Goal: Task Accomplishment & Management: Complete application form

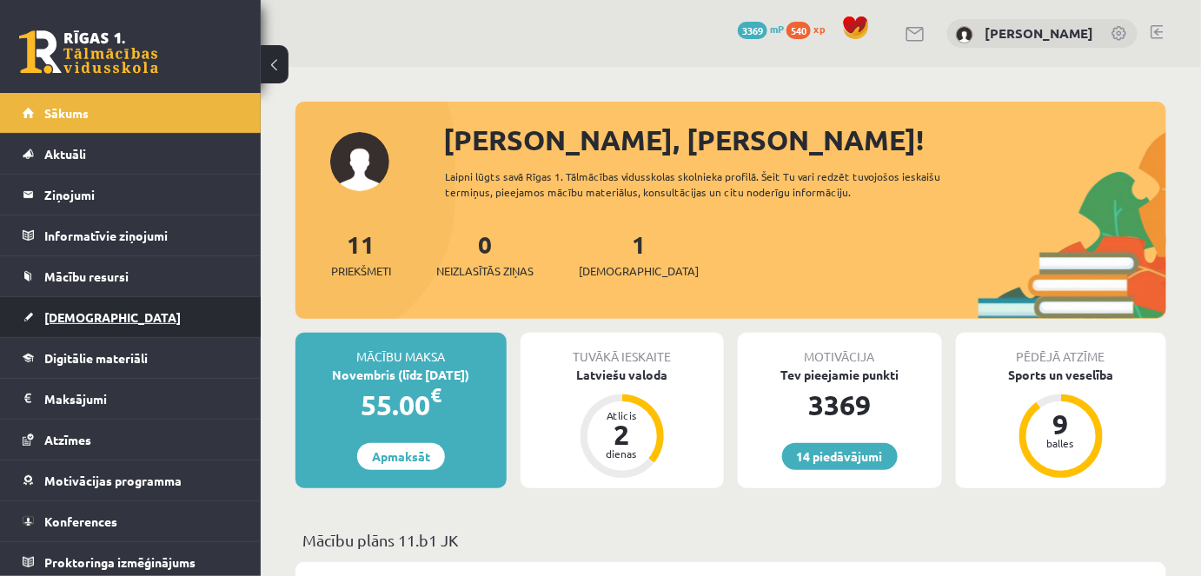
click at [74, 317] on span "[DEMOGRAPHIC_DATA]" at bounding box center [112, 317] width 136 height 16
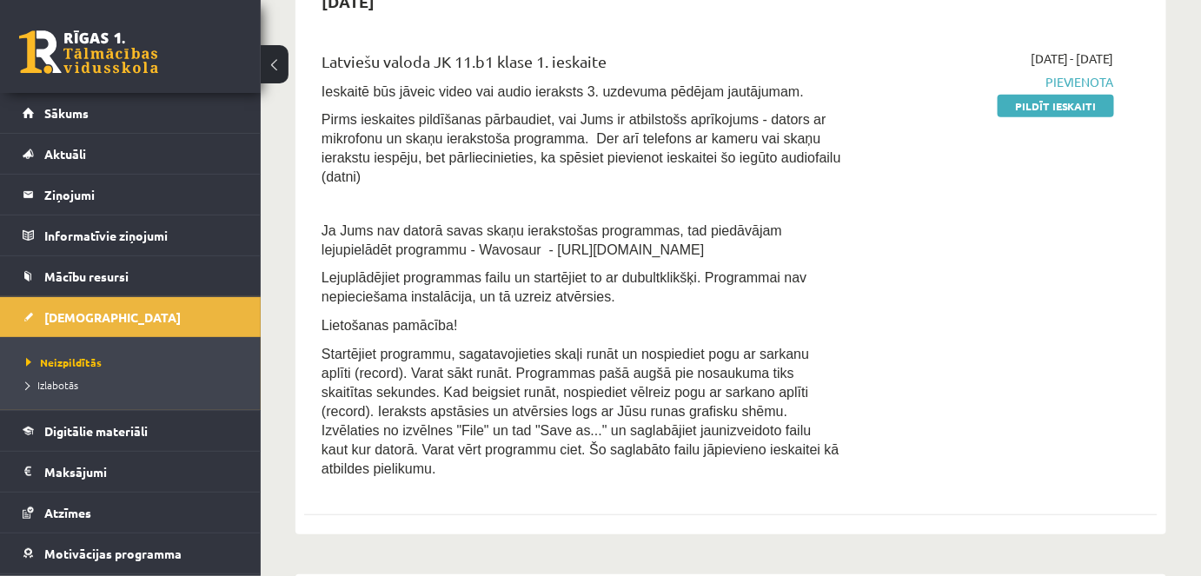
scroll to position [163, 0]
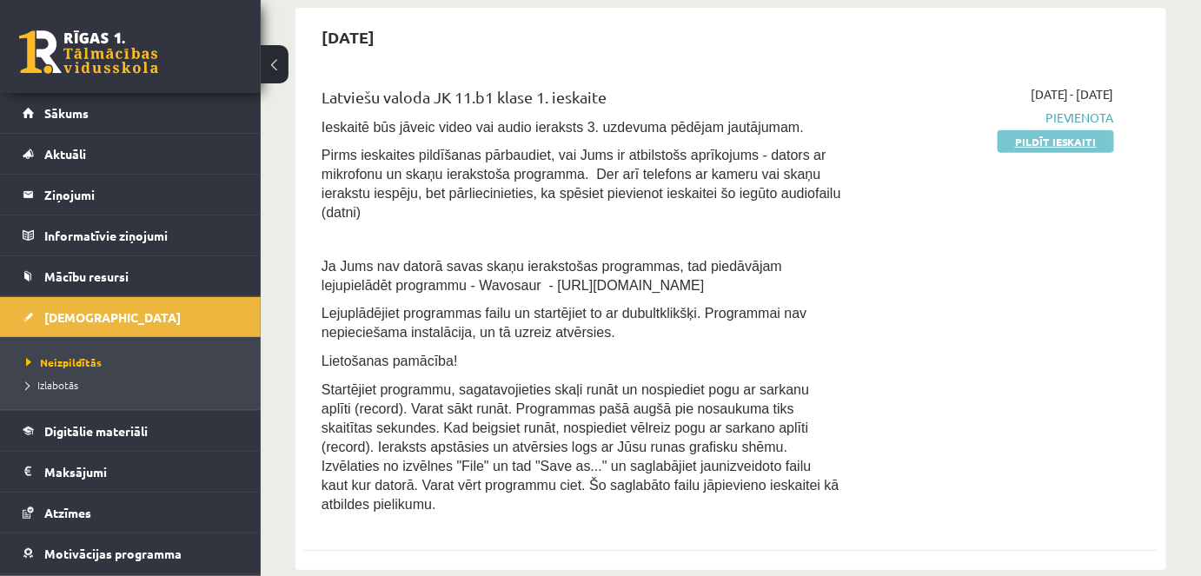
click at [1040, 143] on link "Pildīt ieskaiti" at bounding box center [1056, 141] width 116 height 23
click at [1017, 142] on link "Pildīt ieskaiti" at bounding box center [1056, 141] width 116 height 23
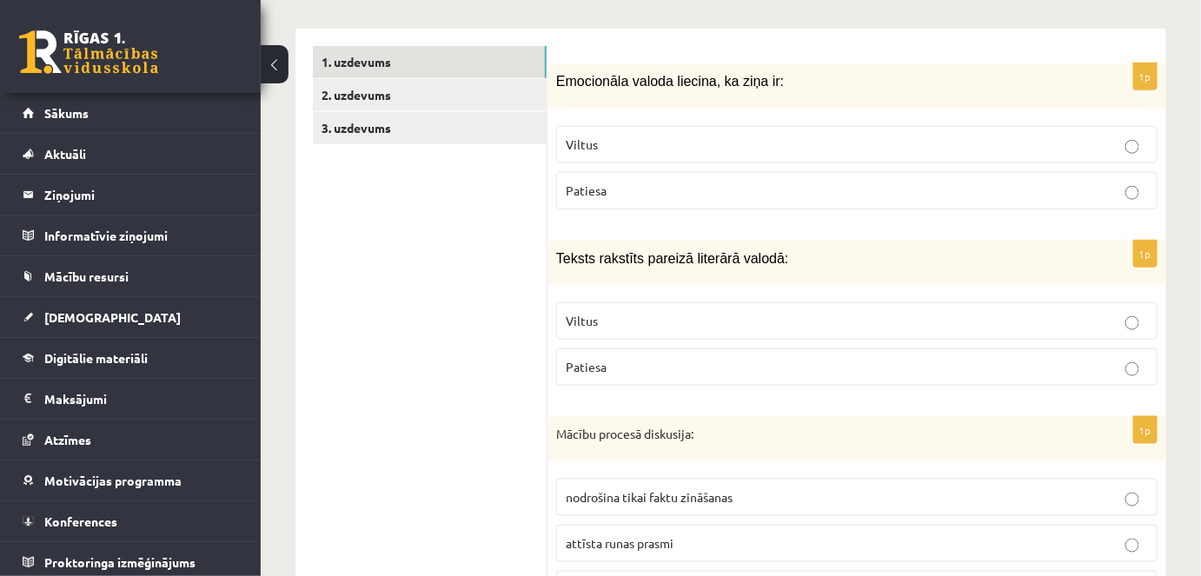
scroll to position [464, 0]
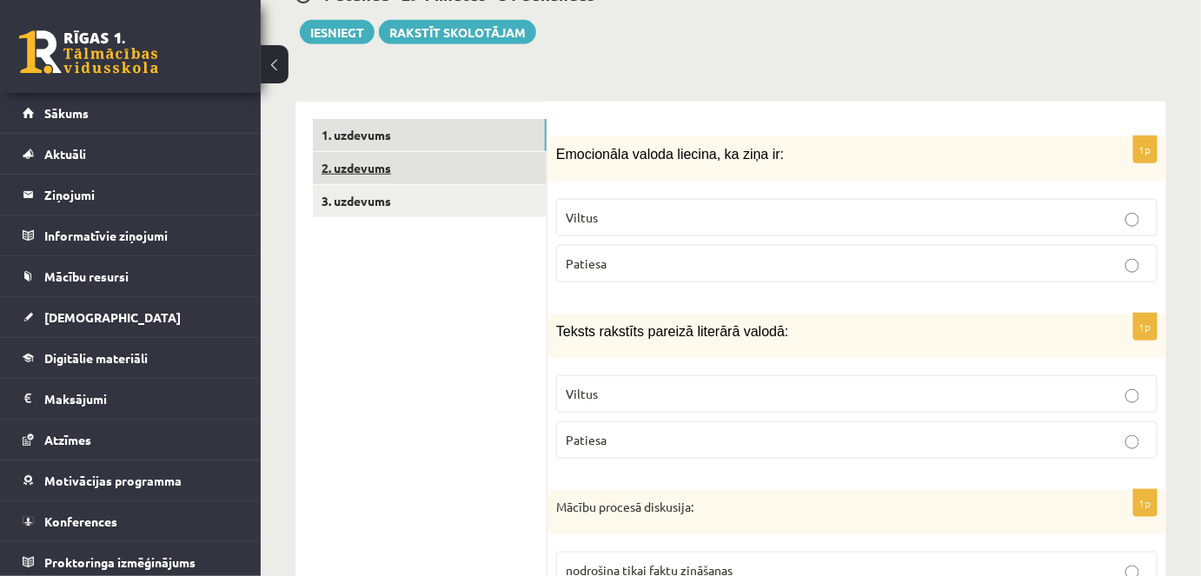
click at [373, 162] on link "2. uzdevums" at bounding box center [430, 168] width 234 height 32
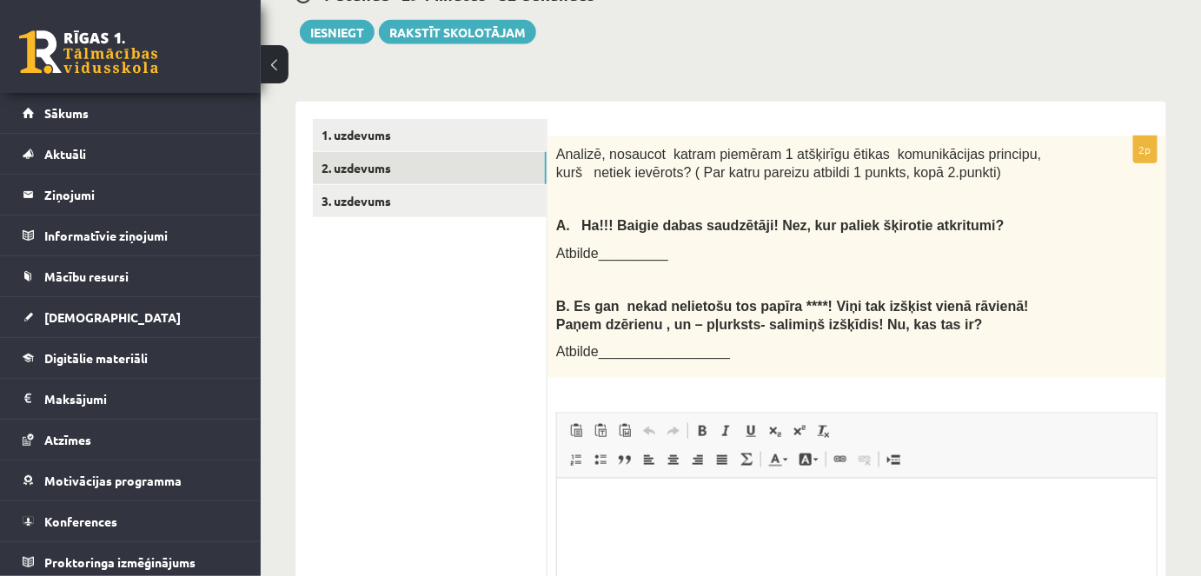
scroll to position [0, 0]
click at [371, 207] on link "3. uzdevums" at bounding box center [430, 201] width 234 height 32
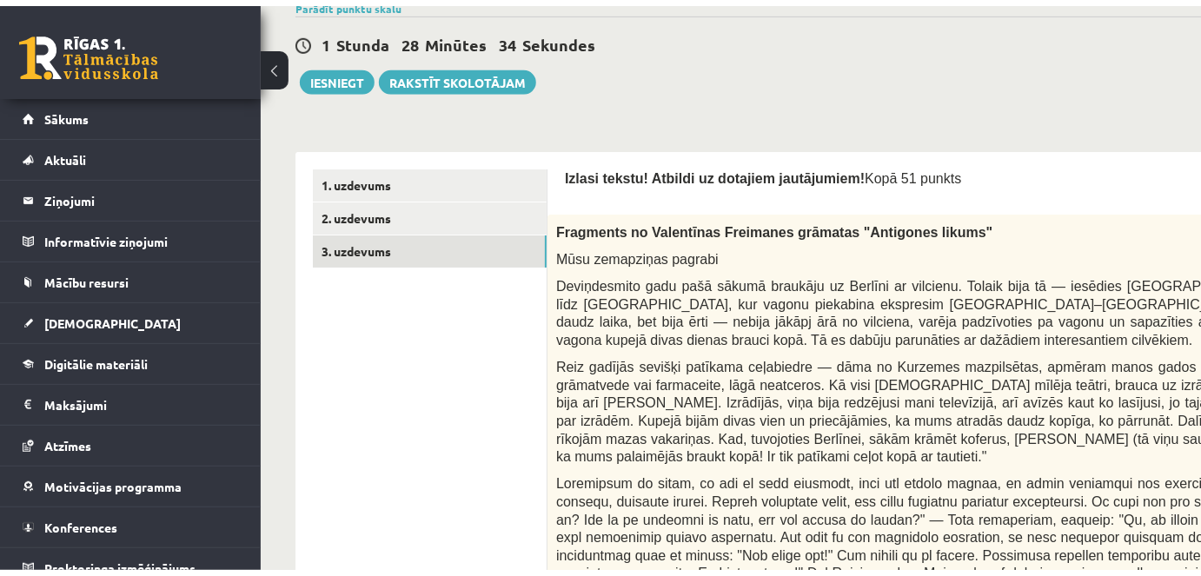
scroll to position [271, 0]
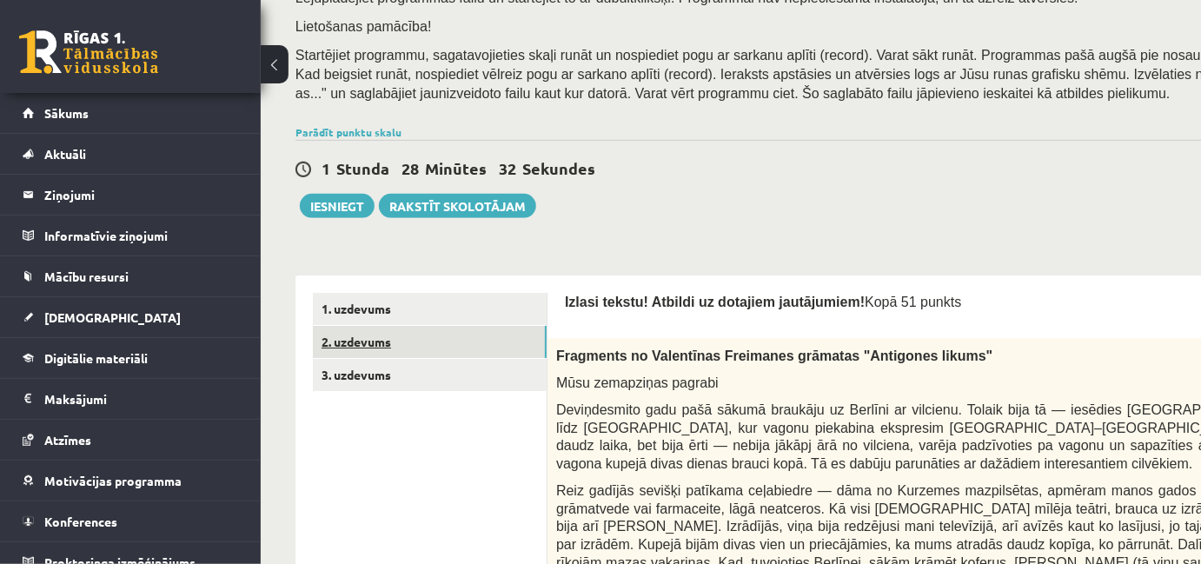
click at [380, 333] on link "2. uzdevums" at bounding box center [430, 342] width 234 height 32
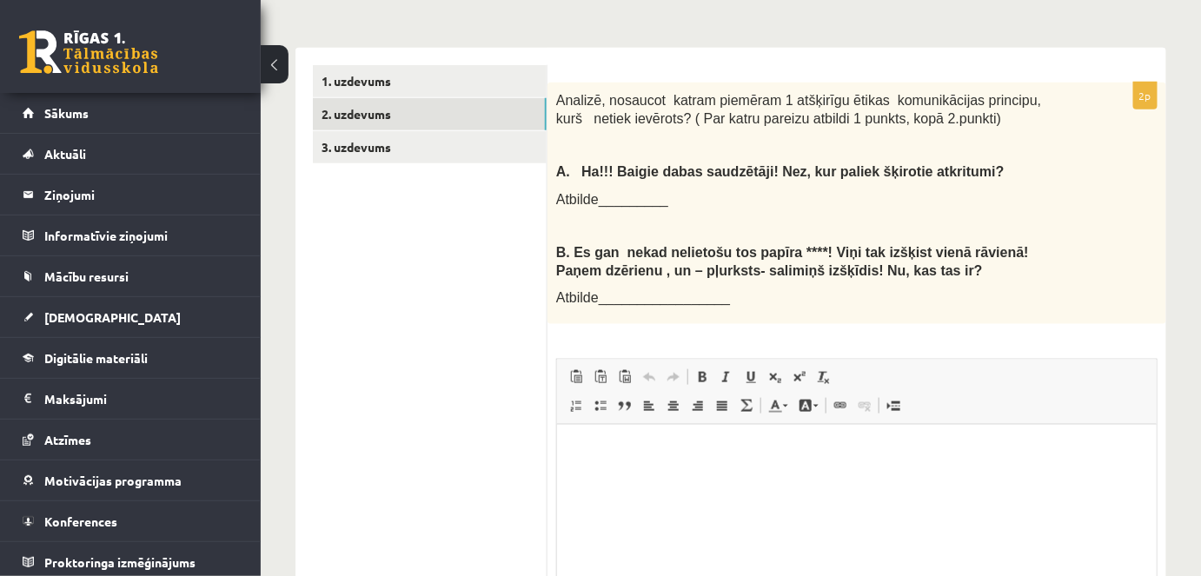
scroll to position [551, 0]
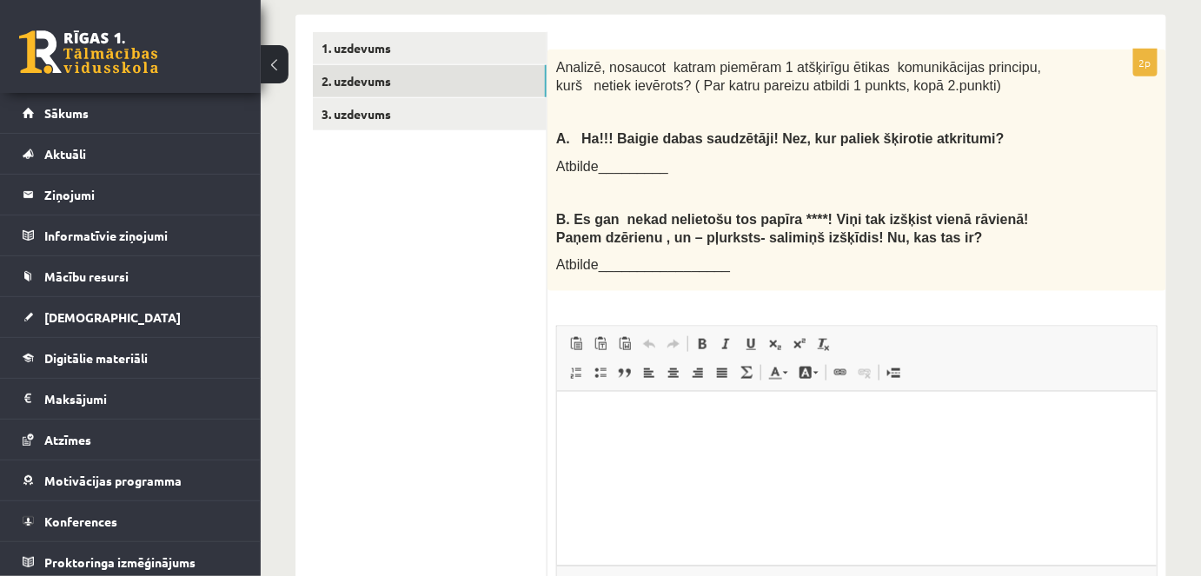
click at [598, 436] on html at bounding box center [856, 418] width 600 height 53
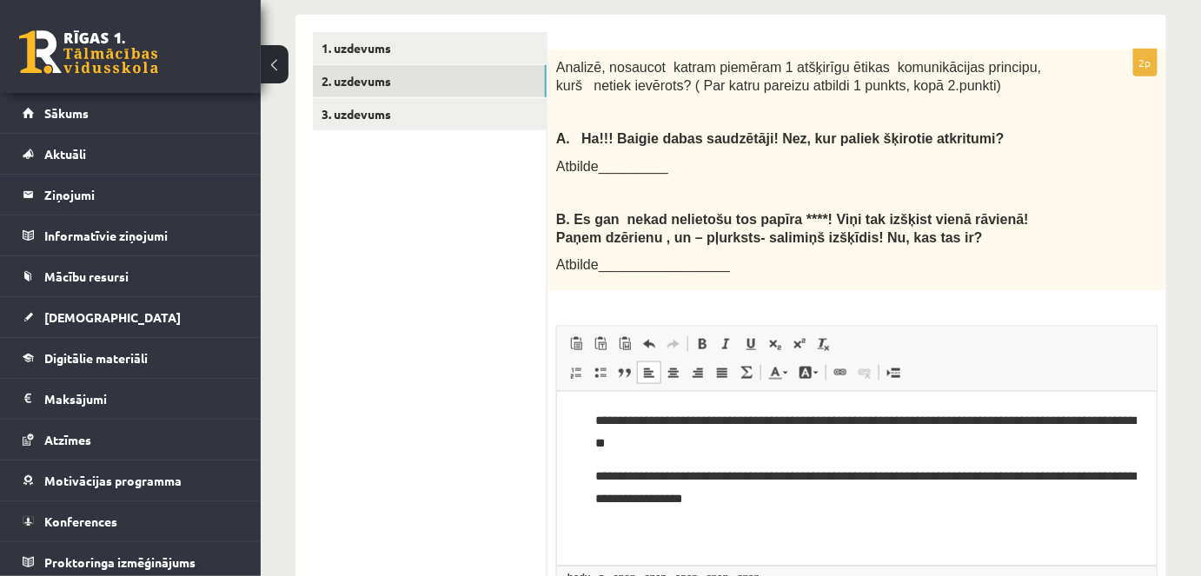
click at [588, 424] on body "**********" at bounding box center [856, 459] width 565 height 100
click at [572, 426] on html "**********" at bounding box center [856, 459] width 600 height 135
click at [606, 479] on span "**********" at bounding box center [865, 487] width 541 height 35
click at [605, 420] on span "**********" at bounding box center [865, 432] width 541 height 35
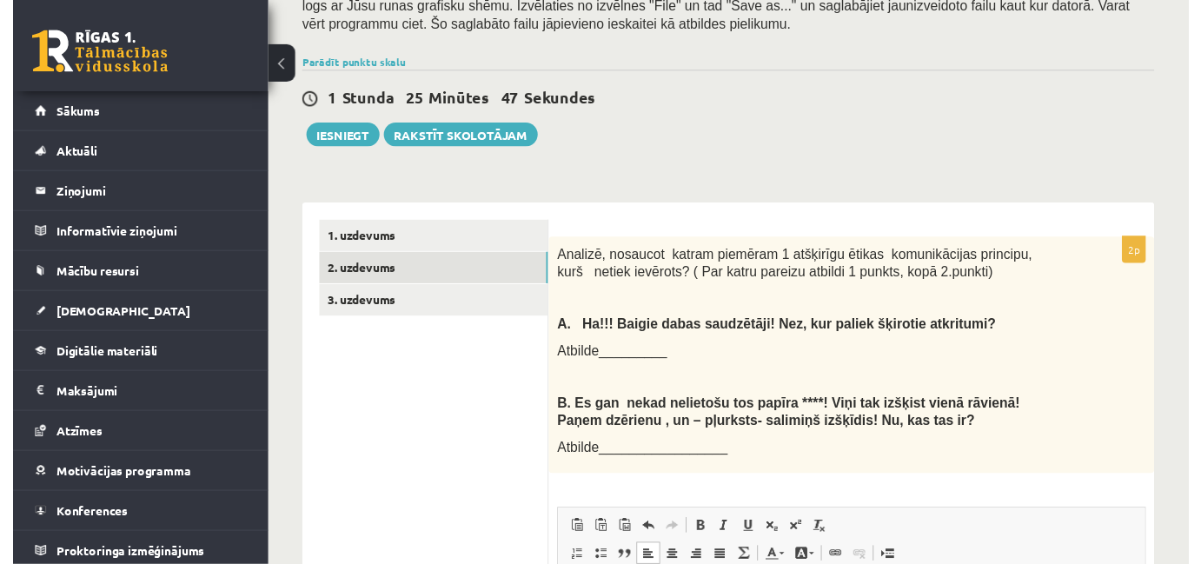
scroll to position [352, 0]
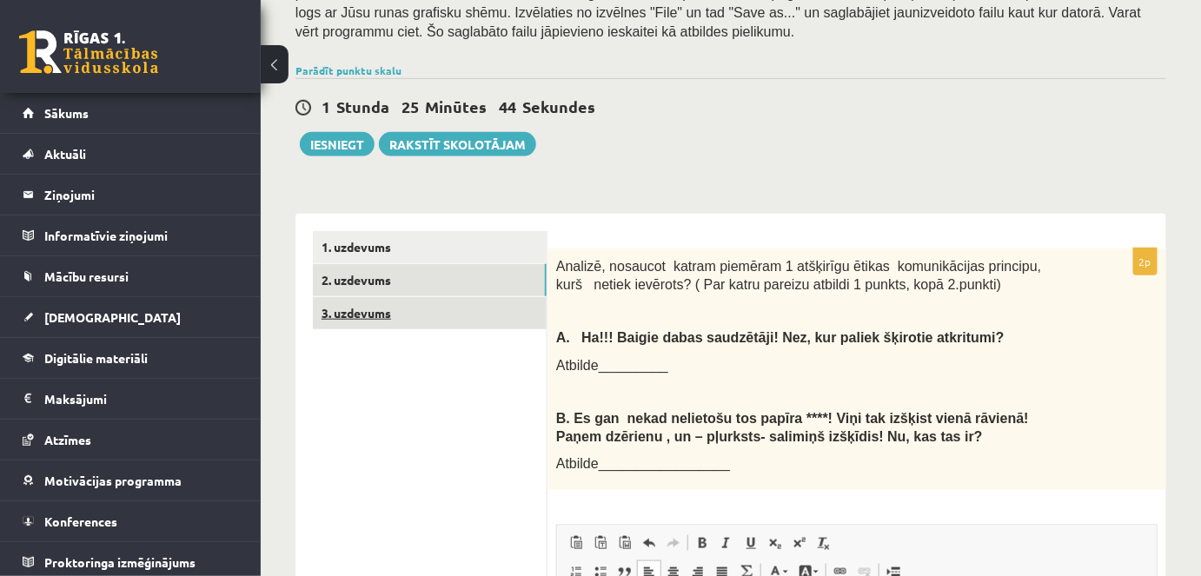
click at [365, 311] on link "3. uzdevums" at bounding box center [430, 313] width 234 height 32
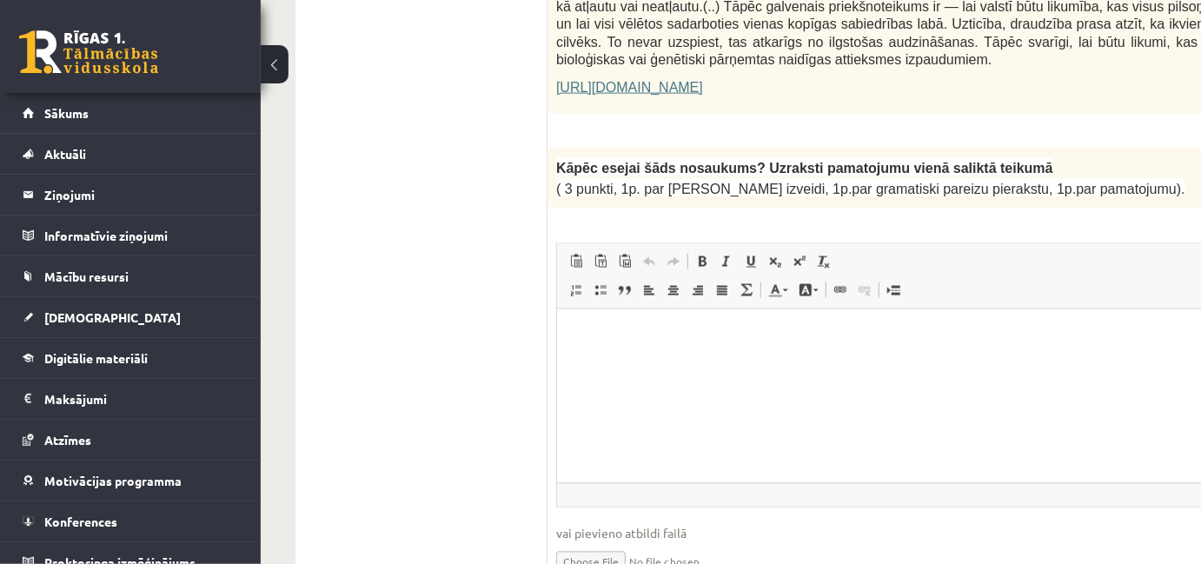
scroll to position [1347, 0]
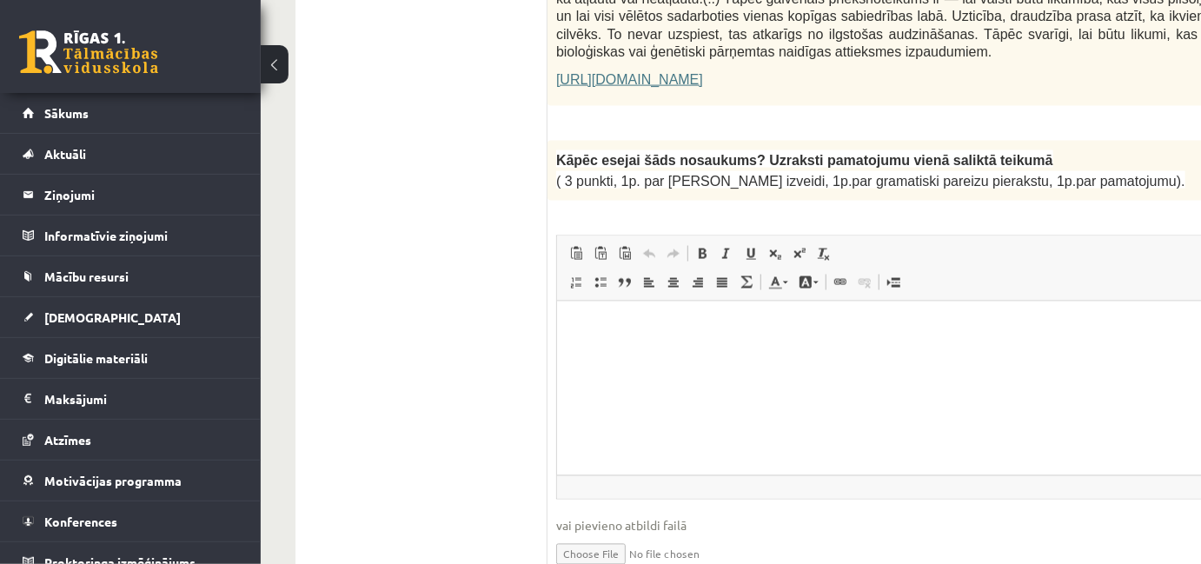
click at [615, 330] on p "Bagātinātā teksta redaktors, wiswyg-editor-user-answer-47433919782320" at bounding box center [1013, 326] width 878 height 18
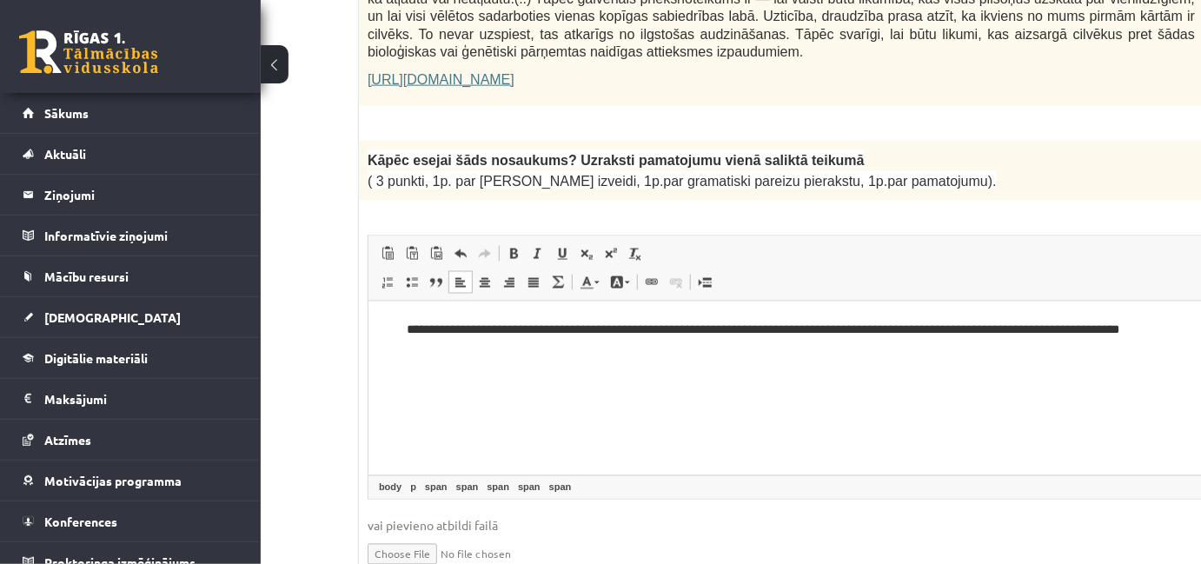
scroll to position [1347, 241]
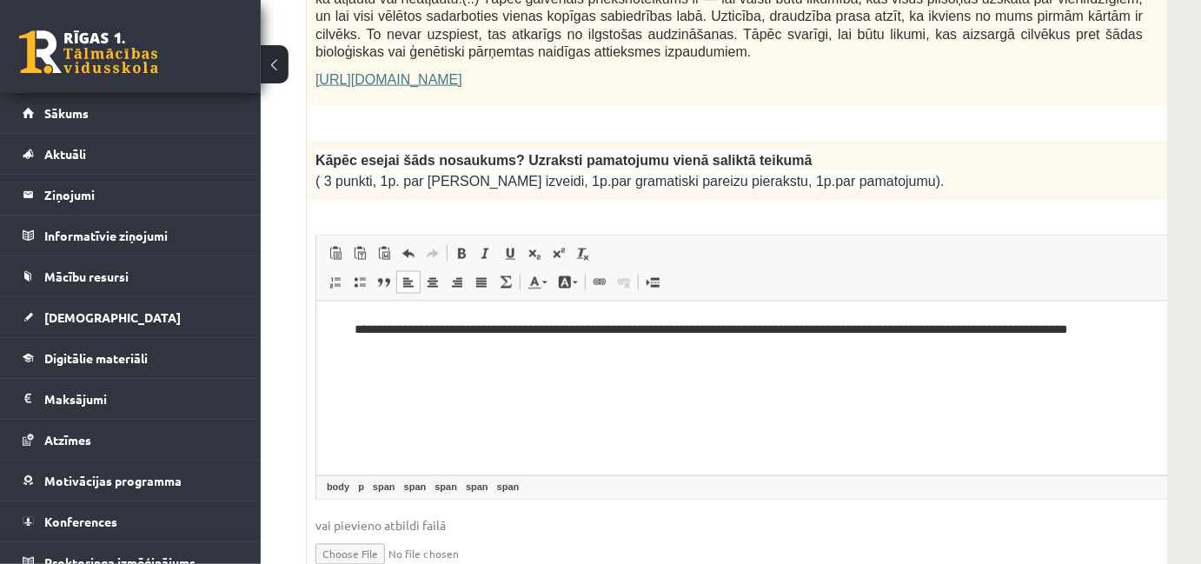
click at [1148, 339] on html "**********" at bounding box center [772, 328] width 913 height 57
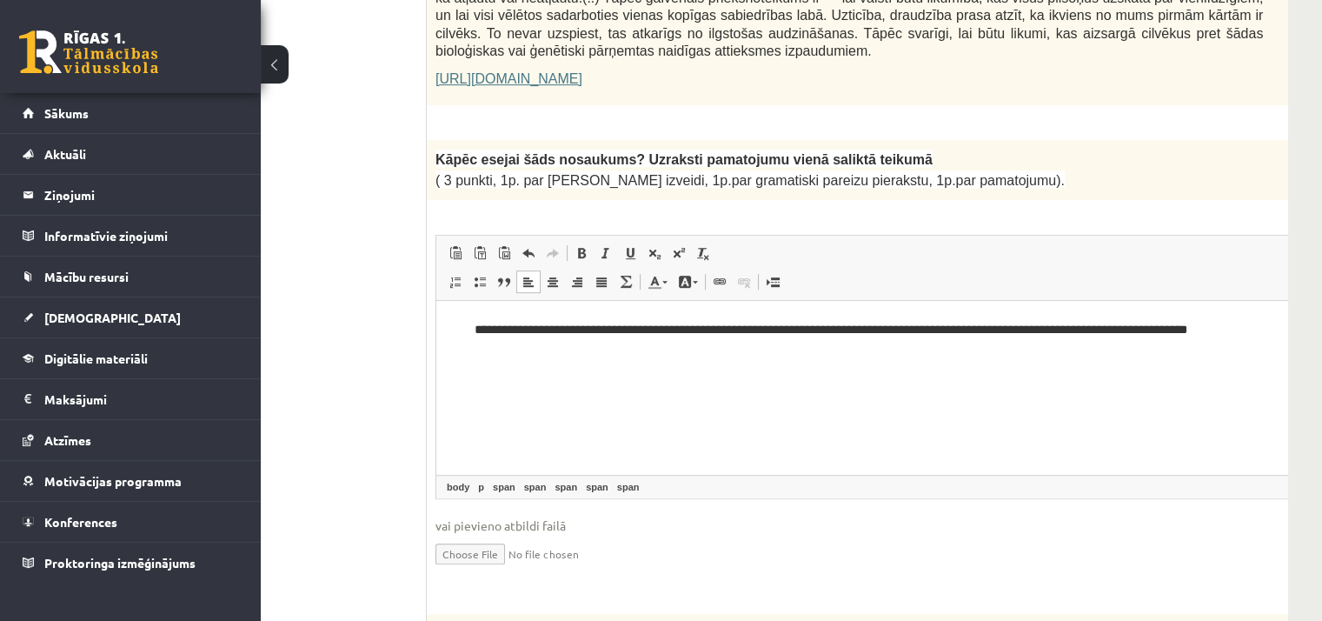
drag, startPoint x: 1639, startPoint y: 300, endPoint x: 959, endPoint y: 414, distance: 690.0
click at [959, 357] on html "**********" at bounding box center [892, 328] width 913 height 57
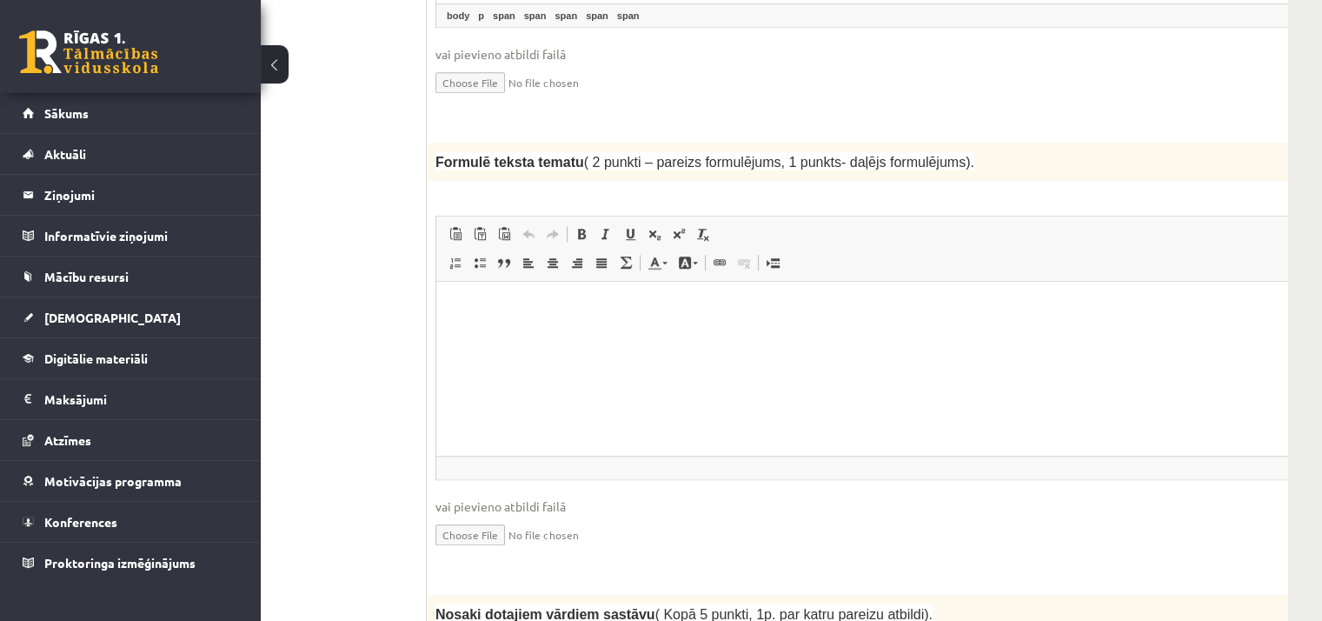
scroll to position [1797, 121]
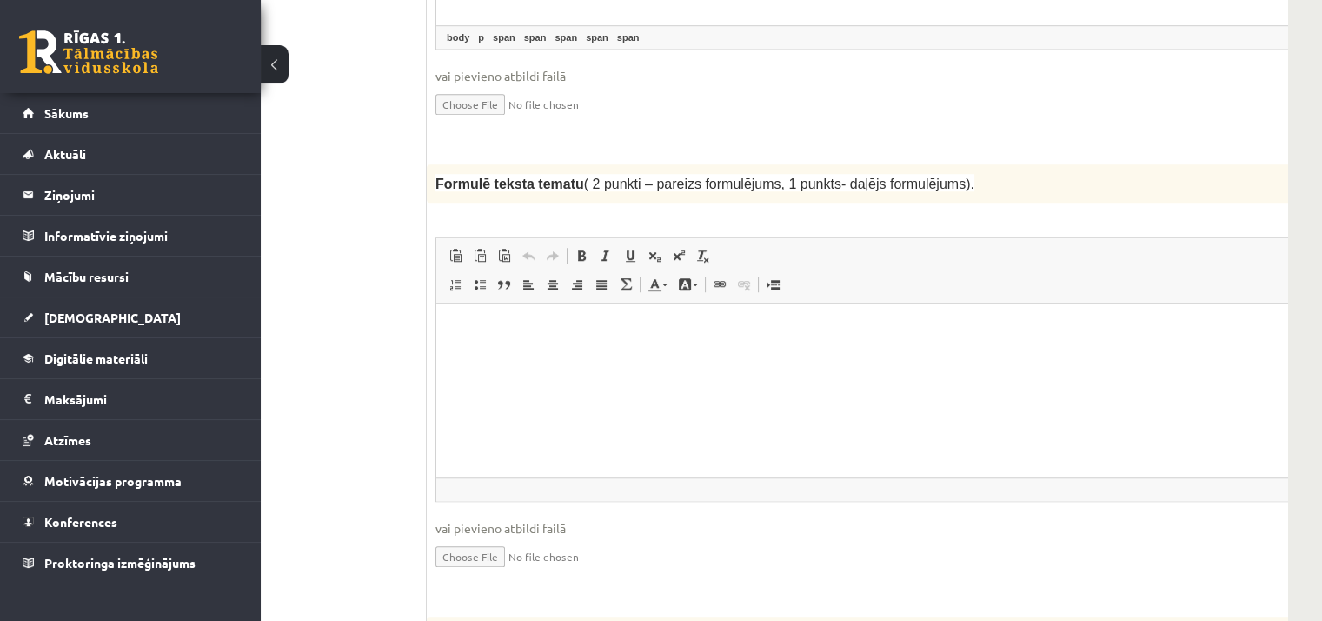
click at [726, 356] on html at bounding box center [892, 329] width 913 height 53
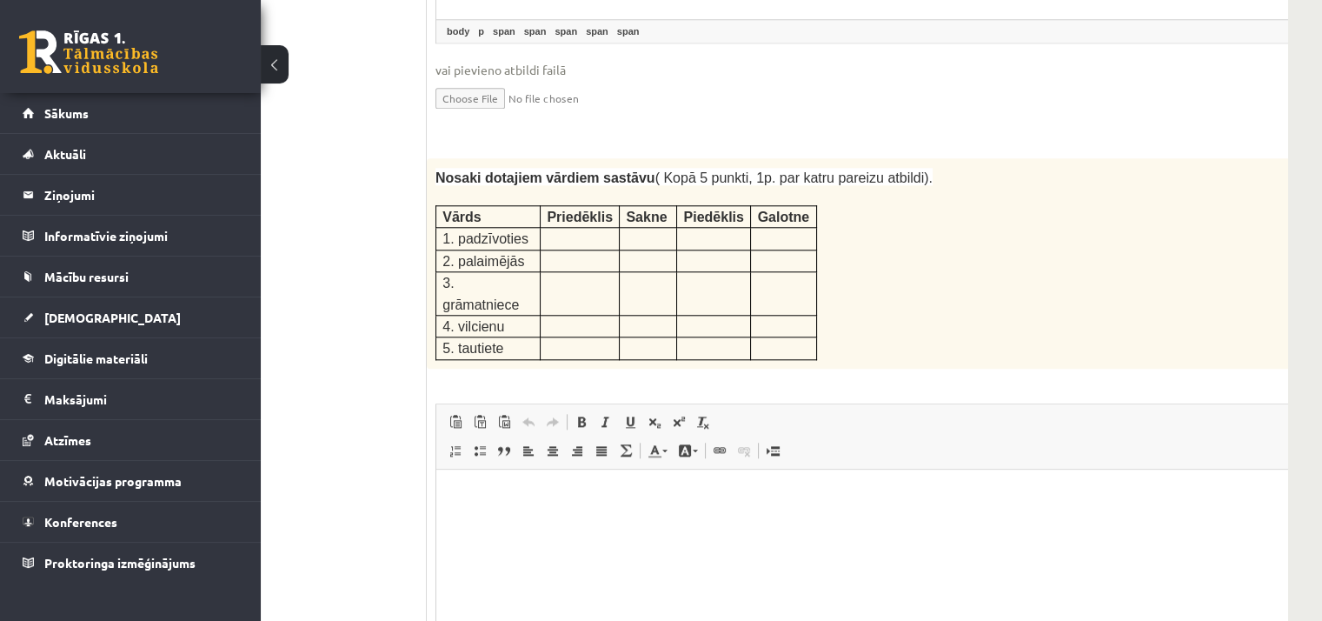
scroll to position [2362, 121]
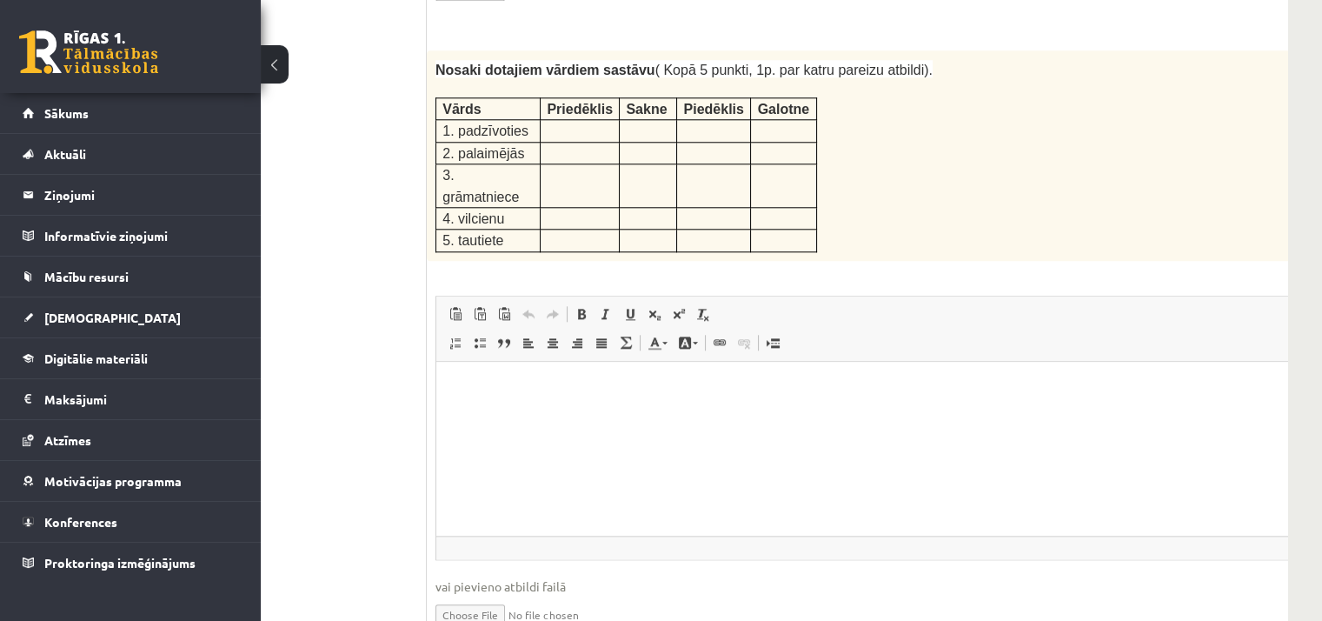
click at [486, 403] on html at bounding box center [892, 387] width 913 height 53
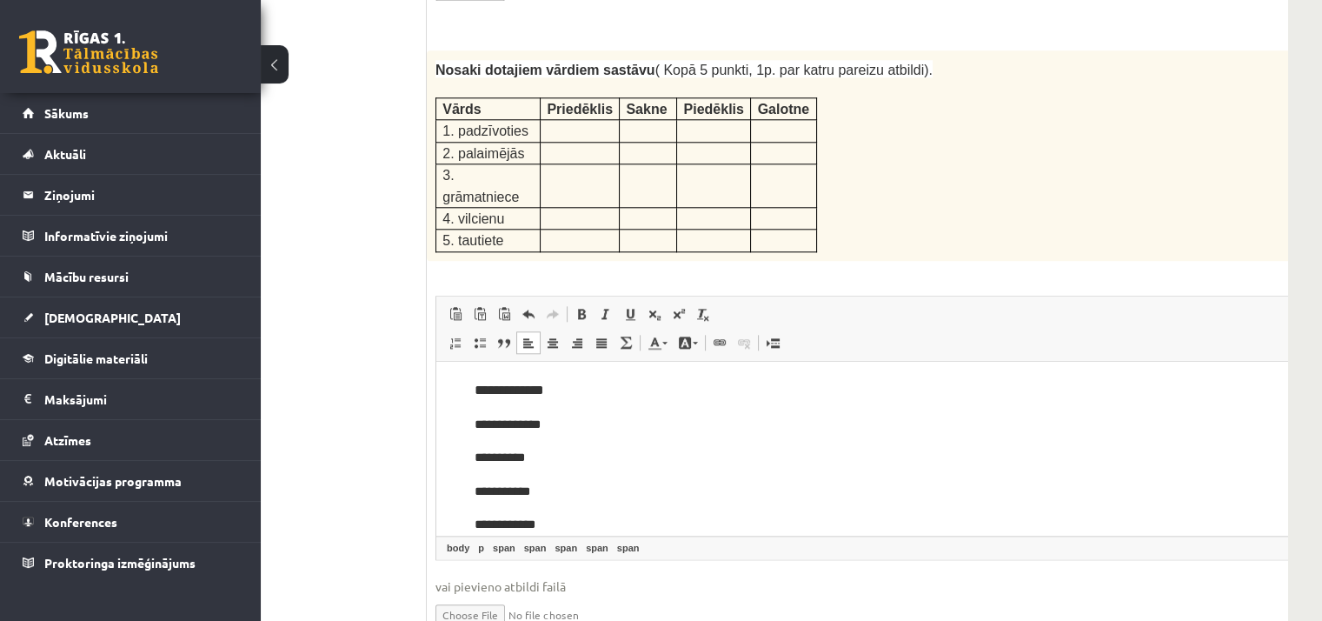
click at [499, 407] on body "**********" at bounding box center [893, 456] width 878 height 156
click at [468, 427] on body "**********" at bounding box center [893, 456] width 878 height 156
drag, startPoint x: 485, startPoint y: 389, endPoint x: 575, endPoint y: 400, distance: 91.0
click at [575, 400] on body "**********" at bounding box center [893, 456] width 878 height 156
click at [463, 384] on body "**********" at bounding box center [893, 456] width 878 height 156
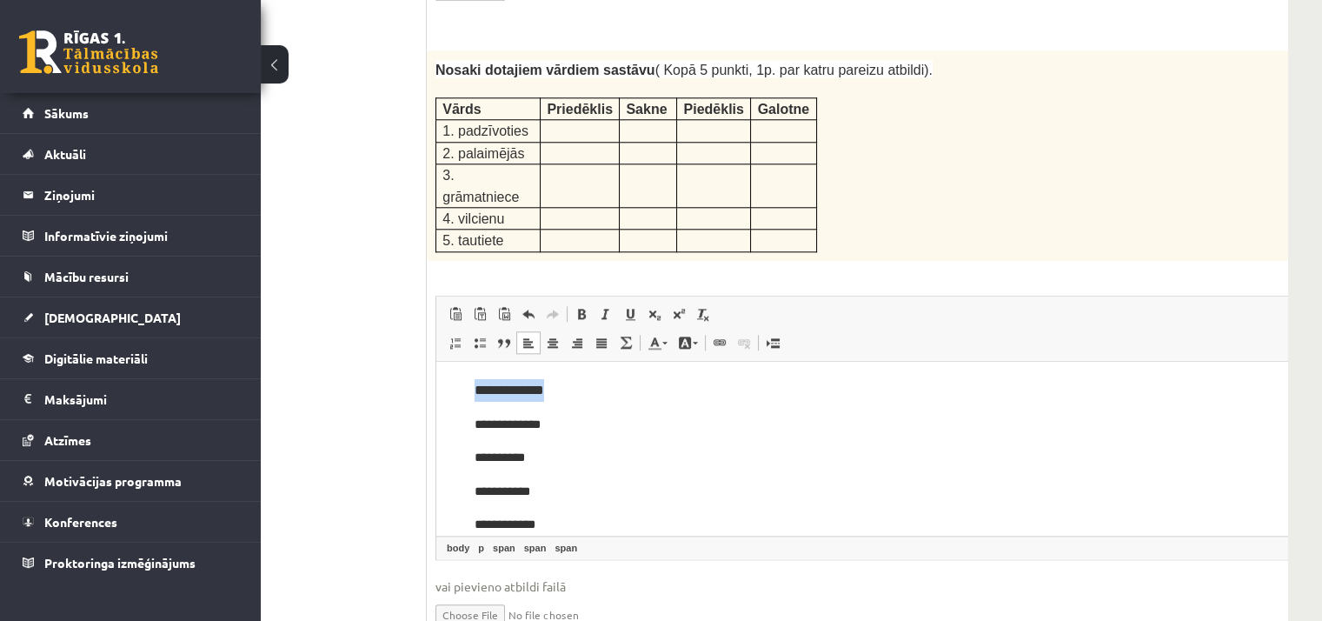
drag, startPoint x: 463, startPoint y: 383, endPoint x: 589, endPoint y: 394, distance: 126.5
click at [589, 394] on body "**********" at bounding box center [893, 456] width 878 height 156
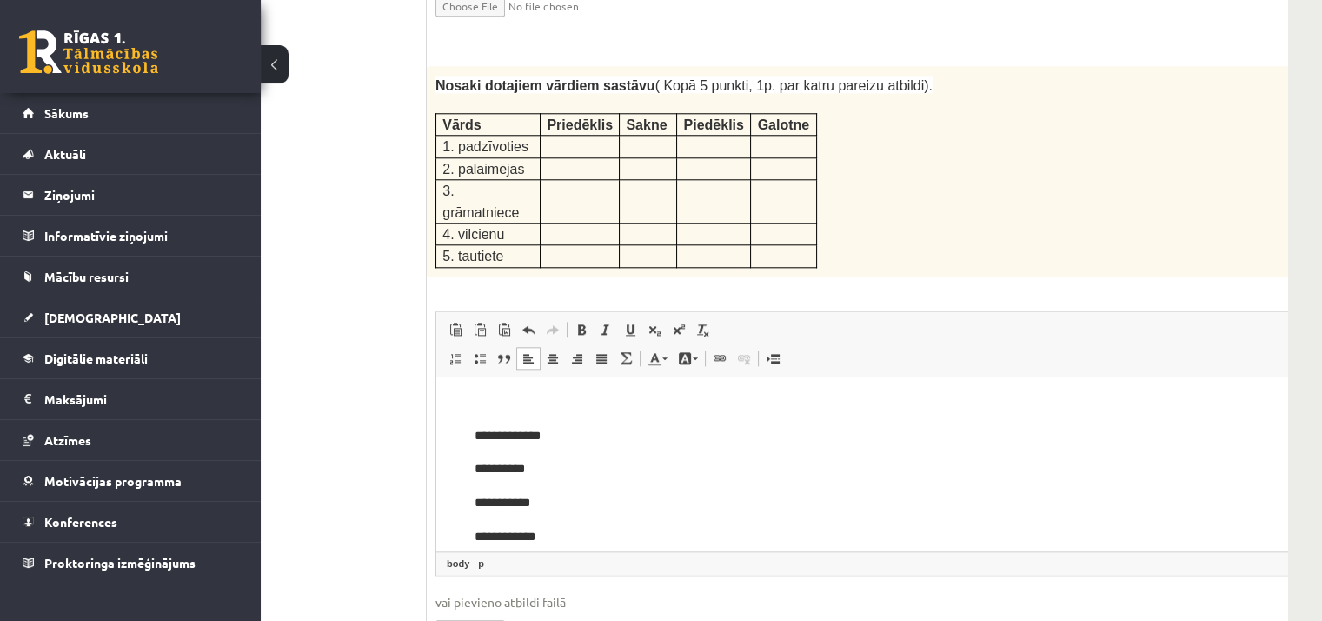
click at [555, 534] on p "**********" at bounding box center [903, 535] width 857 height 23
click at [513, 488] on p "**********" at bounding box center [870, 491] width 832 height 18
click at [505, 523] on p "********" at bounding box center [870, 520] width 832 height 18
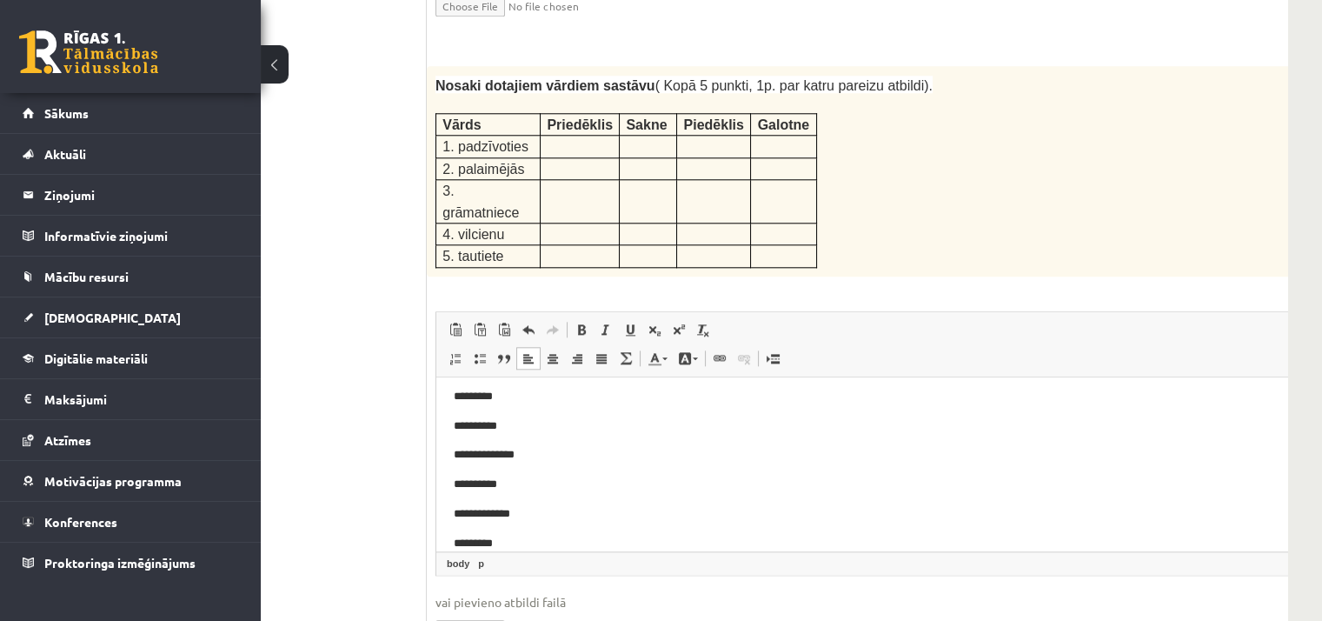
drag, startPoint x: 1288, startPoint y: 91, endPoint x: 1334, endPoint y: 106, distance: 48.4
drag, startPoint x: 1182, startPoint y: 432, endPoint x: 1221, endPoint y: 502, distance: 80.5
click at [1200, 502] on body "**********" at bounding box center [893, 191] width 878 height 721
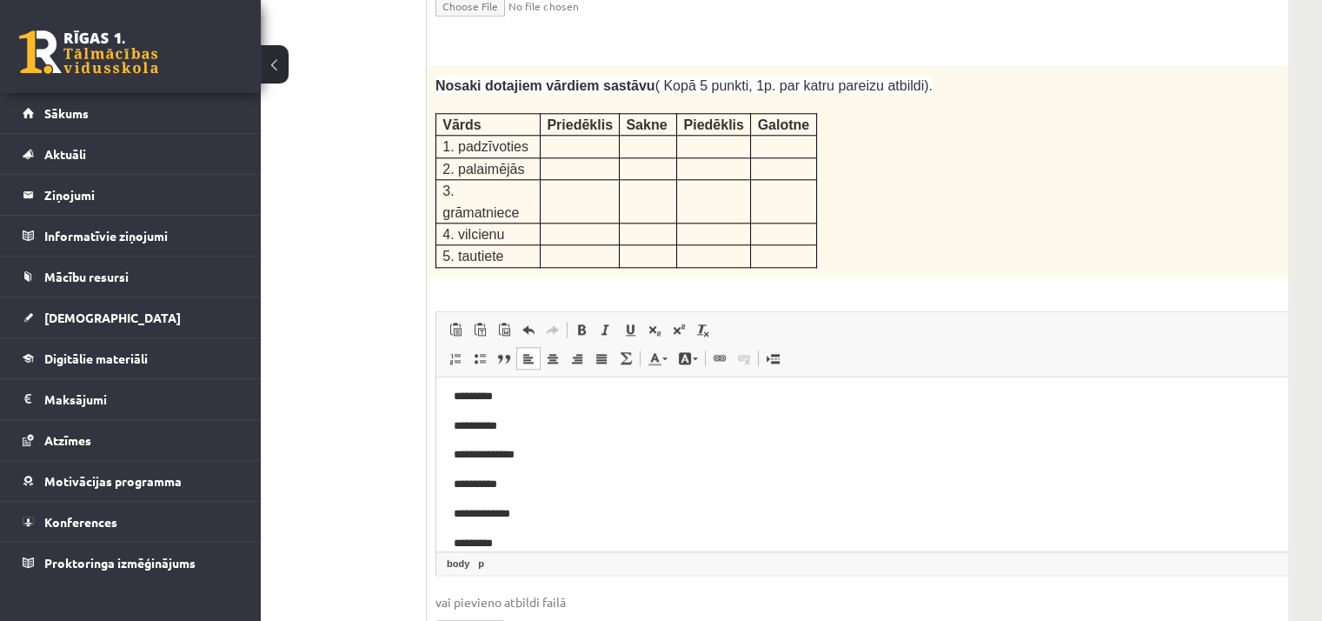
click at [1200, 551] on span "◢ Elementa ceļš body p" at bounding box center [892, 562] width 913 height 23
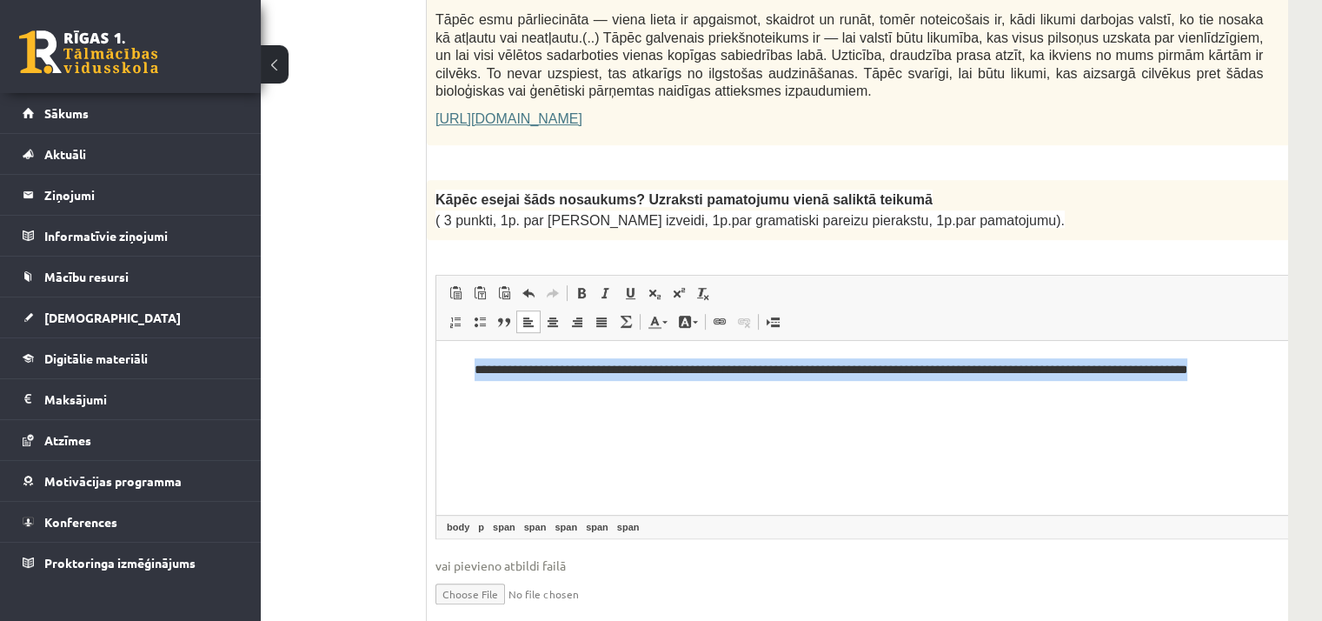
scroll to position [0, 24]
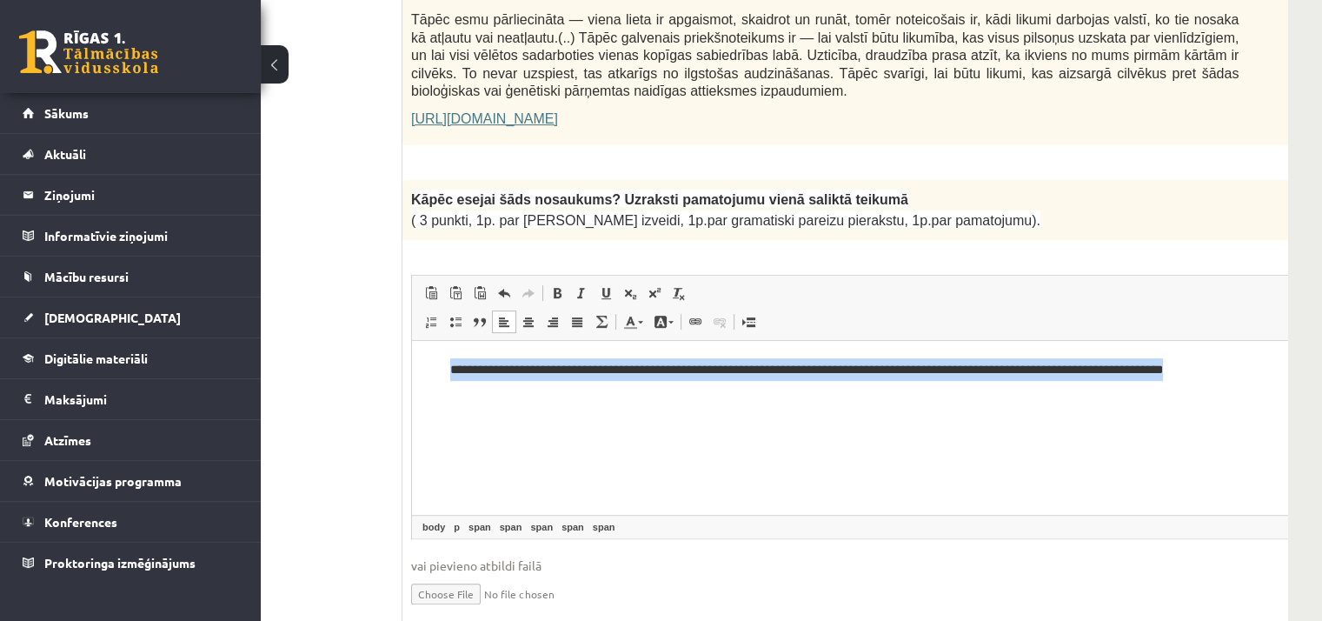
drag, startPoint x: 446, startPoint y: 371, endPoint x: 1746, endPoint y: 716, distance: 1345.3
click at [1200, 397] on html "**********" at bounding box center [868, 368] width 913 height 57
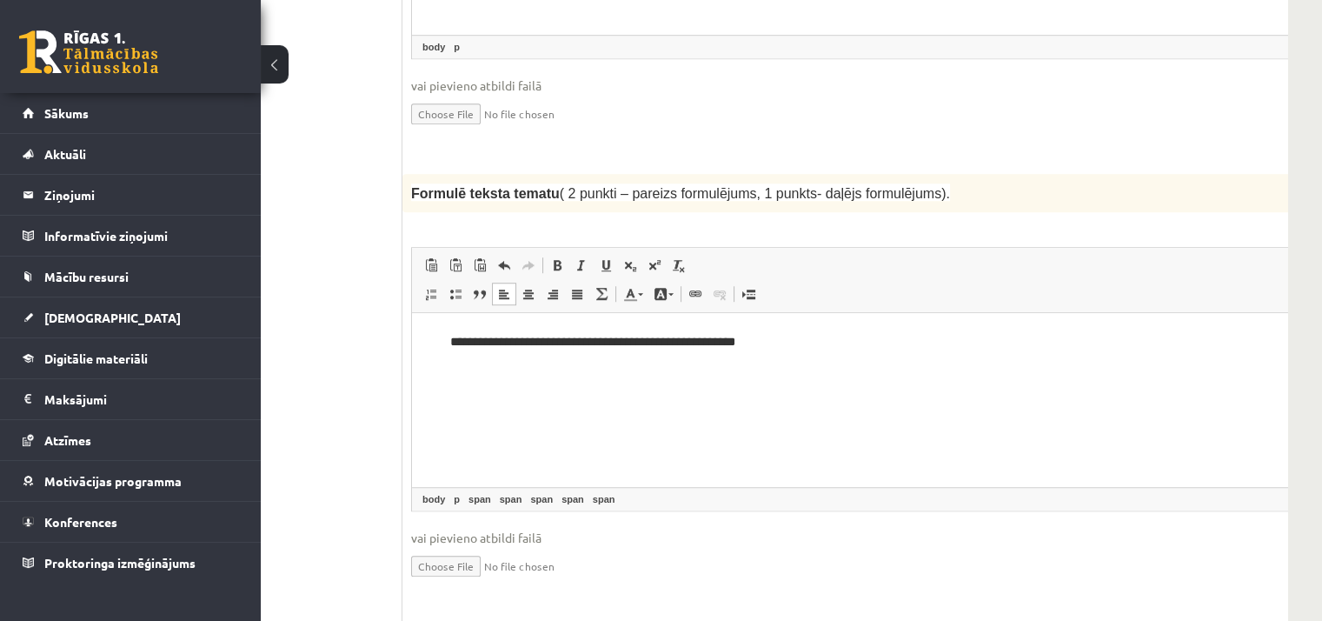
scroll to position [1809, 121]
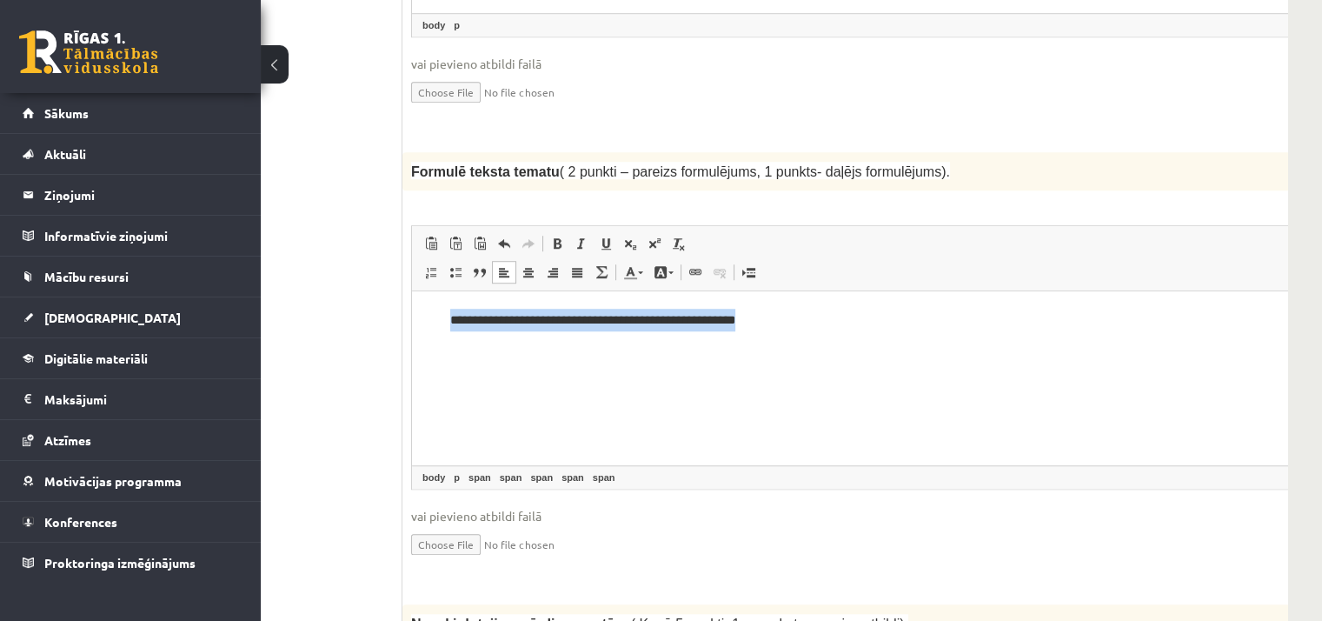
drag, startPoint x: 443, startPoint y: 323, endPoint x: 810, endPoint y: 323, distance: 366.8
click at [810, 323] on body "**********" at bounding box center [868, 320] width 878 height 23
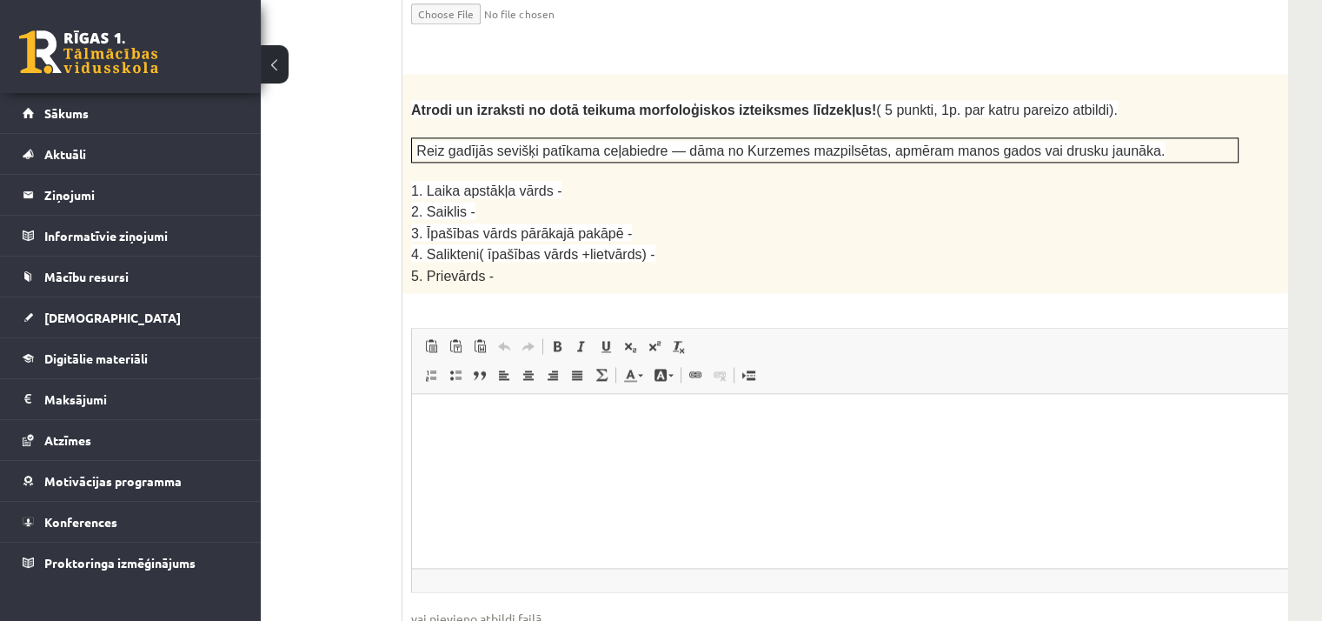
scroll to position [2985, 121]
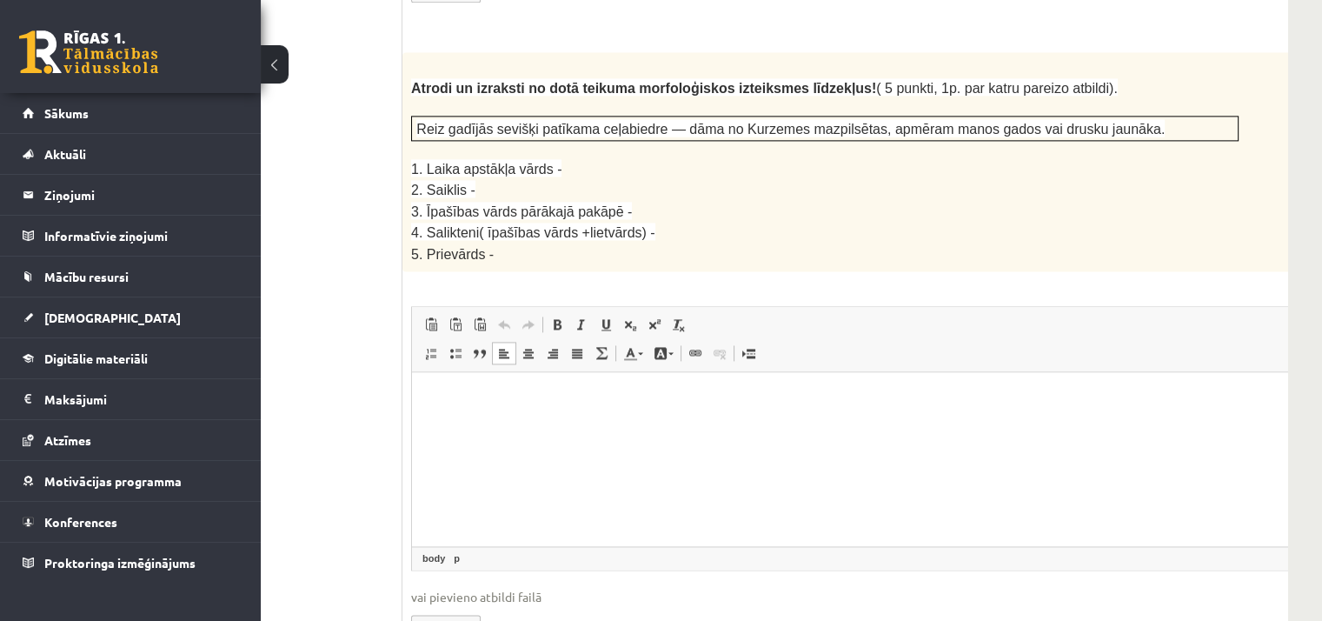
click at [629, 413] on html at bounding box center [868, 398] width 913 height 53
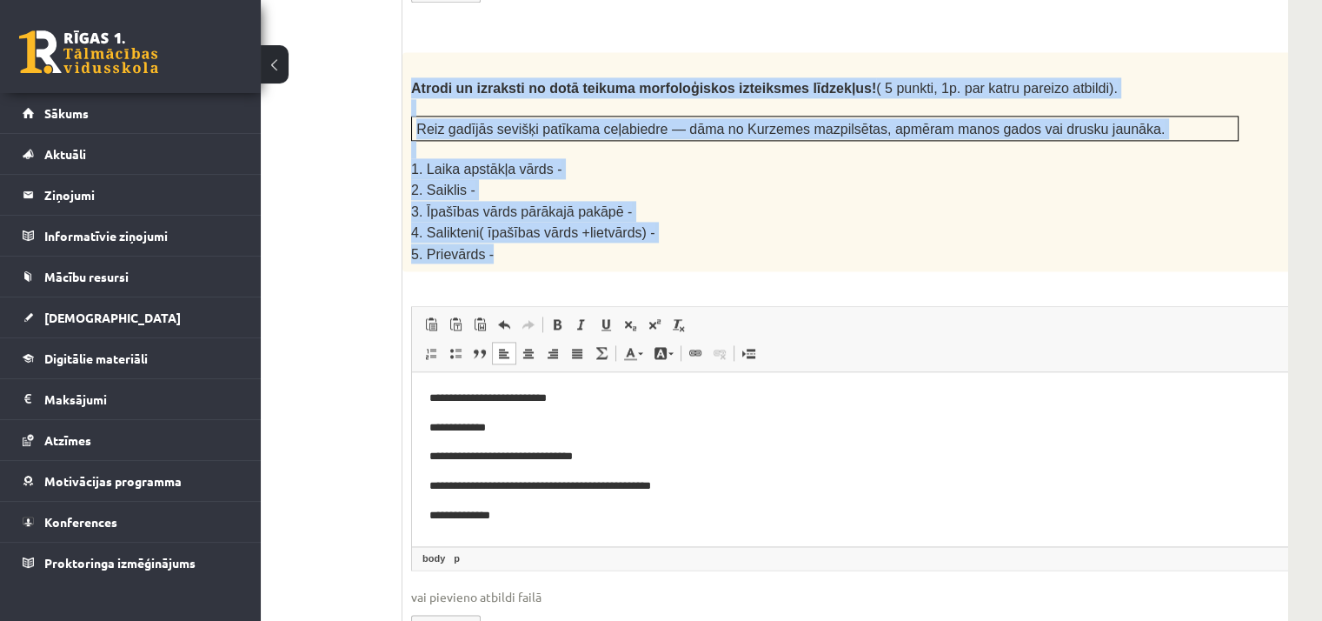
drag, startPoint x: 406, startPoint y: 1, endPoint x: 591, endPoint y: 177, distance: 255.7
click at [591, 177] on div "Atrodi un izraksti no dotā teikuma morfoloģiskos izteiksmes līdzekļus! ( 5 punk…" at bounding box center [868, 161] width 932 height 219
copy div "Atrodi un izraksti no dotā teikuma morfoloģiskos izteiksmes līdzekļus! ( 5 punk…"
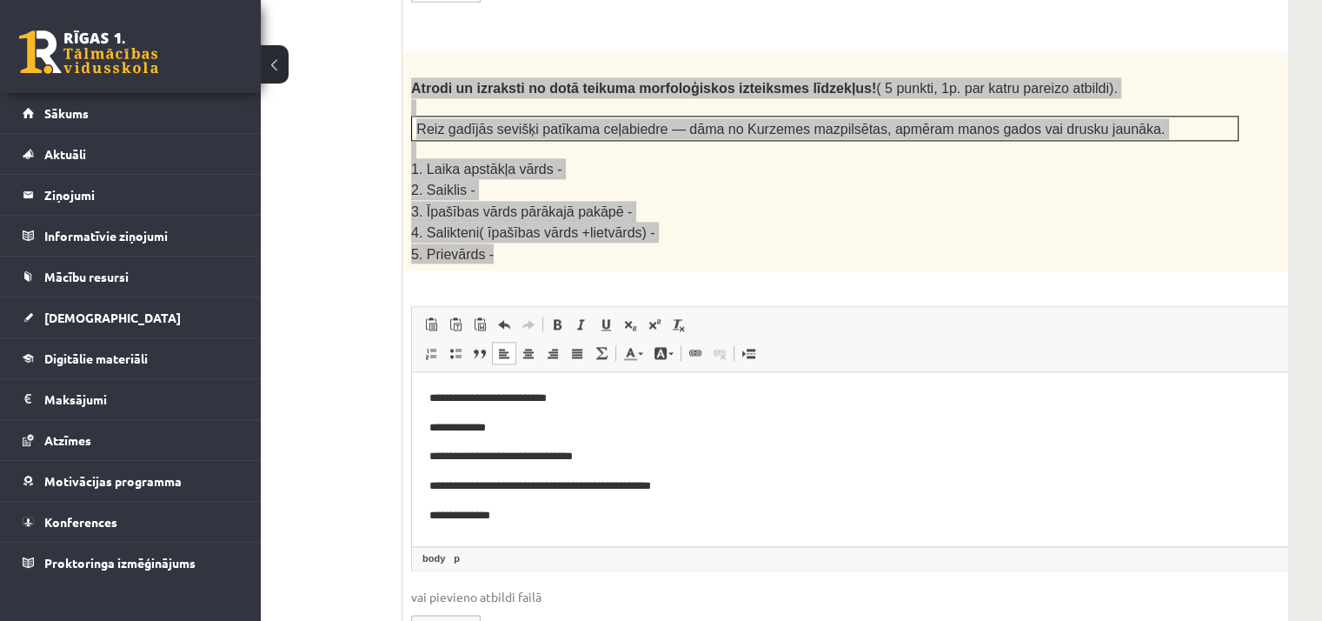
click at [641, 461] on p "**********" at bounding box center [845, 457] width 832 height 18
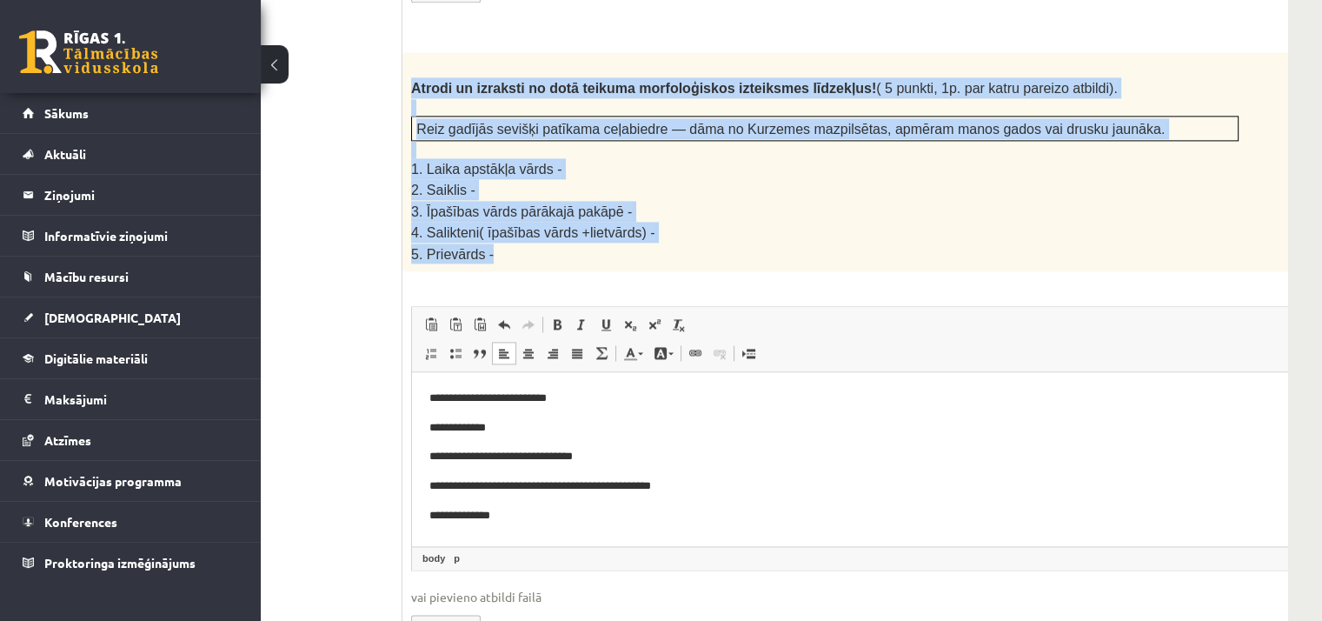
click at [669, 222] on p "4. Salikteni( īpašības vārds +lietvārds) -" at bounding box center [824, 232] width 827 height 21
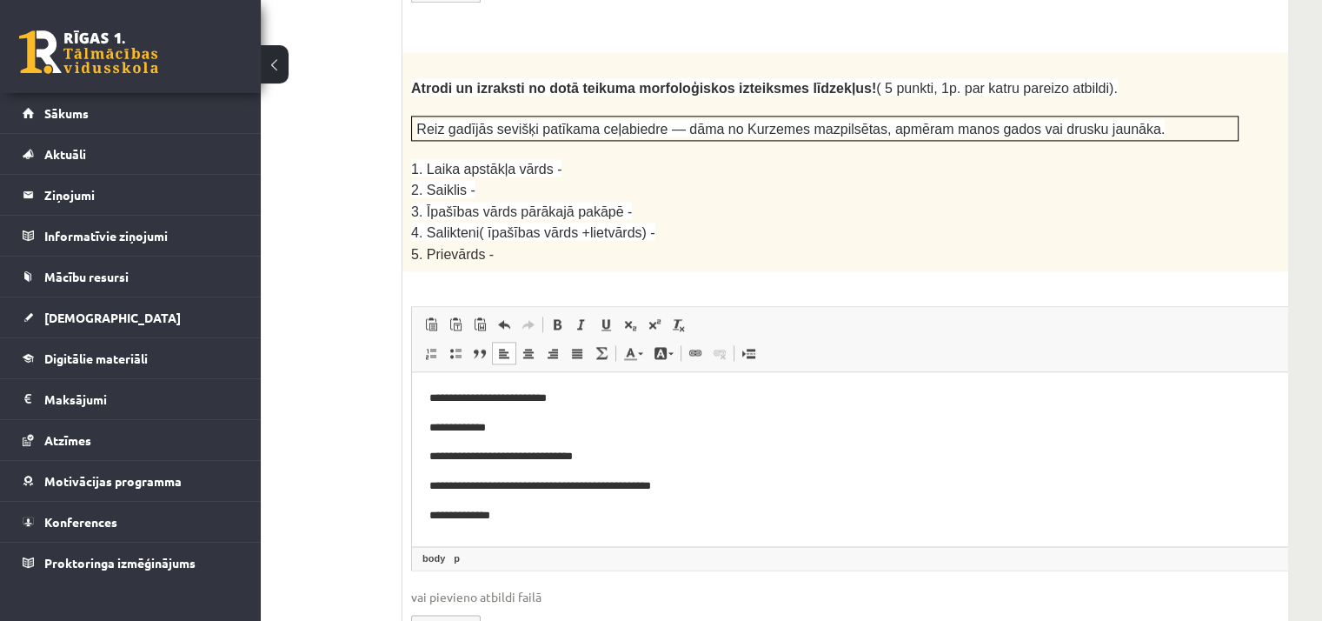
click at [629, 462] on p "**********" at bounding box center [845, 457] width 832 height 18
click at [715, 222] on p "4. Salikteni( īpašības vārds +lietvārds) -" at bounding box center [824, 232] width 827 height 21
drag, startPoint x: 503, startPoint y: 163, endPoint x: 146, endPoint y: 26, distance: 382.7
click at [503, 243] on p "5. Prievārds -" at bounding box center [824, 253] width 827 height 20
click at [592, 424] on p "**********" at bounding box center [845, 428] width 832 height 18
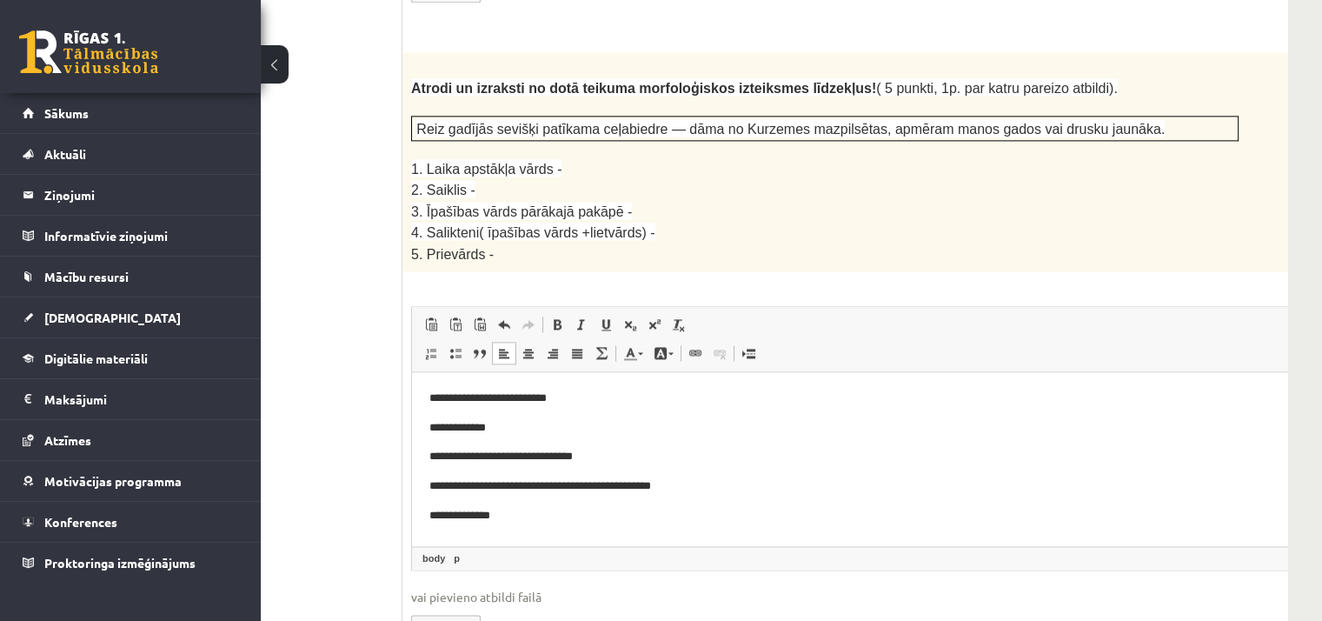
click at [634, 461] on p "**********" at bounding box center [845, 457] width 832 height 18
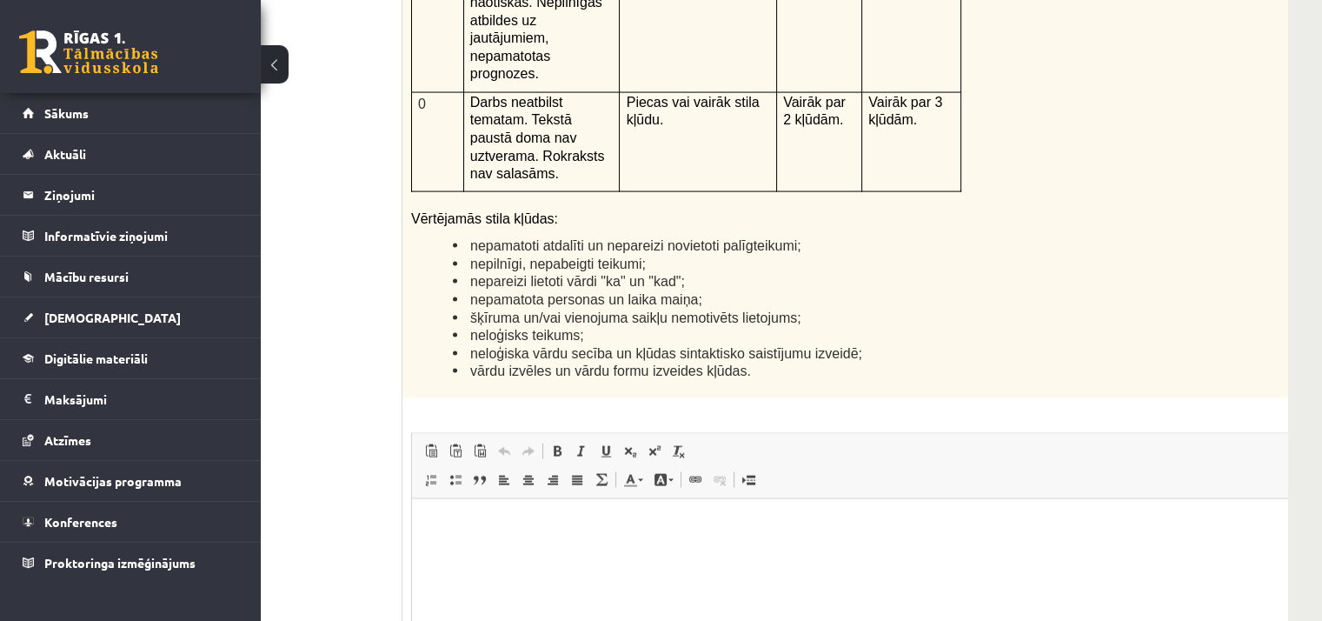
scroll to position [4253, 121]
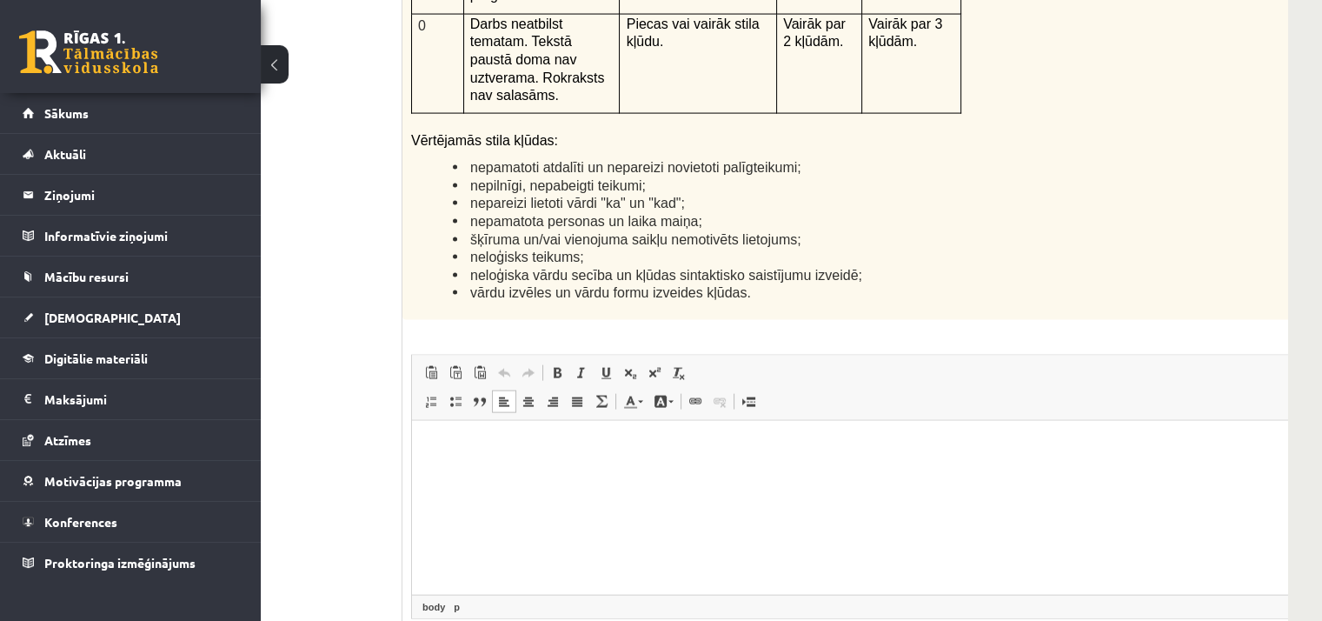
click at [555, 473] on html at bounding box center [868, 446] width 913 height 53
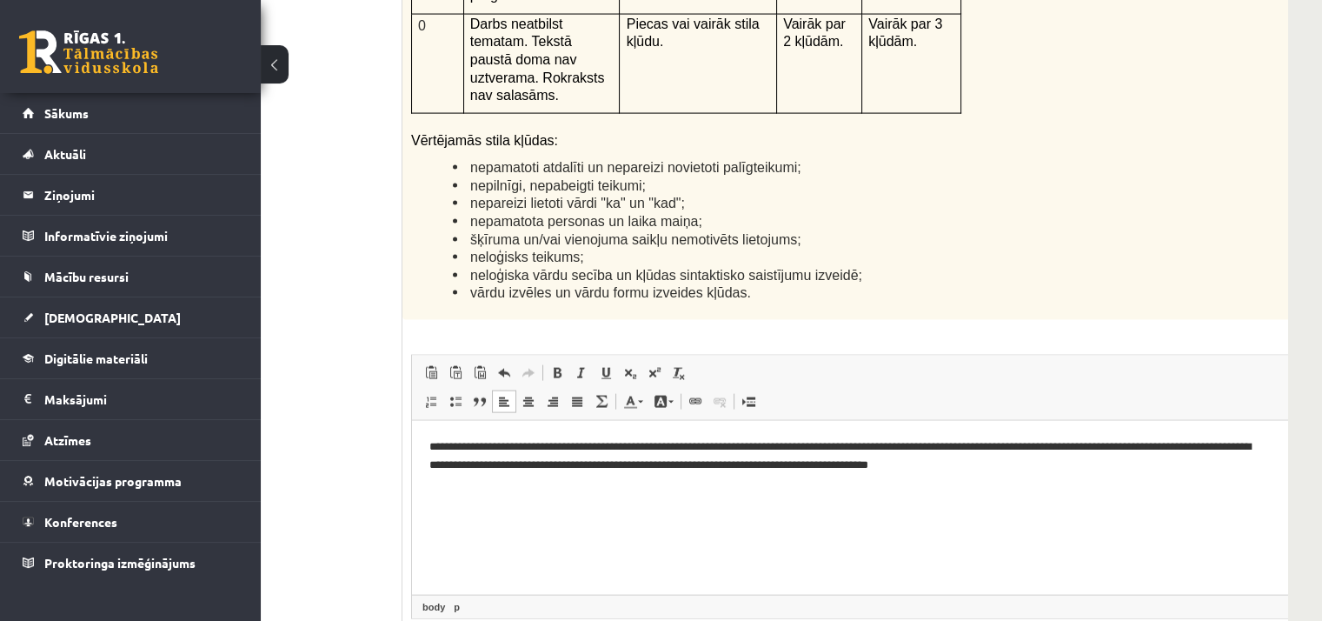
click at [978, 468] on p "**********" at bounding box center [845, 455] width 832 height 37
click at [1020, 466] on p "**********" at bounding box center [845, 455] width 832 height 37
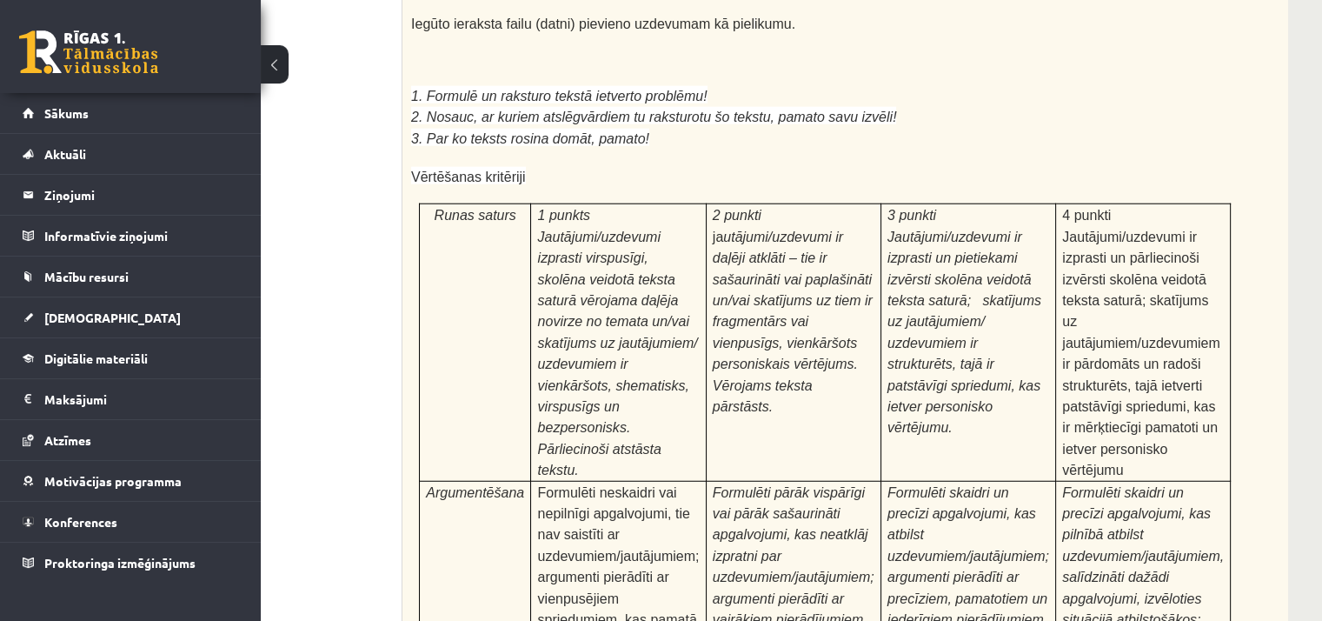
scroll to position [5471, 121]
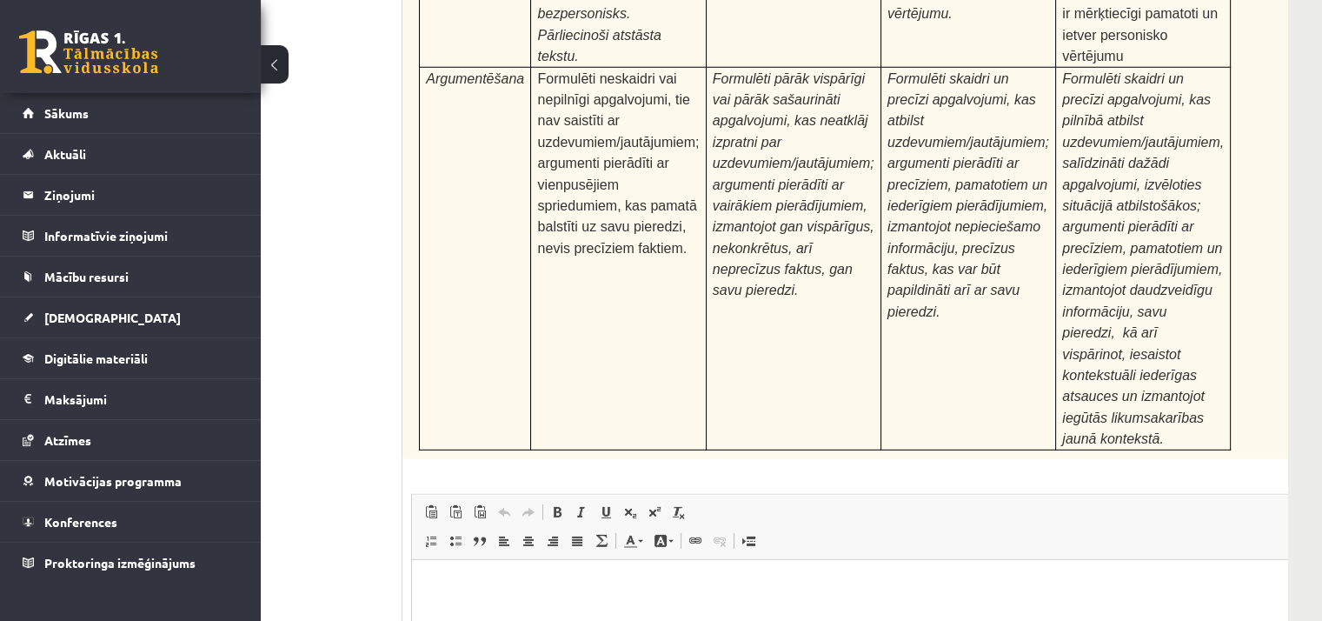
click at [475, 574] on html at bounding box center [868, 585] width 913 height 53
drag, startPoint x: 475, startPoint y: 574, endPoint x: 438, endPoint y: 589, distance: 40.5
click at [438, 575] on p "Bagātinātā teksta redaktors, wiswyg-editor-user-answer-47433896974740" at bounding box center [868, 585] width 878 height 18
click at [417, 575] on html at bounding box center [868, 585] width 913 height 53
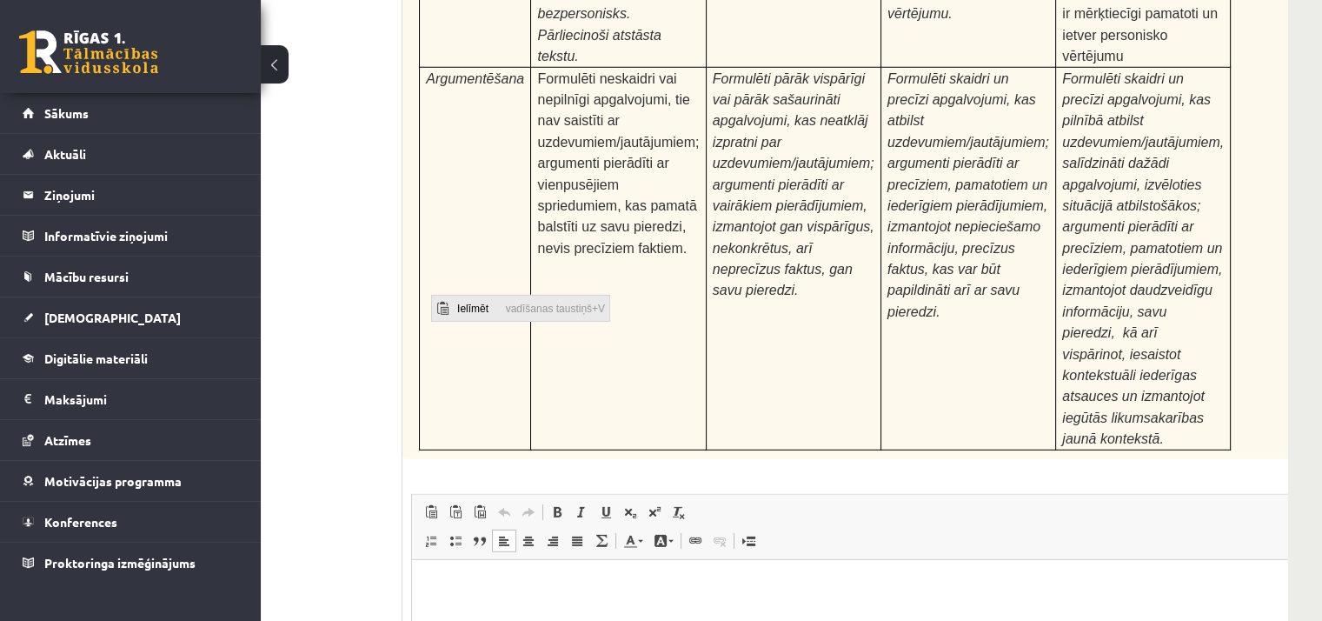
click at [450, 306] on span "Ielīmēt" at bounding box center [441, 307] width 21 height 25
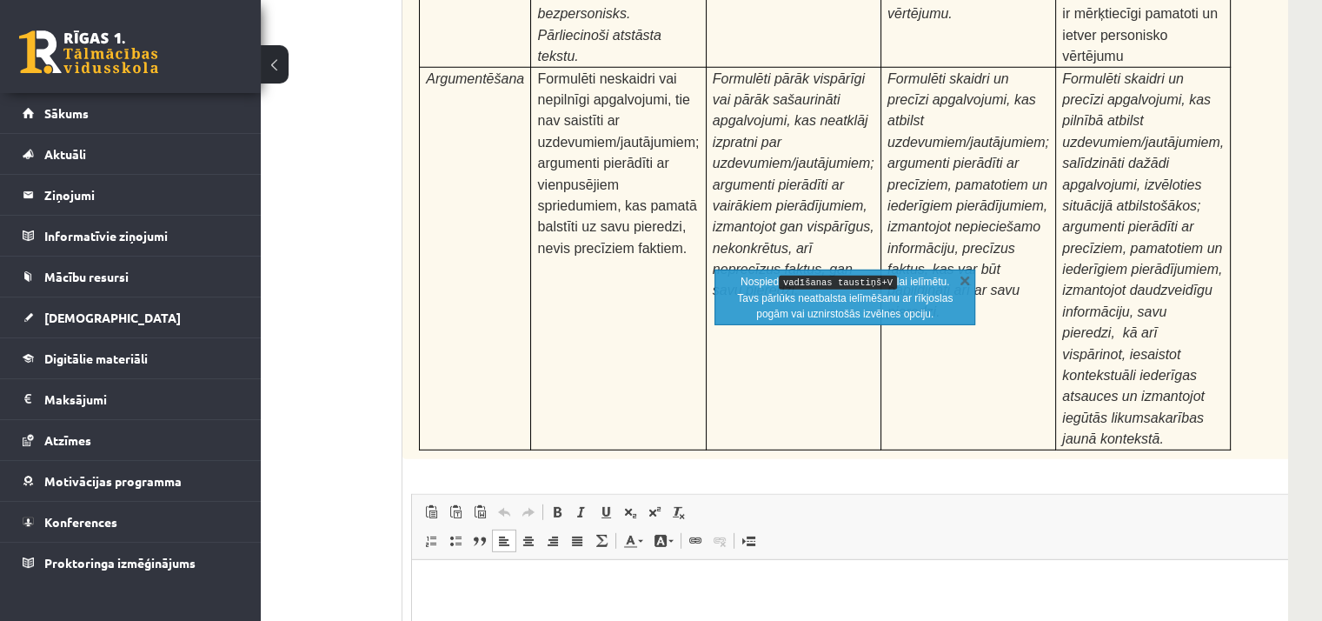
paste body "Bagātinātā teksta redaktors, wiswyg-editor-user-answer-47433896974740"
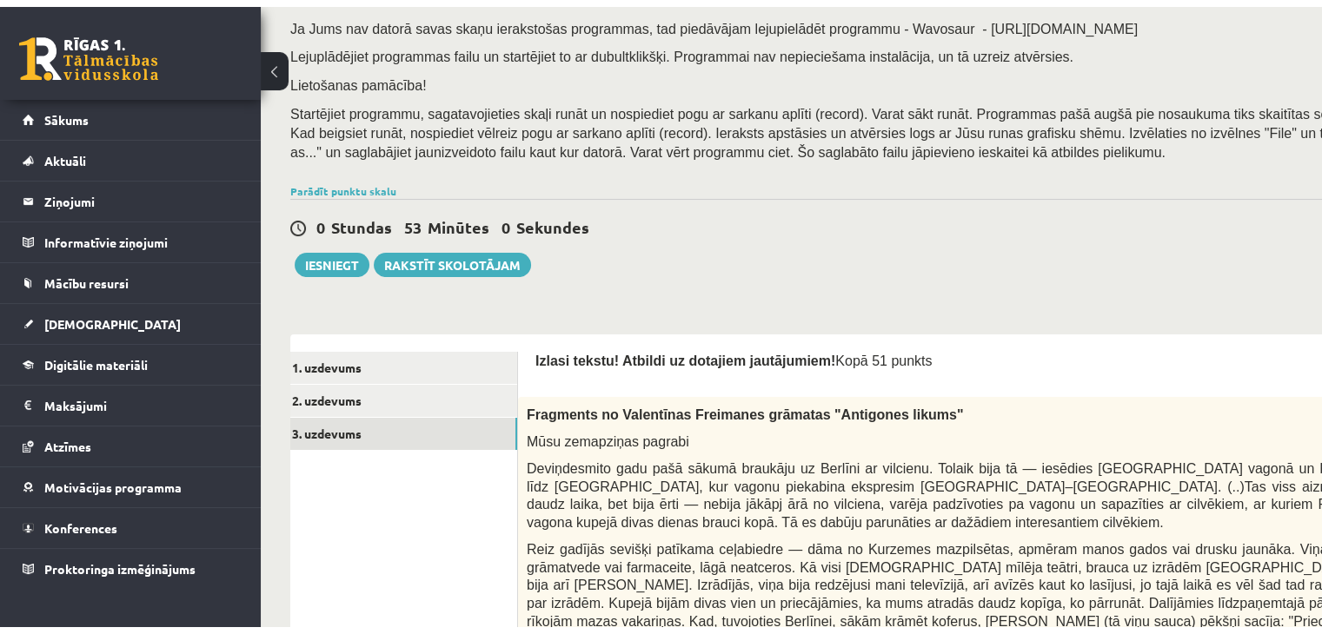
scroll to position [219, 0]
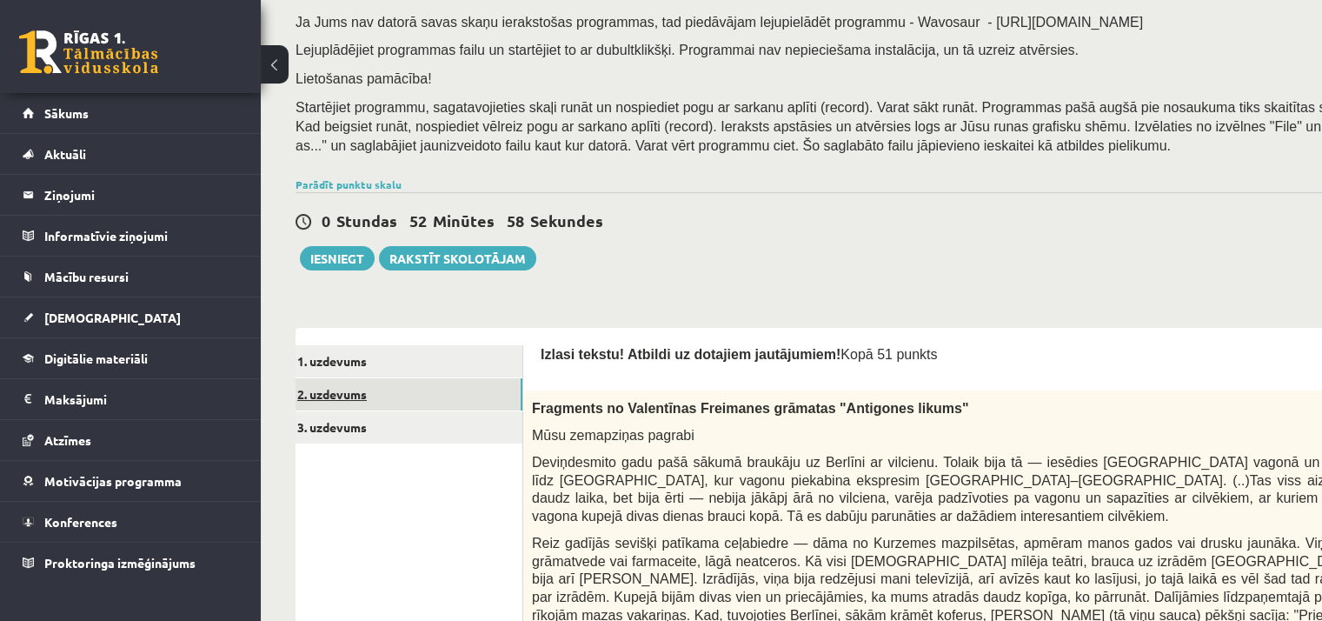
click at [358, 395] on link "2. uzdevums" at bounding box center [406, 394] width 234 height 32
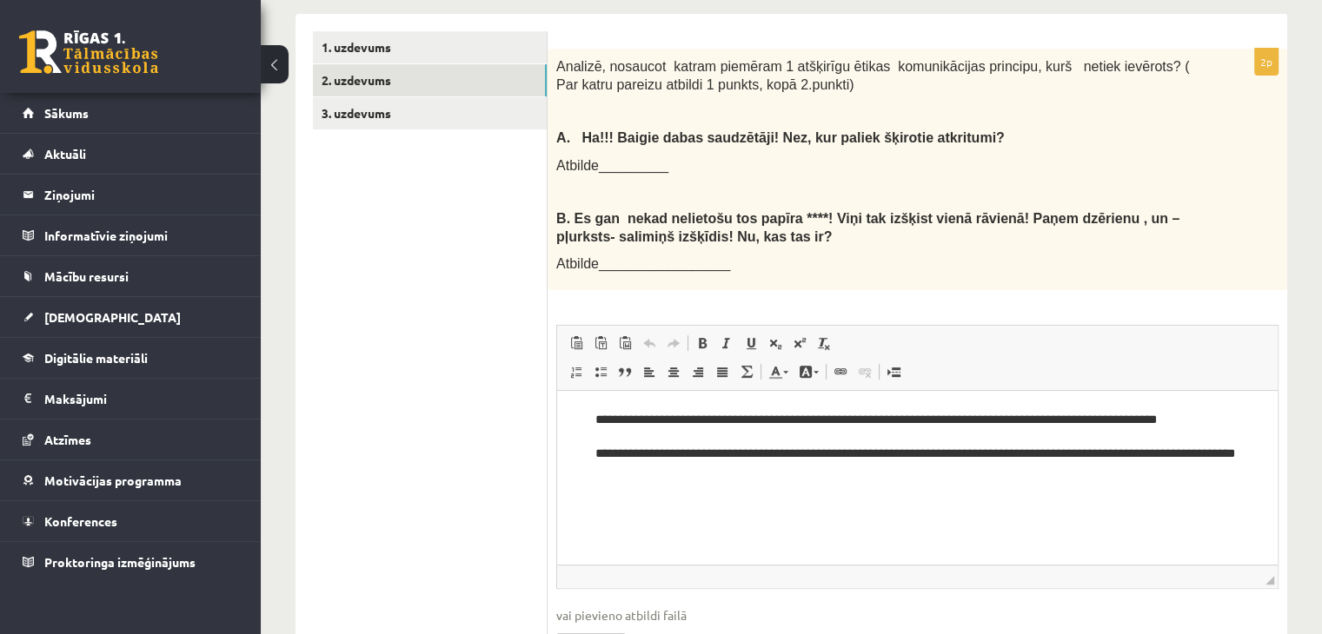
scroll to position [563, 0]
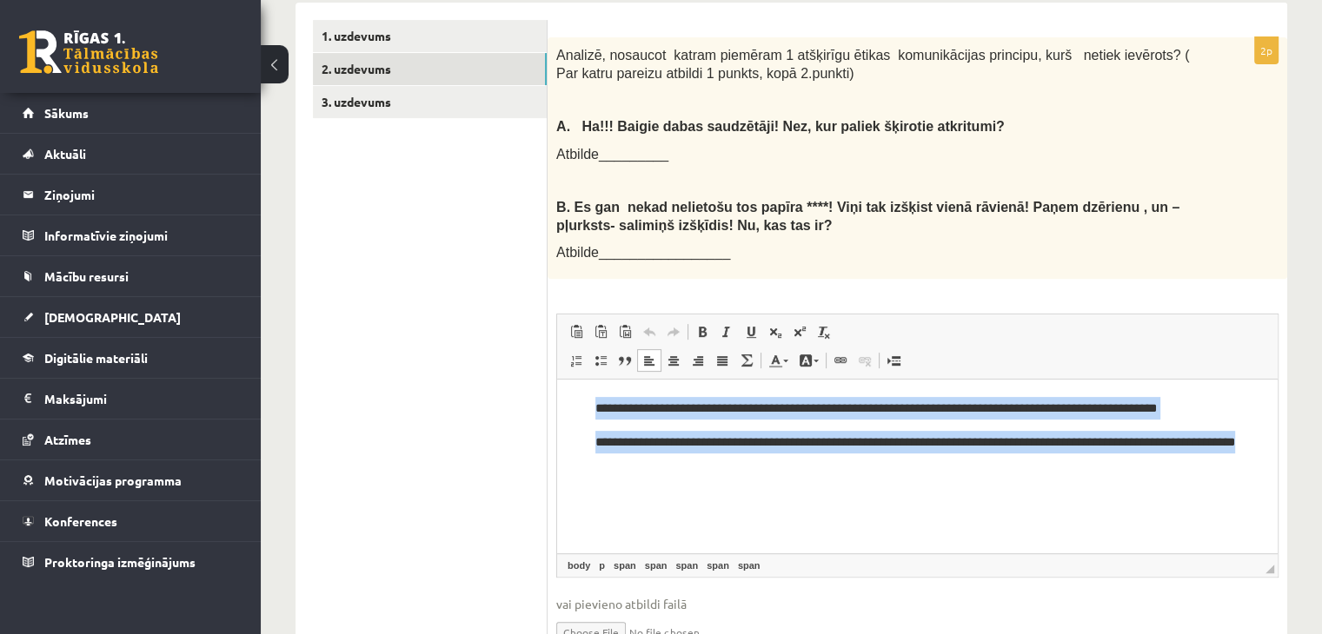
drag, startPoint x: 585, startPoint y: 408, endPoint x: 684, endPoint y: 479, distance: 122.1
click at [684, 470] on html "**********" at bounding box center [917, 425] width 721 height 90
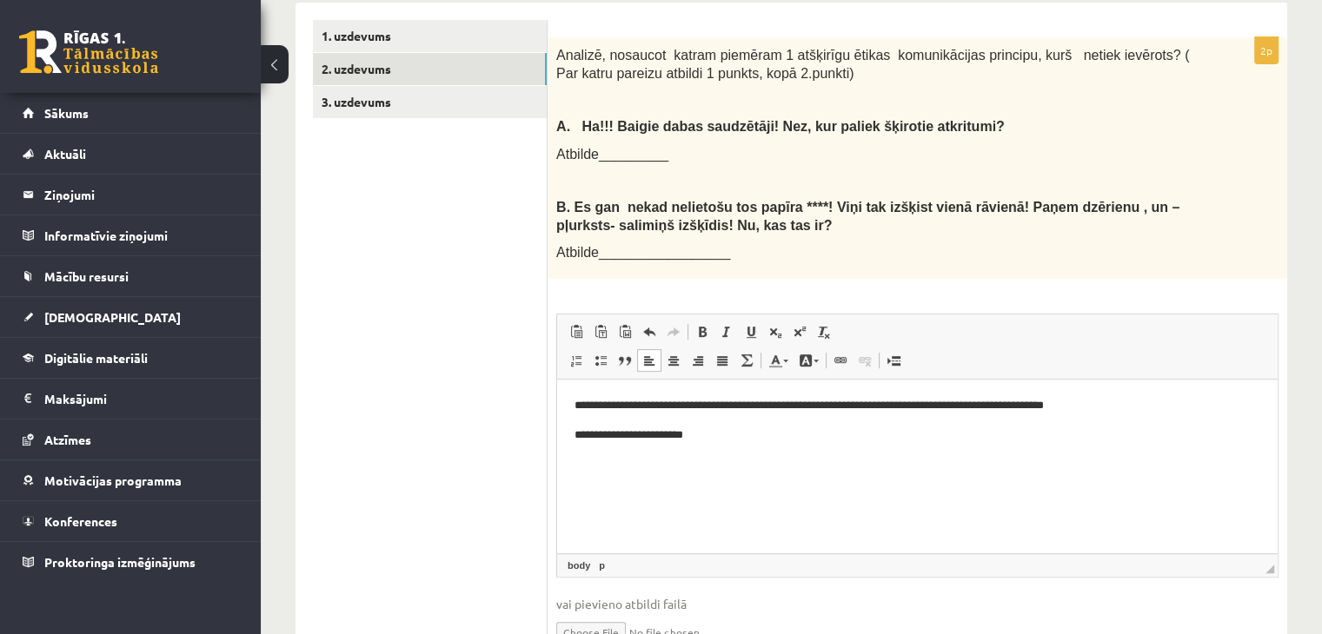
click at [587, 440] on p "**********" at bounding box center [918, 436] width 687 height 18
click at [727, 442] on p "**********" at bounding box center [918, 436] width 687 height 18
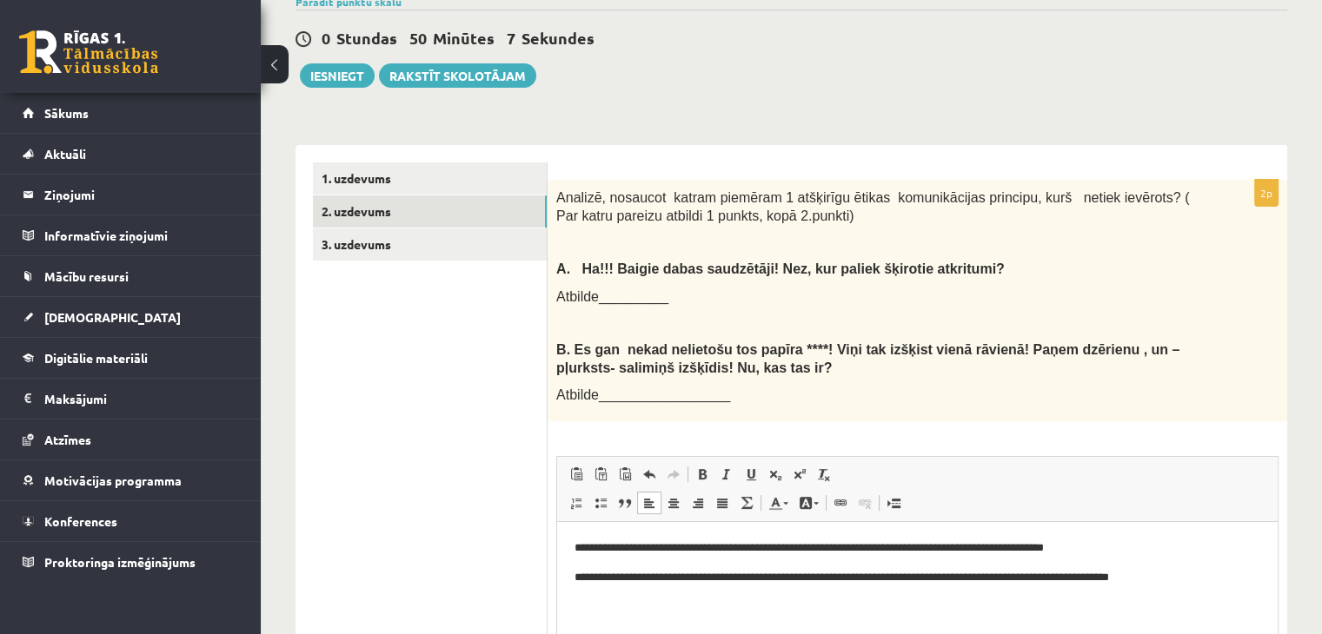
scroll to position [419, 0]
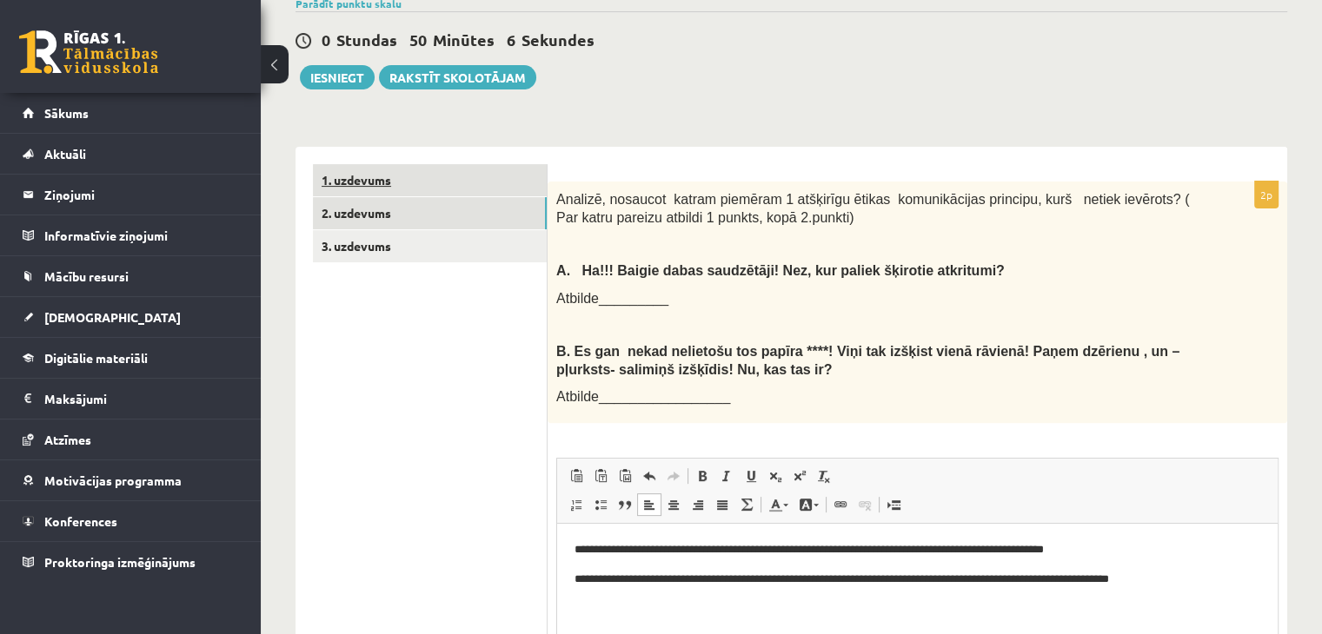
click at [372, 164] on link "1. uzdevums" at bounding box center [430, 180] width 234 height 32
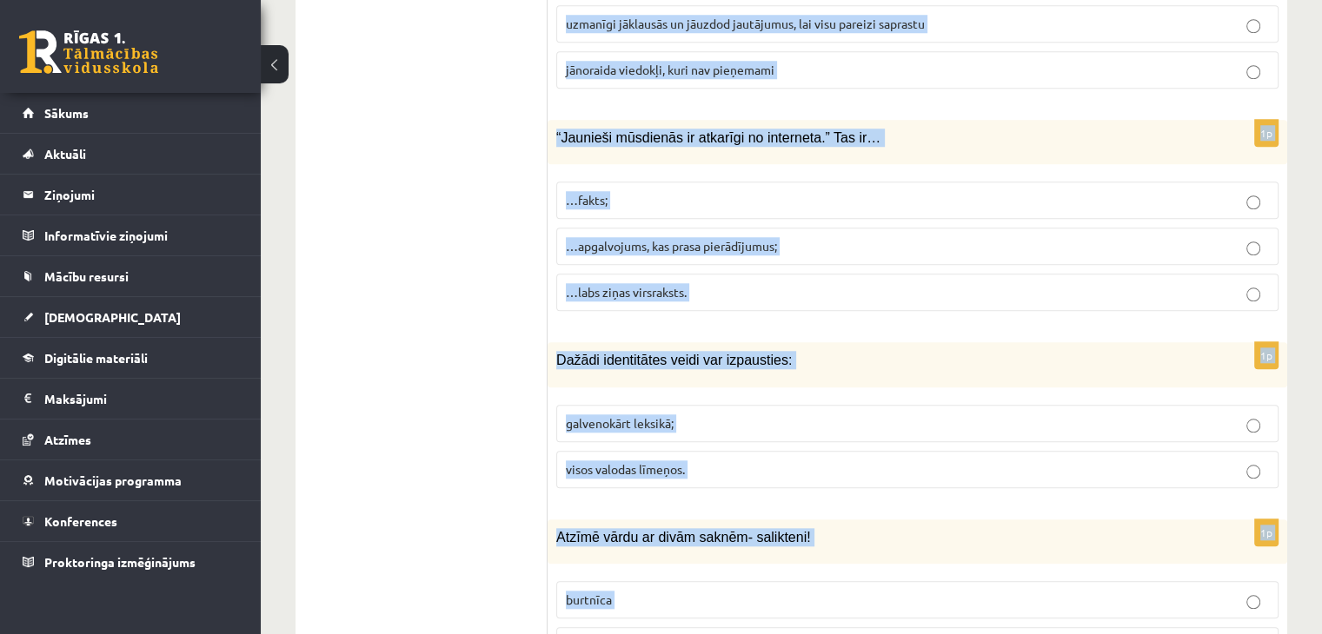
scroll to position [8346, 0]
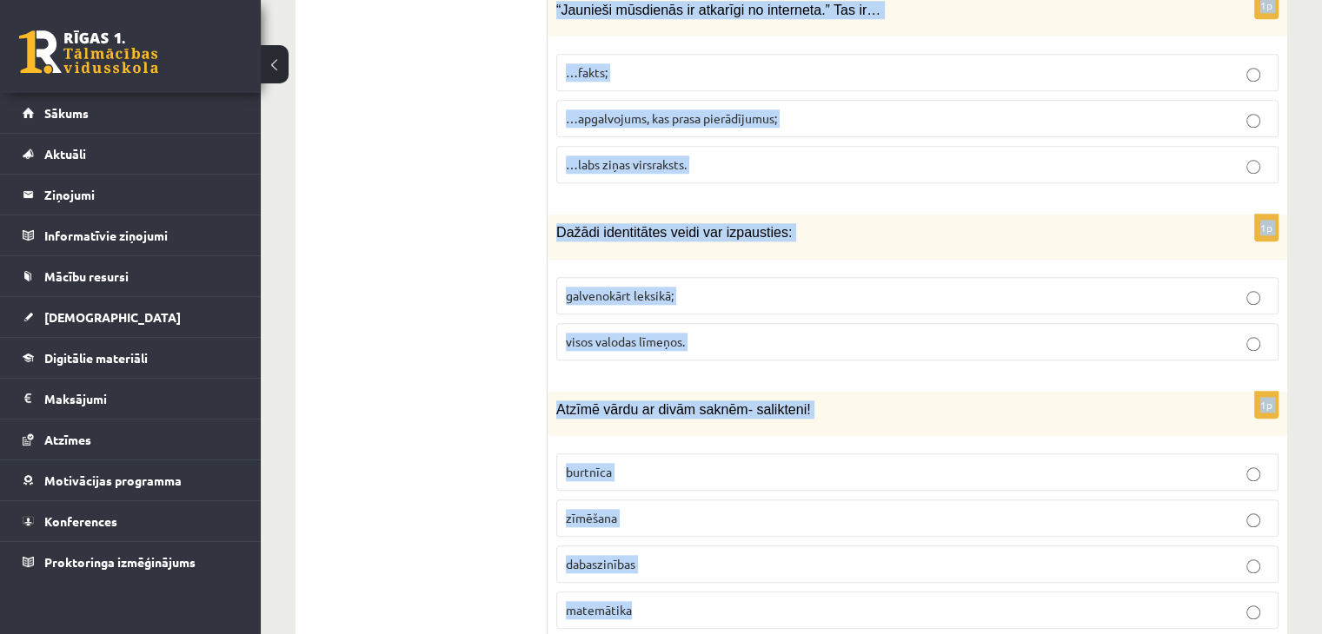
drag, startPoint x: 551, startPoint y: 176, endPoint x: 763, endPoint y: 596, distance: 470.3
copy form "Emocionāla valoda liecina, ka ziņa ir: Viltus Patiesa 1p Teksts rakstīts pareiz…"
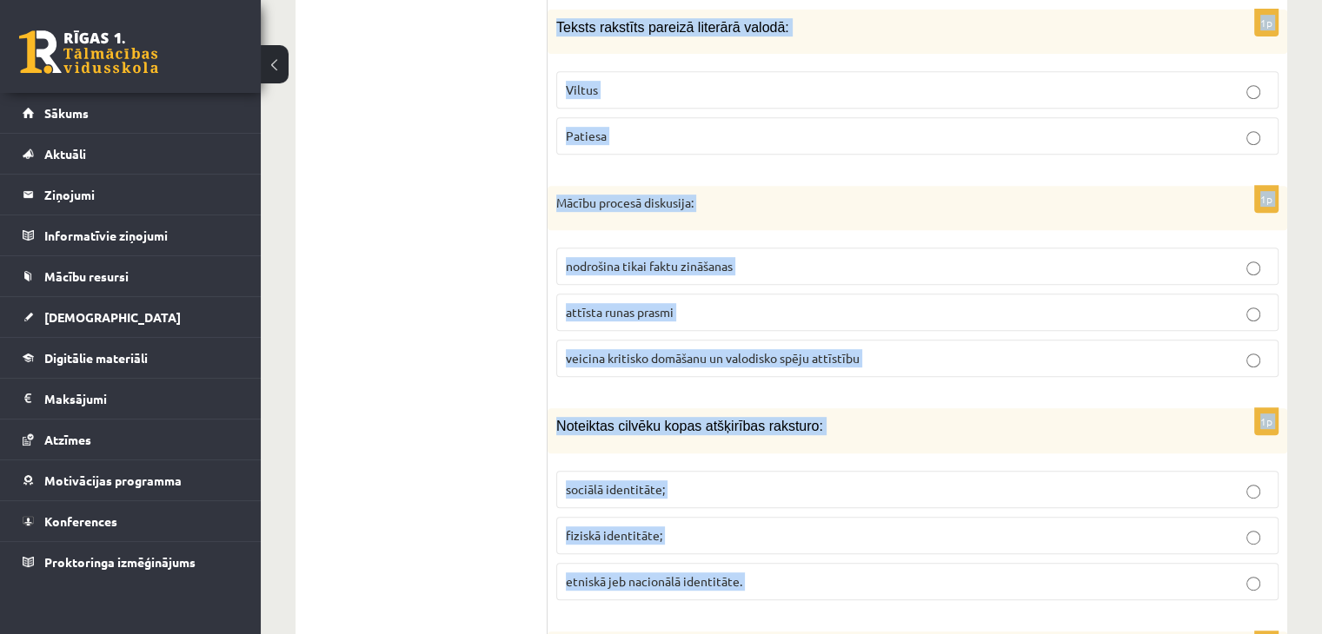
scroll to position [214, 0]
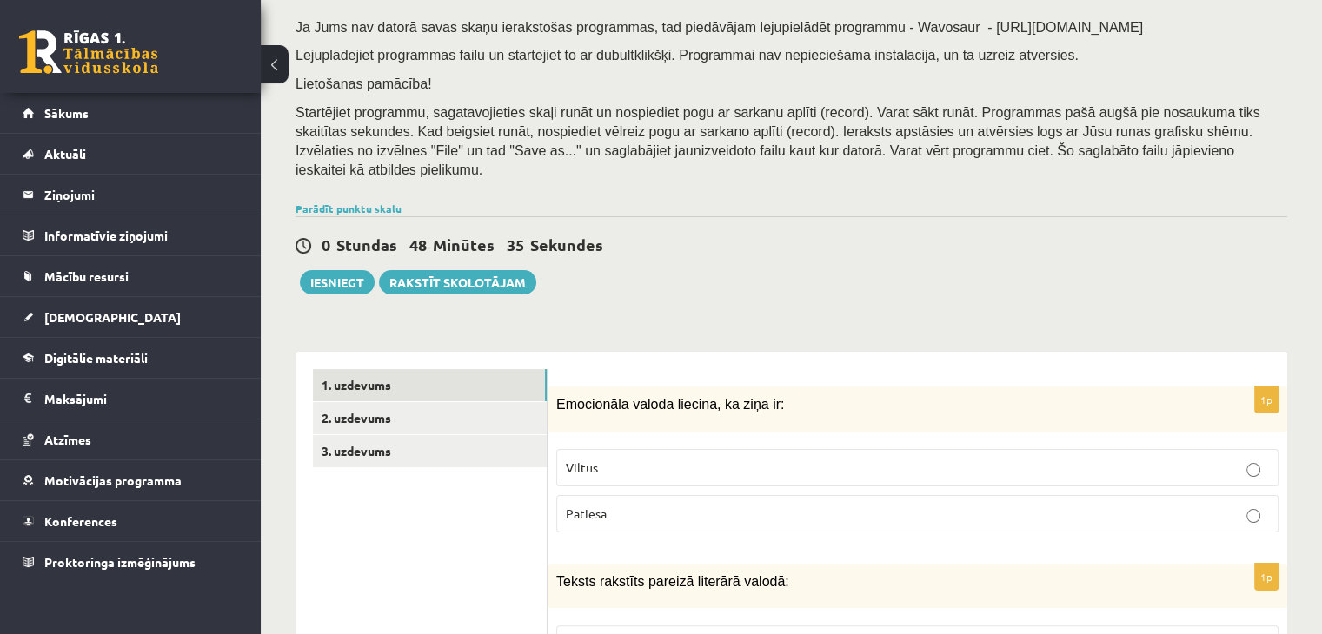
click at [942, 275] on div "0 Stundas 48 Minūtes 35 Sekundes Ieskaite saglabāta! Iesniegt Rakstīt skolotājam" at bounding box center [792, 255] width 992 height 78
click at [822, 459] on p "Viltus" at bounding box center [917, 468] width 703 height 18
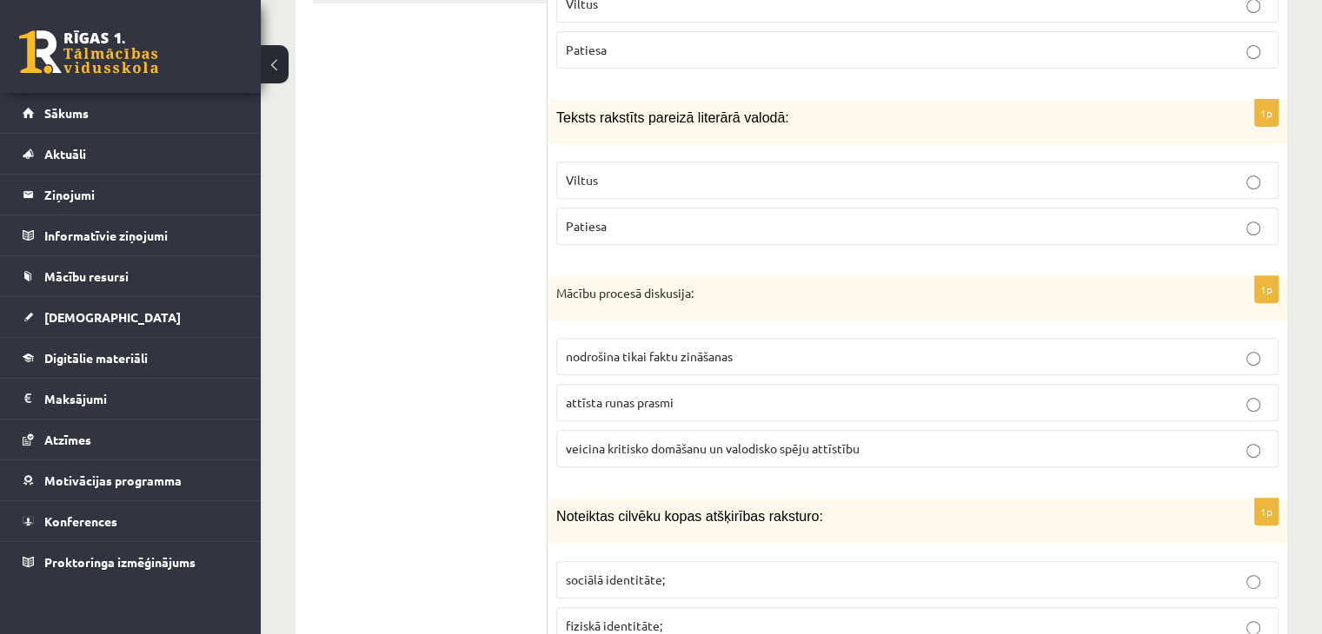
scroll to position [699, 0]
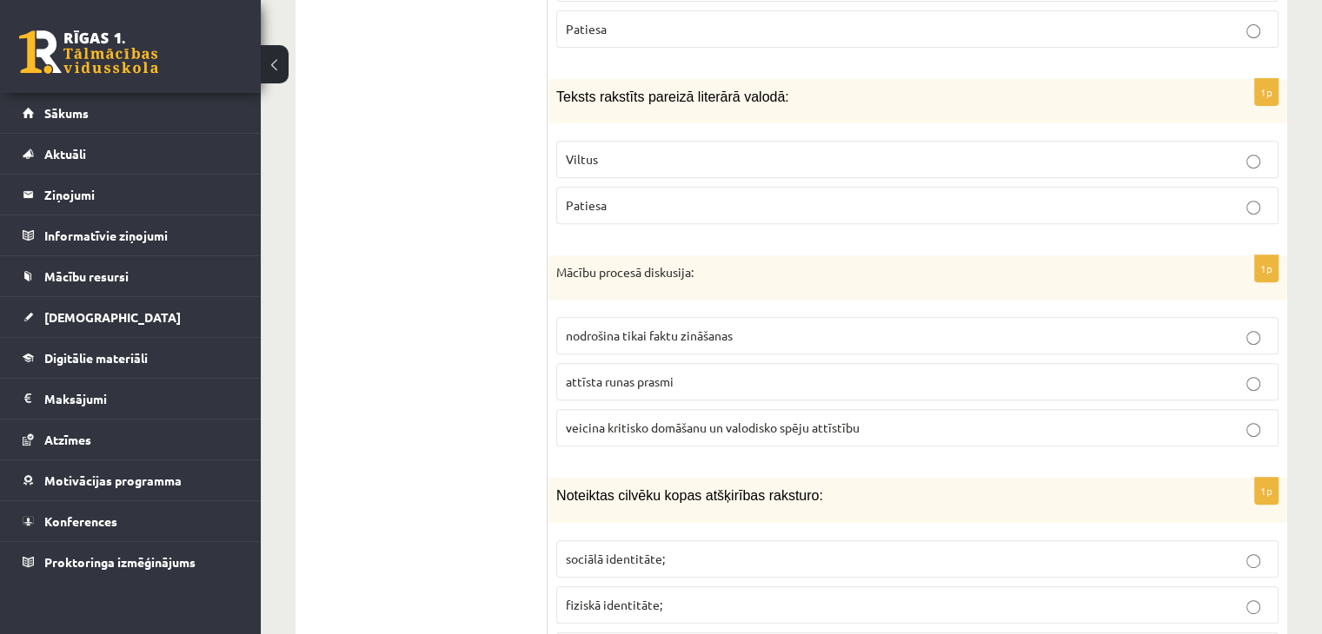
click at [609, 196] on p "Patiesa" at bounding box center [917, 205] width 703 height 18
click at [654, 420] on span "veicina kritisko domāšanu un valodisko spēju attīstību" at bounding box center [713, 428] width 294 height 16
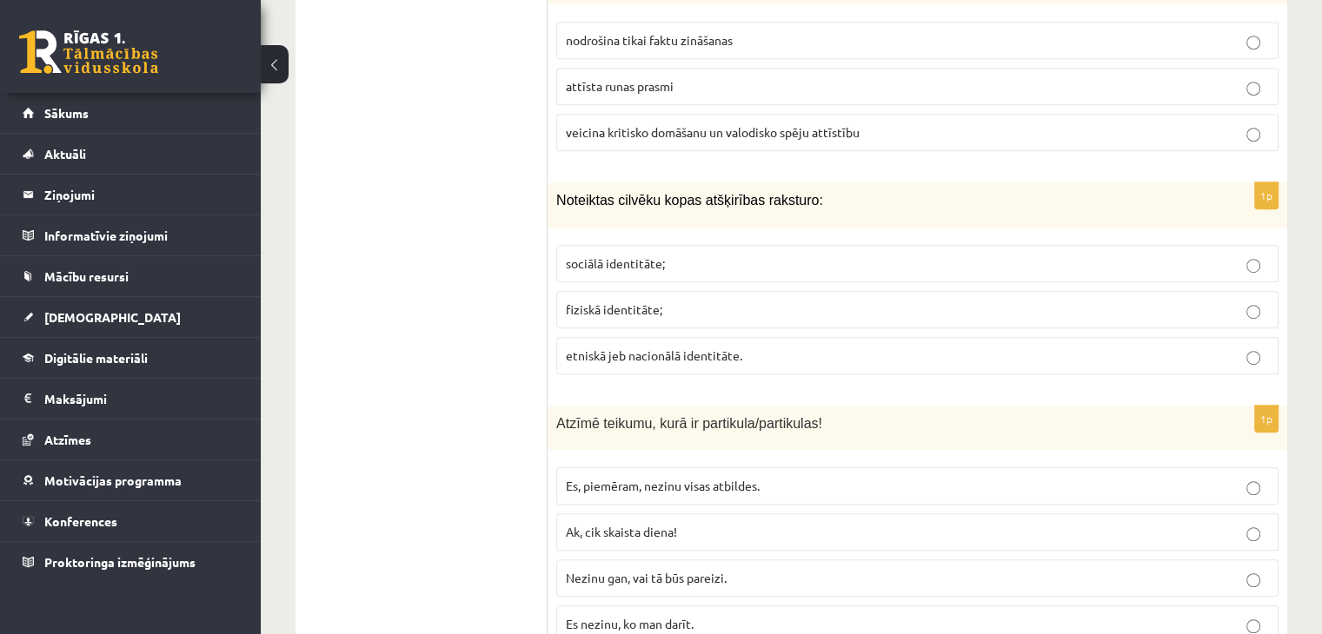
scroll to position [1026, 0]
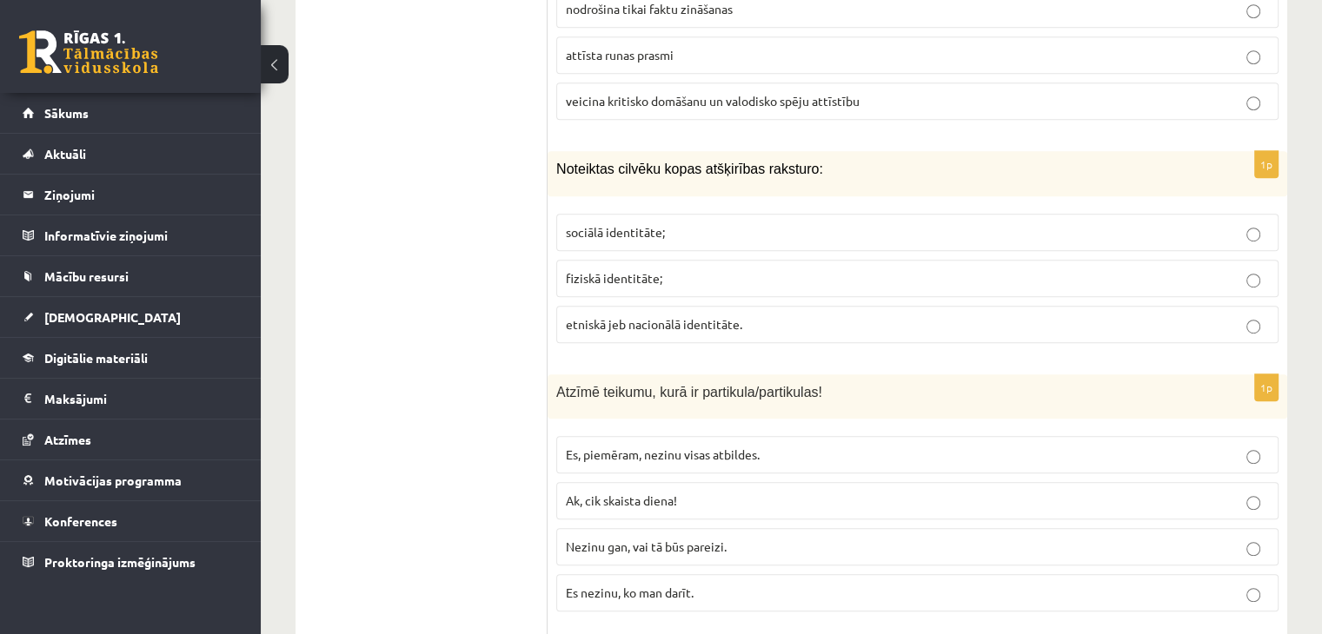
click at [650, 316] on span "etniskā jeb nacionālā identitāte." at bounding box center [654, 324] width 176 height 16
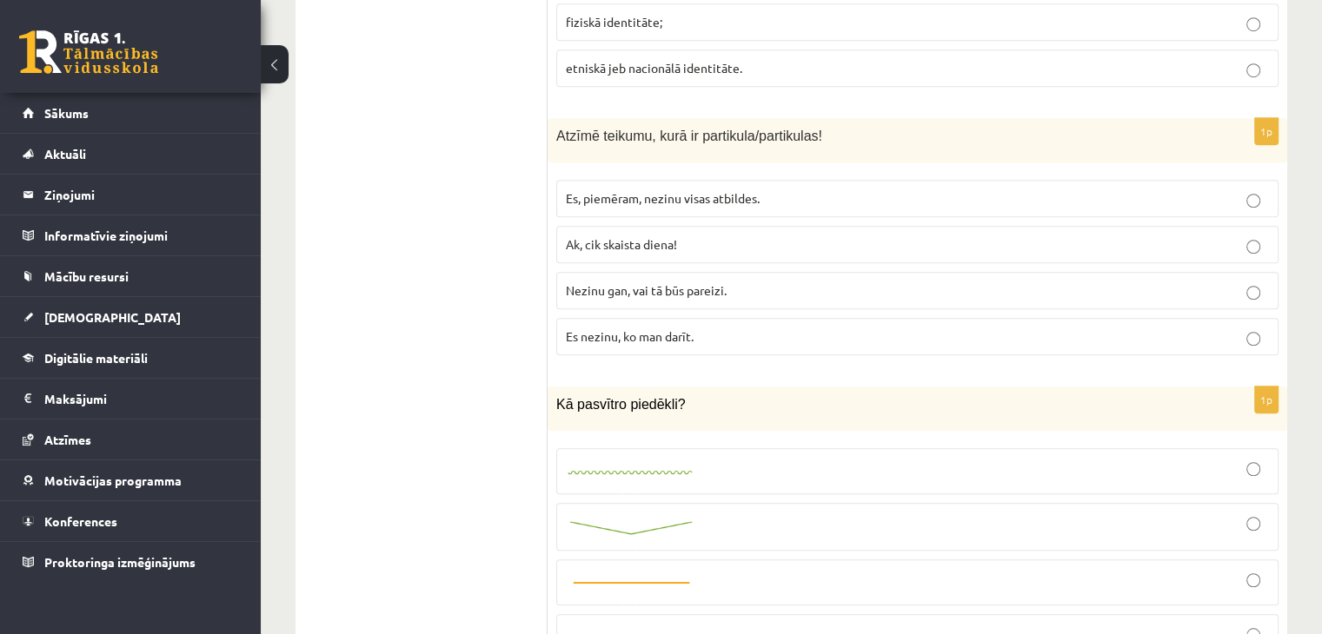
scroll to position [1292, 0]
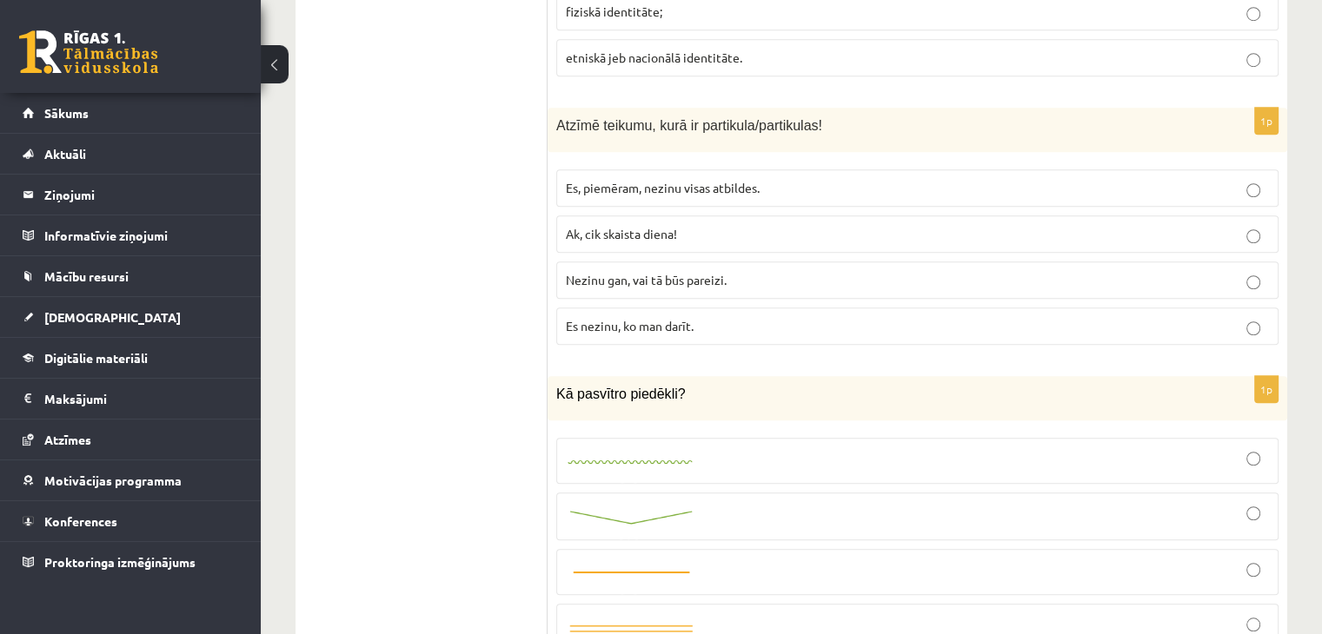
click at [690, 271] on p "Nezinu gan, vai tā būs pareizi." at bounding box center [917, 280] width 703 height 18
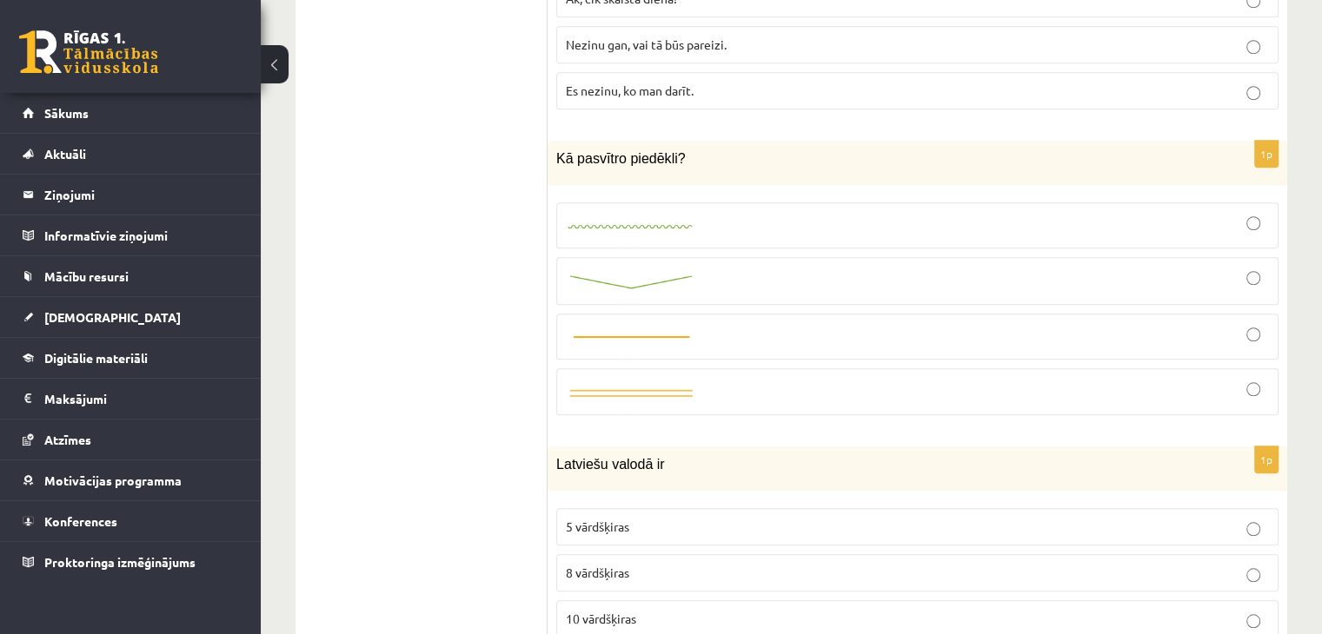
scroll to position [1559, 0]
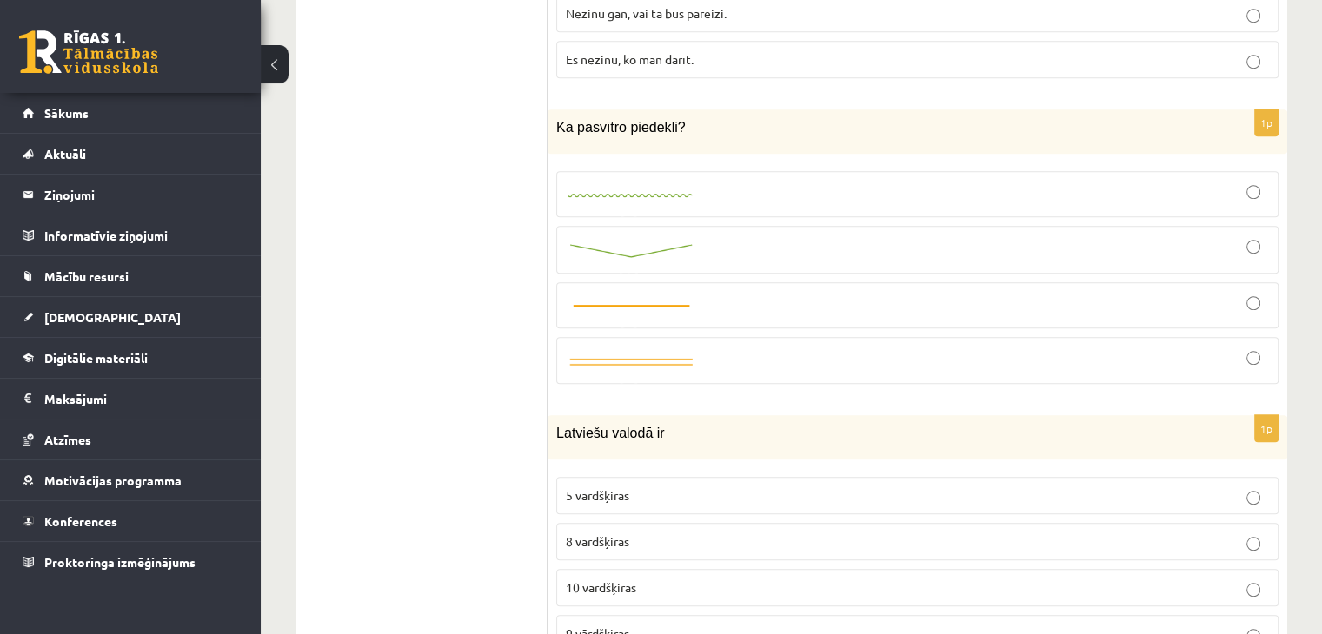
click at [642, 185] on link at bounding box center [631, 194] width 130 height 18
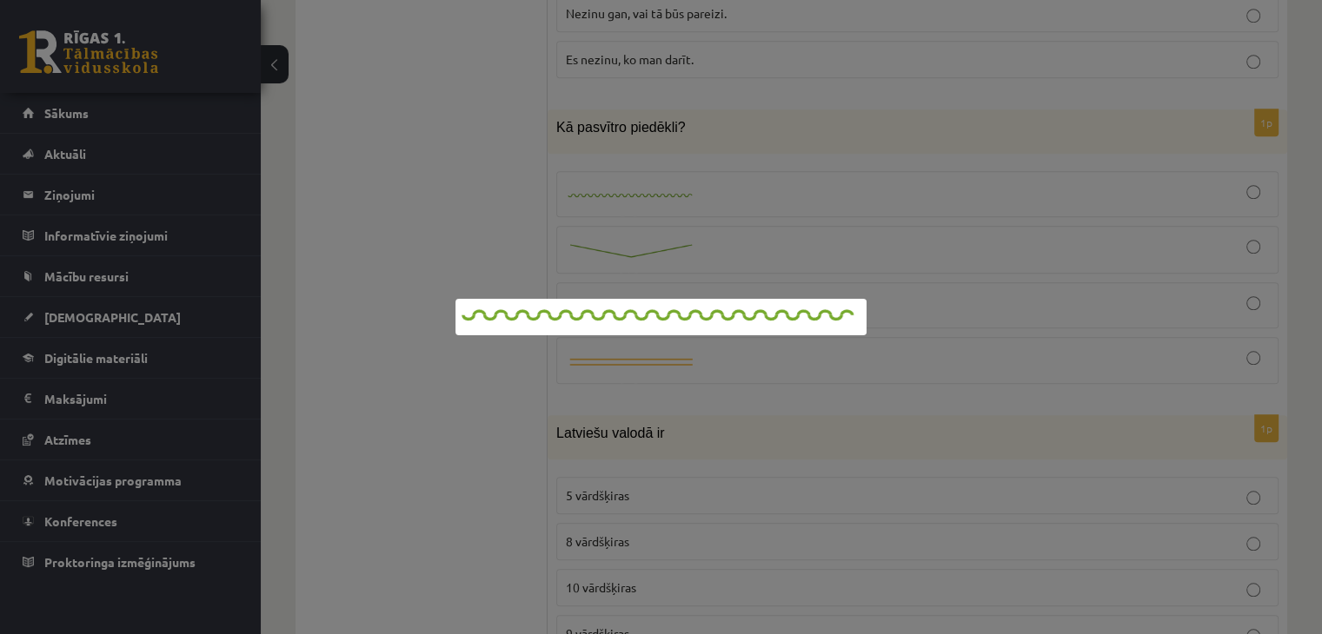
click at [769, 174] on div at bounding box center [661, 317] width 1322 height 634
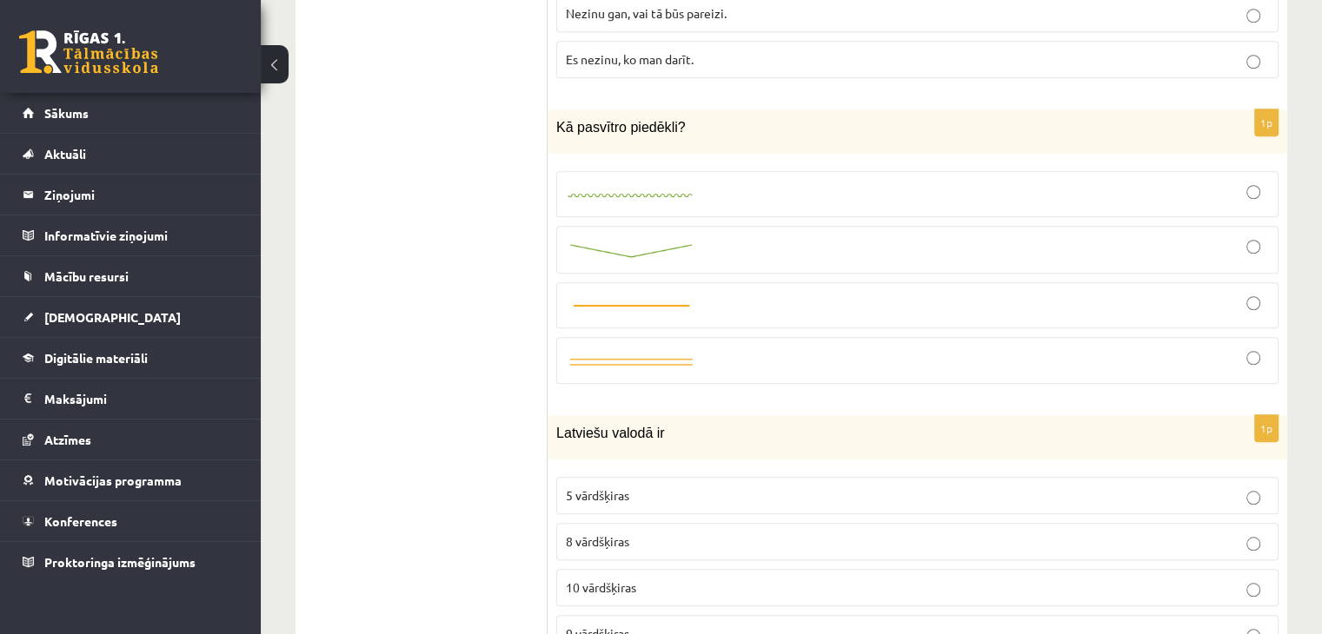
click at [1066, 181] on div at bounding box center [917, 194] width 703 height 27
click at [852, 236] on div at bounding box center [917, 250] width 703 height 29
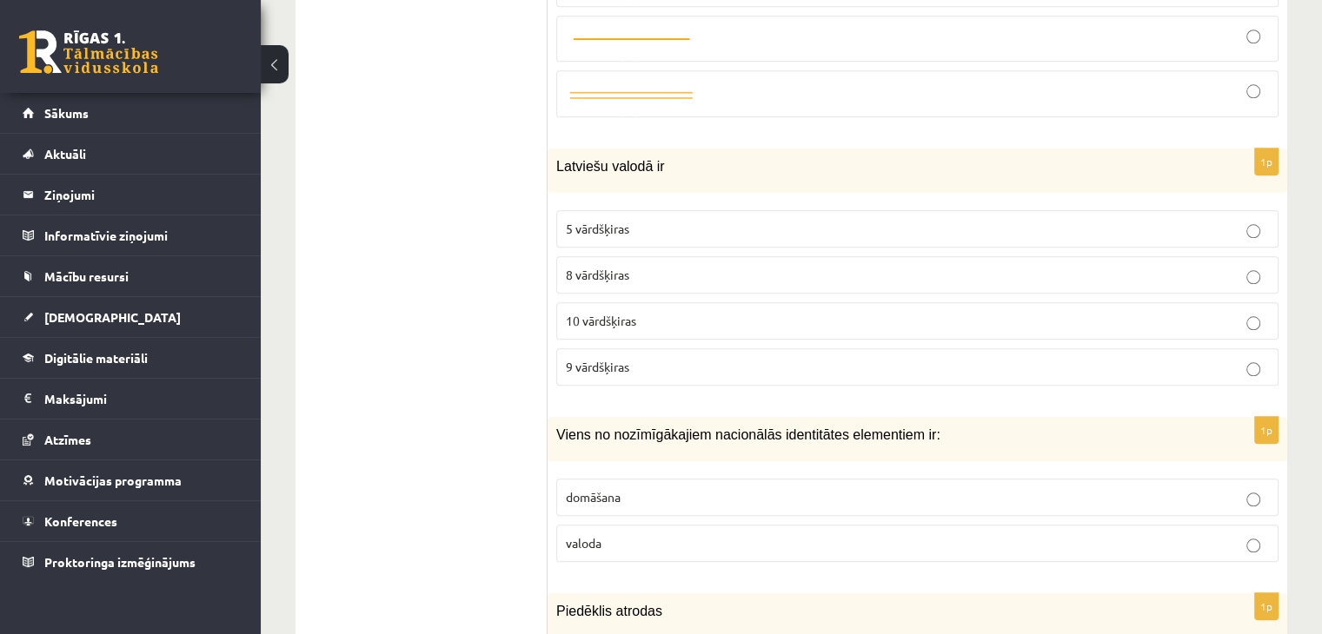
scroll to position [1837, 0]
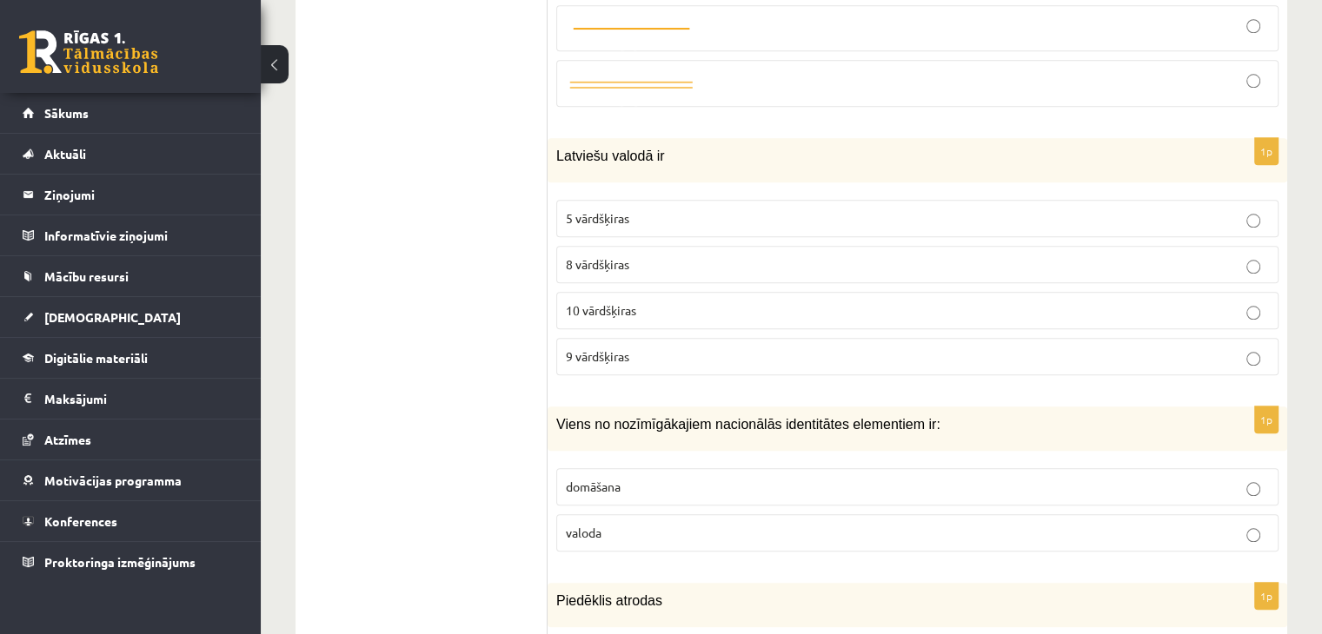
click at [643, 256] on p "8 vārdšķiras" at bounding box center [917, 265] width 703 height 18
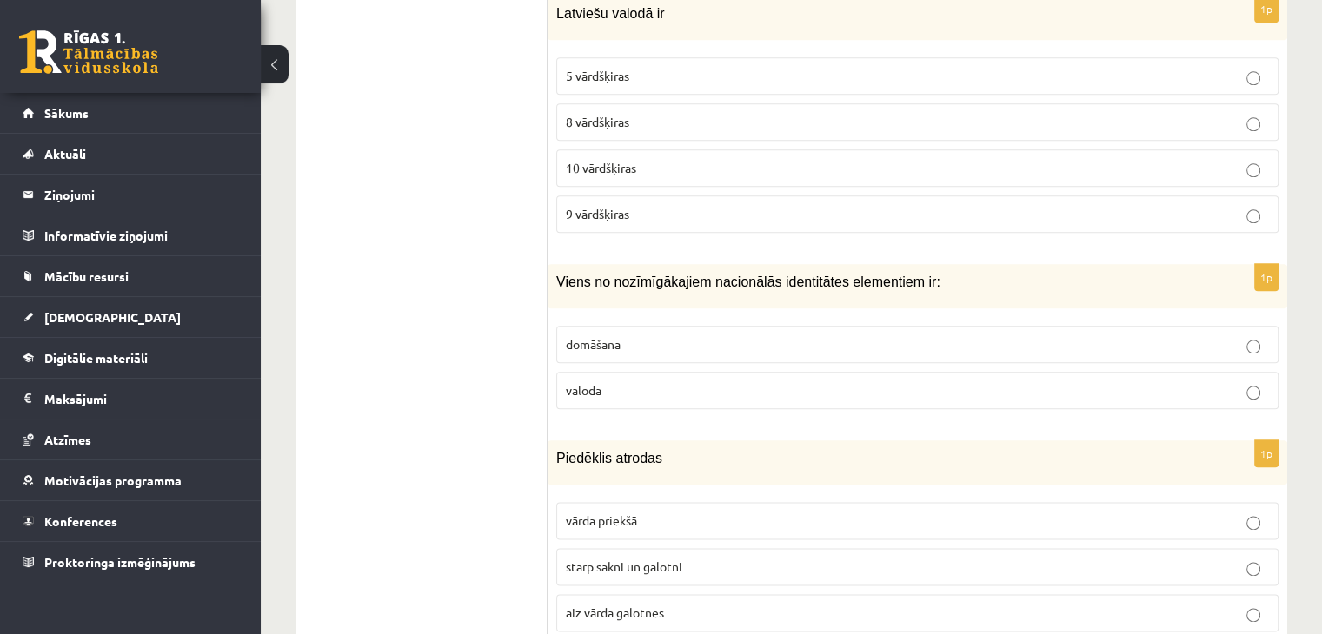
scroll to position [1990, 0]
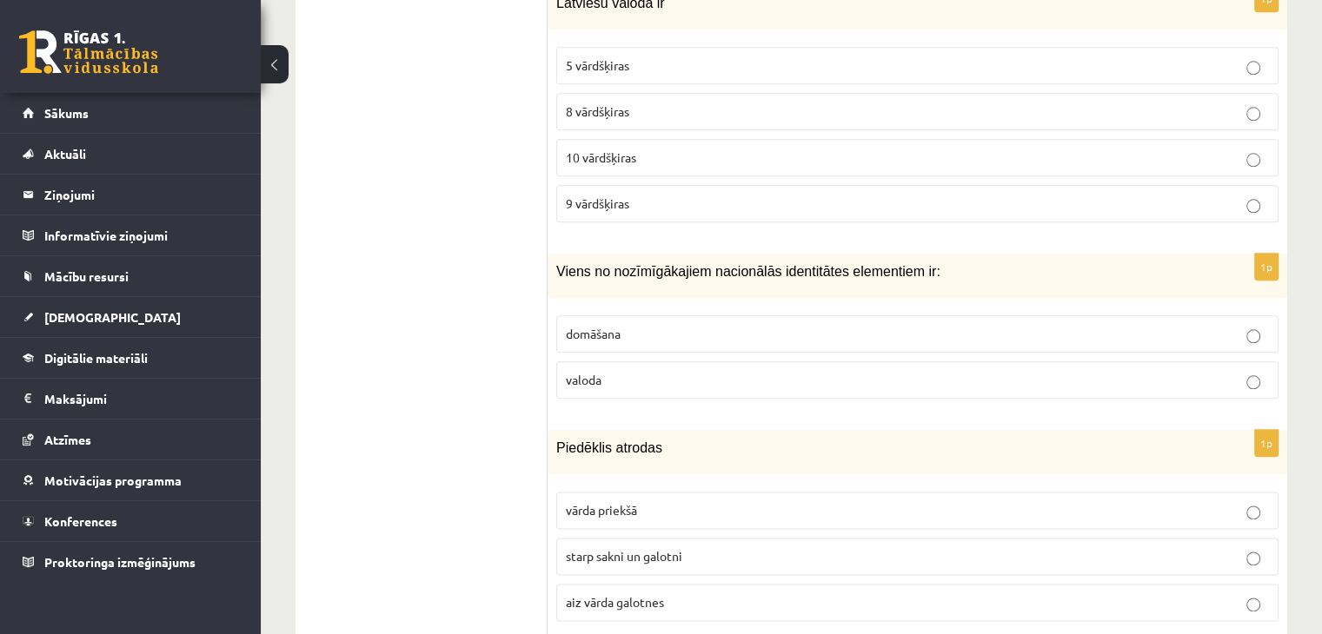
click at [653, 371] on p "valoda" at bounding box center [917, 380] width 703 height 18
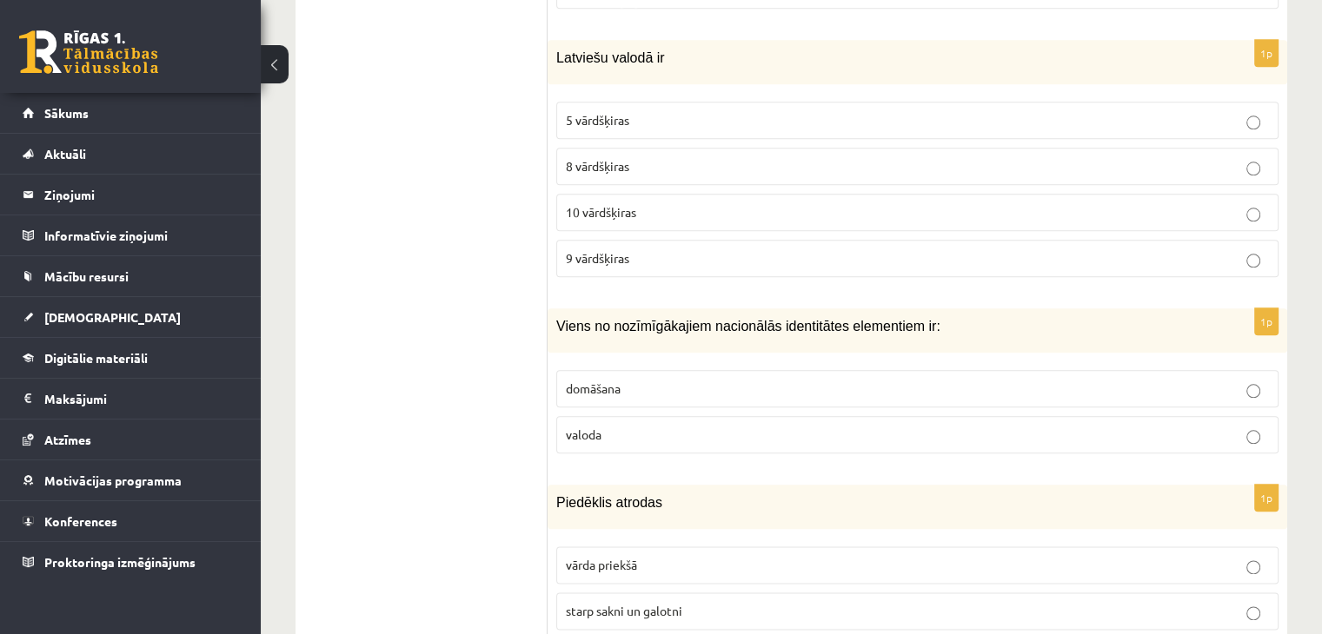
scroll to position [1873, 0]
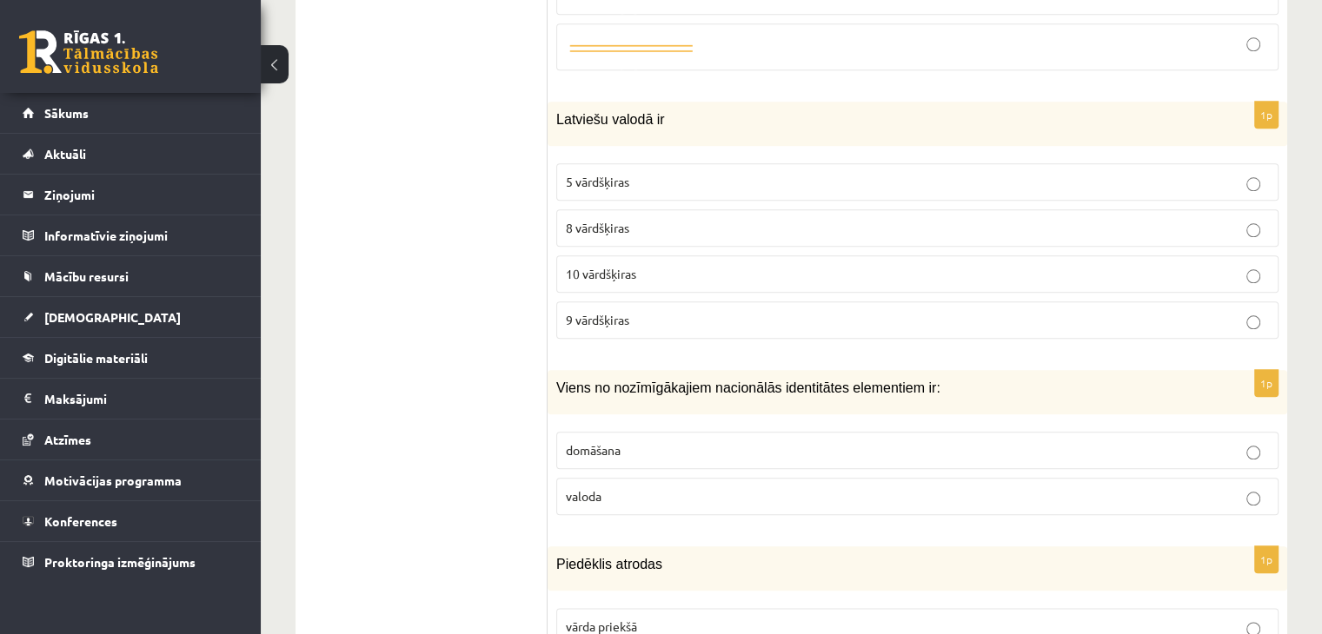
click at [1159, 265] on p "10 vārdšķiras" at bounding box center [917, 274] width 703 height 18
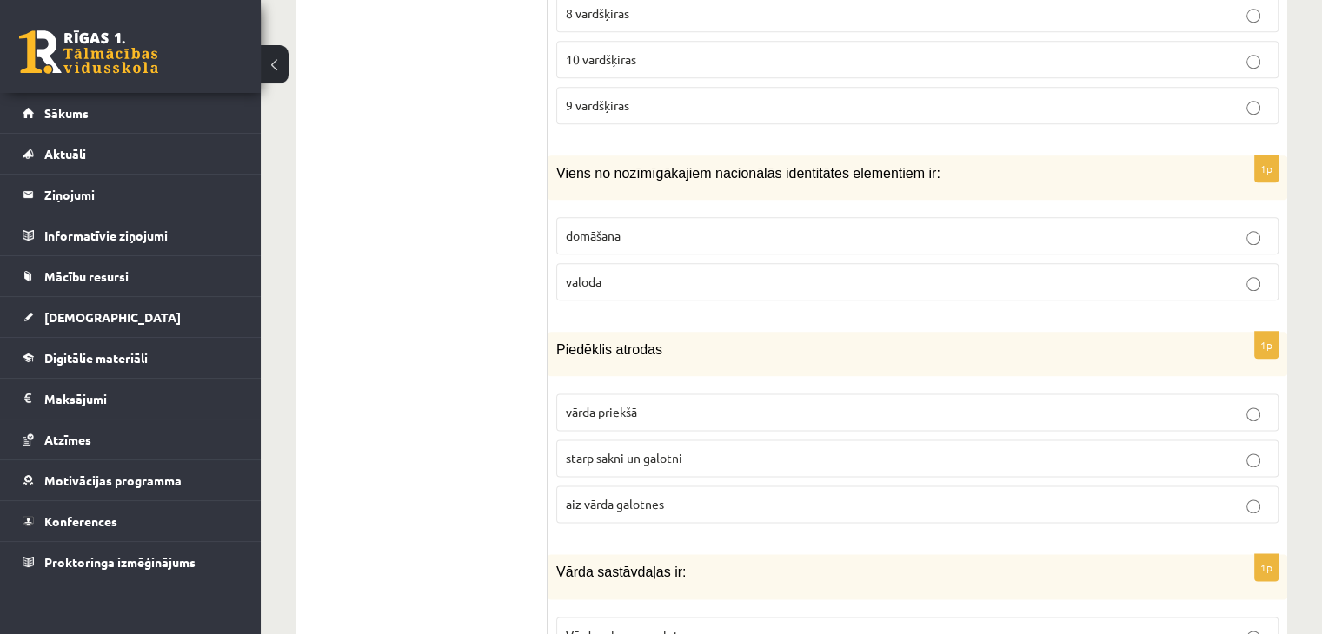
scroll to position [2098, 0]
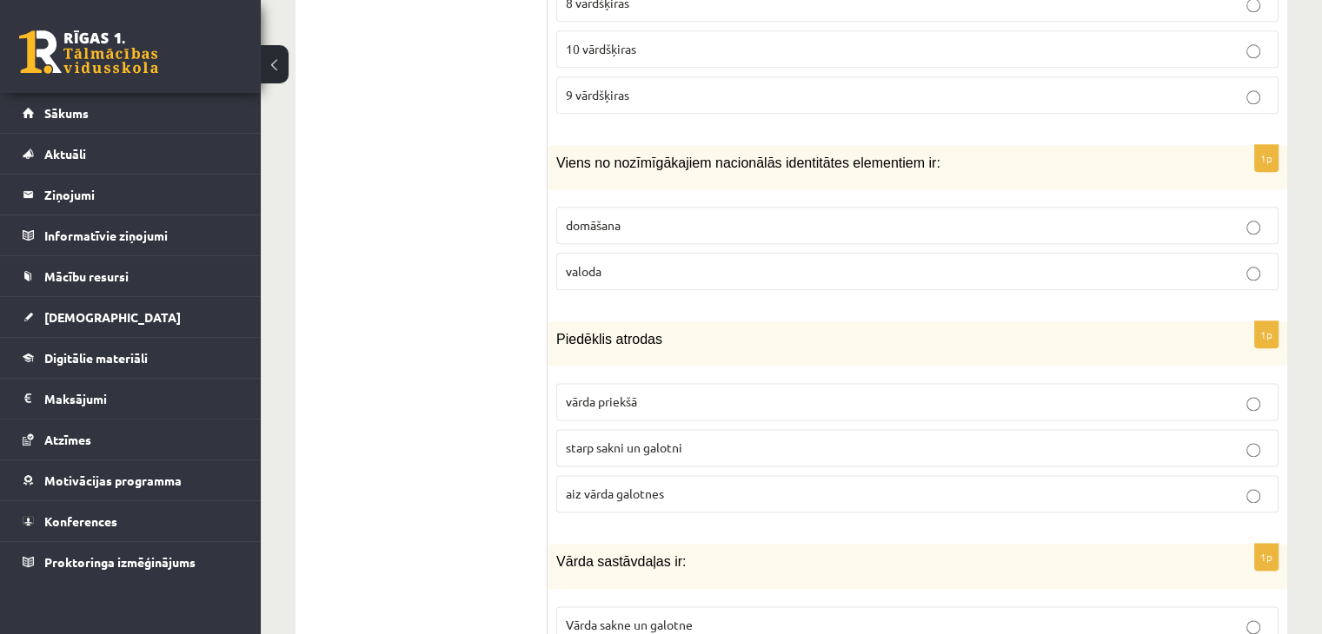
click at [673, 440] on span "starp sakni un galotni" at bounding box center [624, 448] width 116 height 16
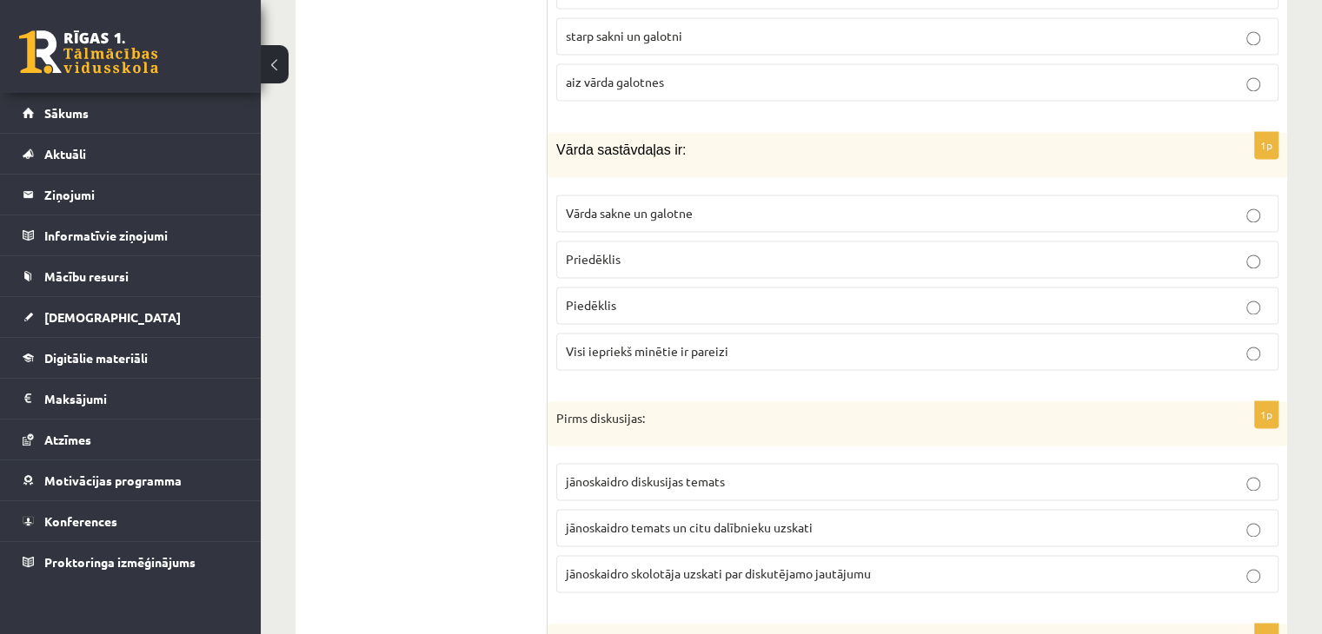
scroll to position [2531, 0]
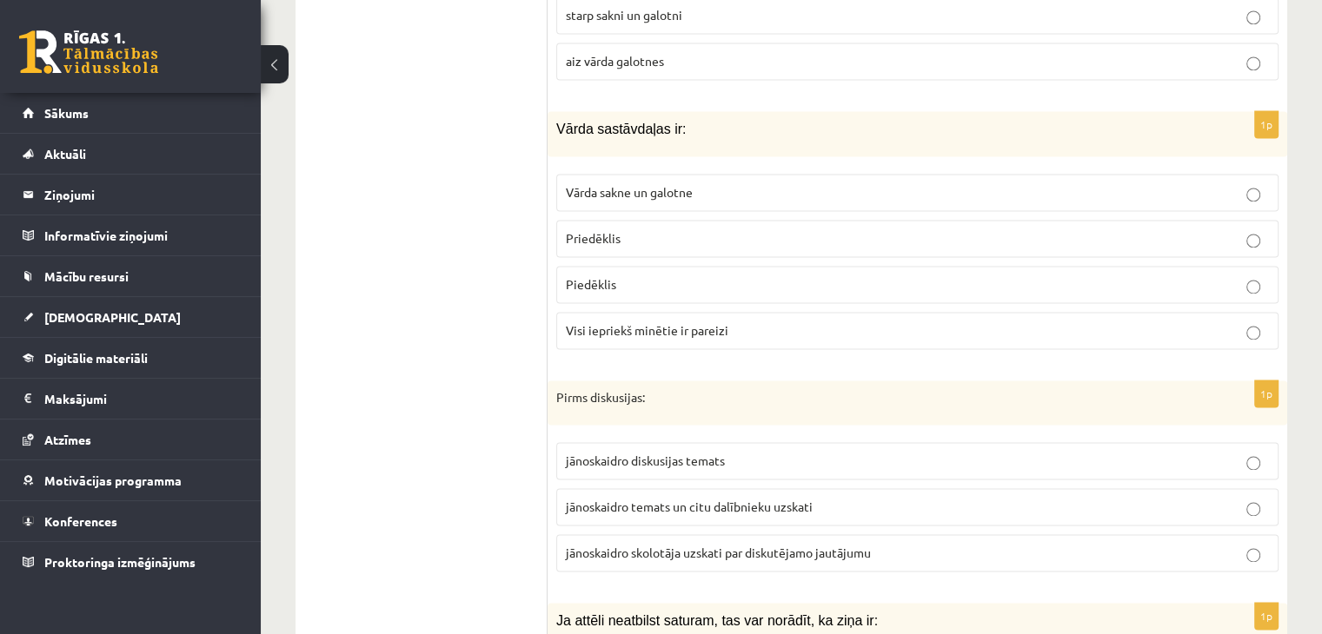
click at [726, 312] on label "Visi iepriekš minētie ir pareizi" at bounding box center [917, 330] width 722 height 37
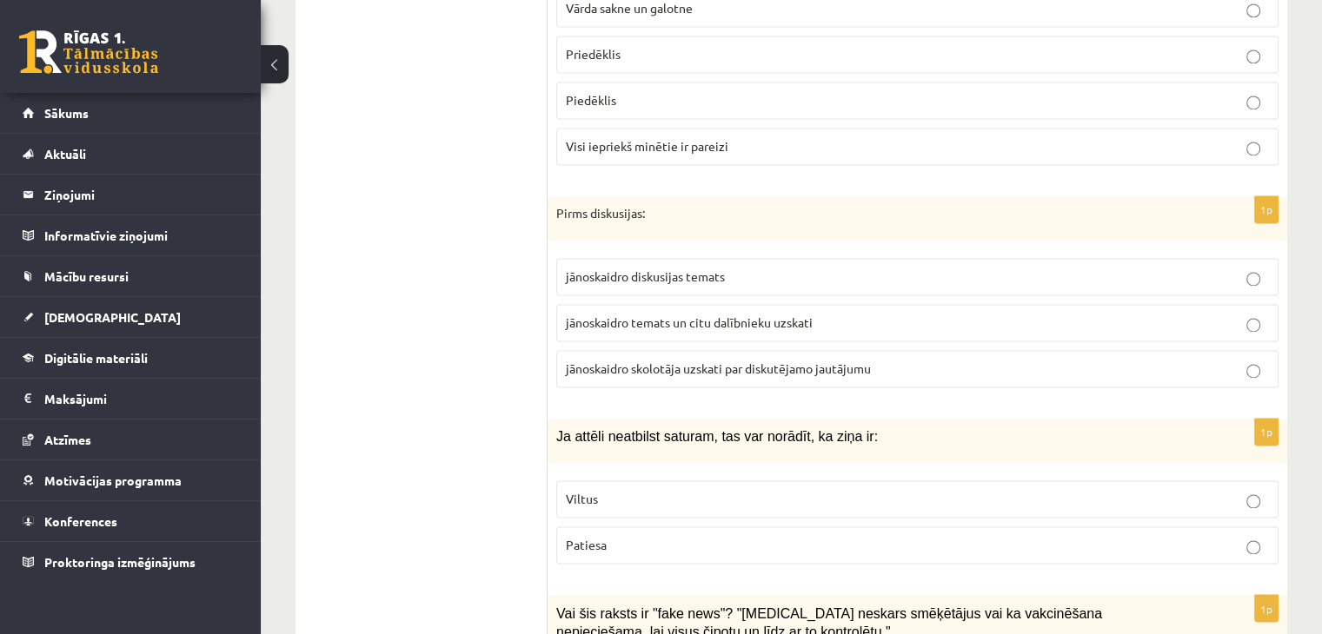
scroll to position [2736, 0]
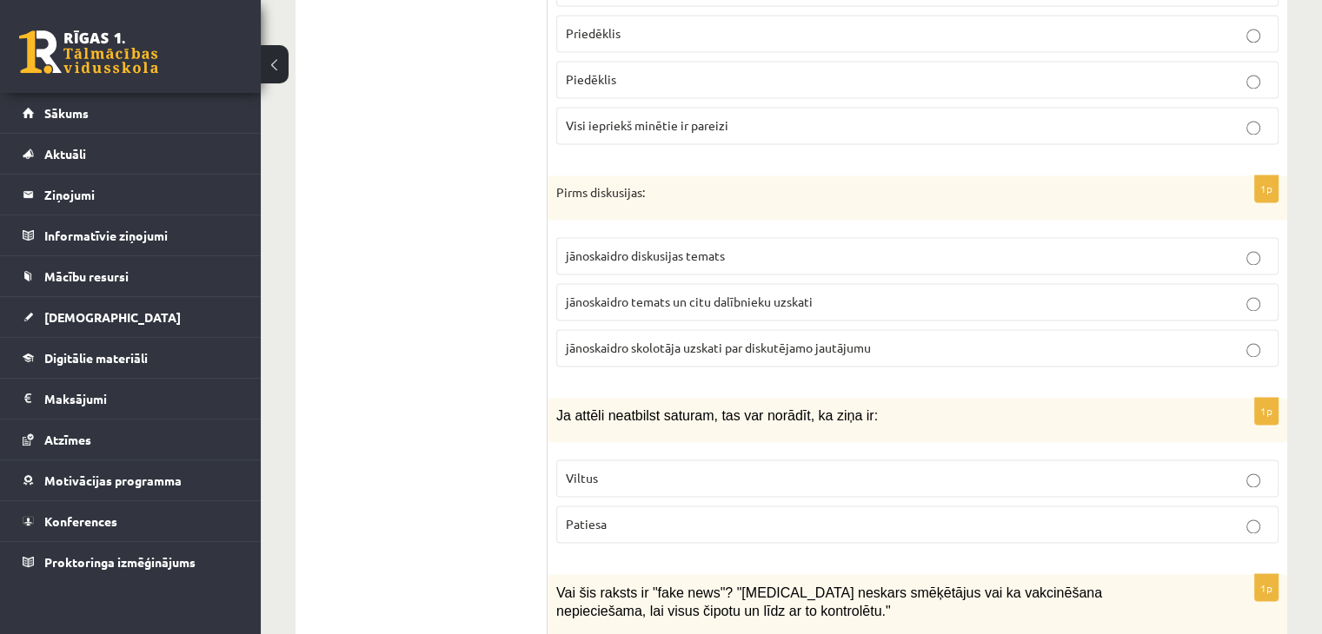
click at [675, 294] on span "jānoskaidro temats un citu dalībnieku uzskati" at bounding box center [689, 302] width 247 height 16
click at [794, 247] on p "jānoskaidro diskusijas temats" at bounding box center [917, 256] width 703 height 18
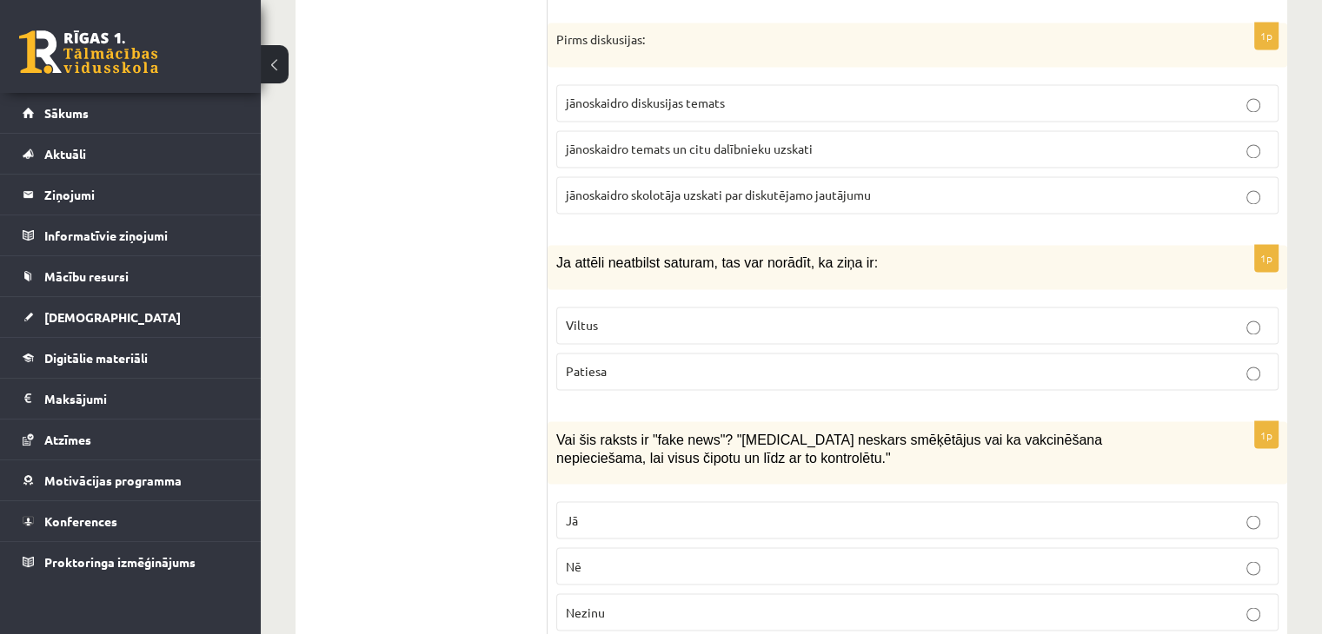
scroll to position [2931, 0]
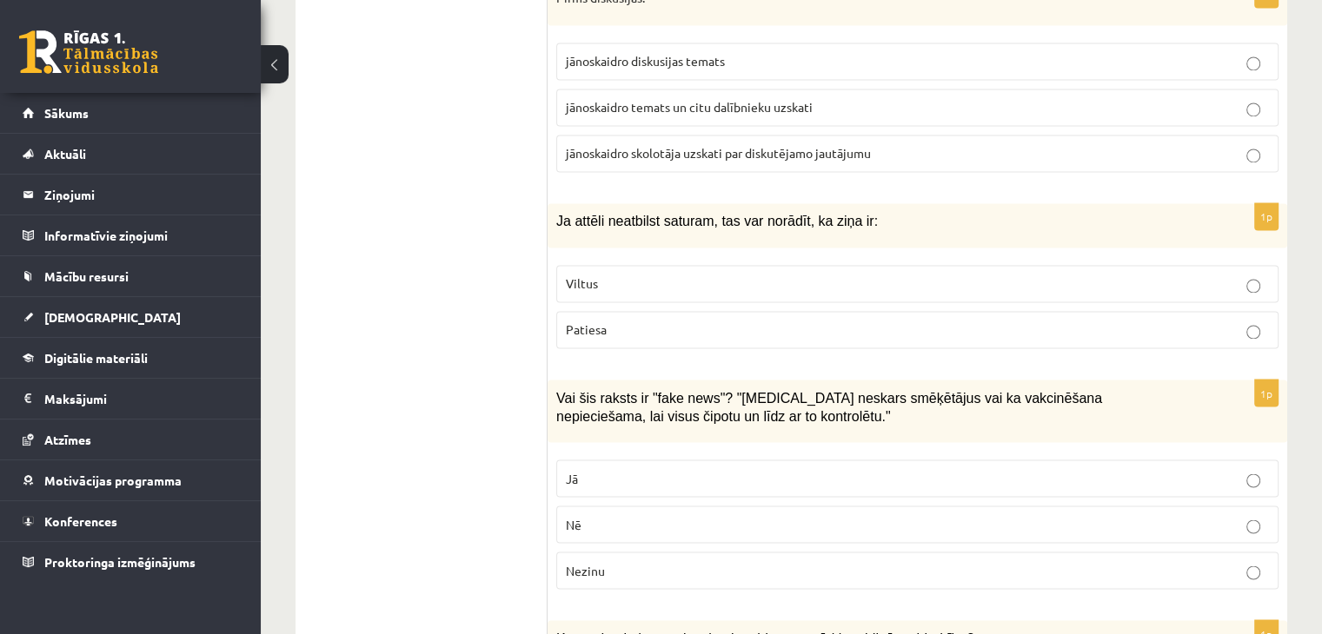
click at [601, 275] on p "Viltus" at bounding box center [917, 284] width 703 height 18
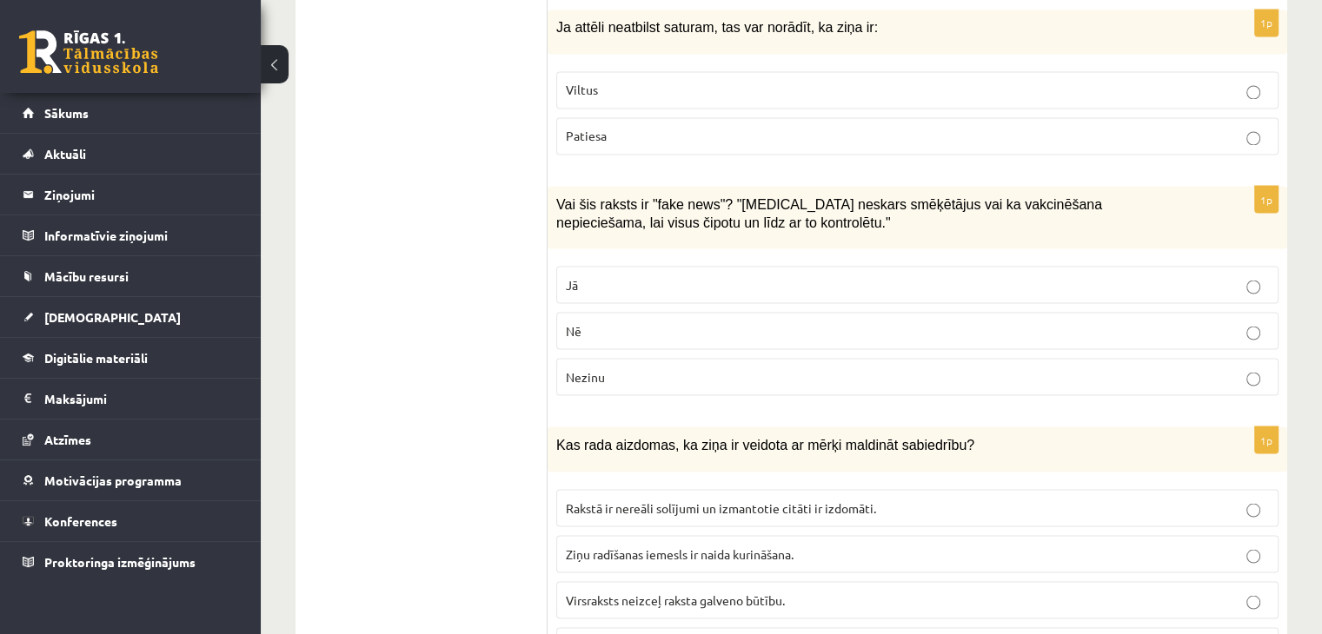
scroll to position [3166, 0]
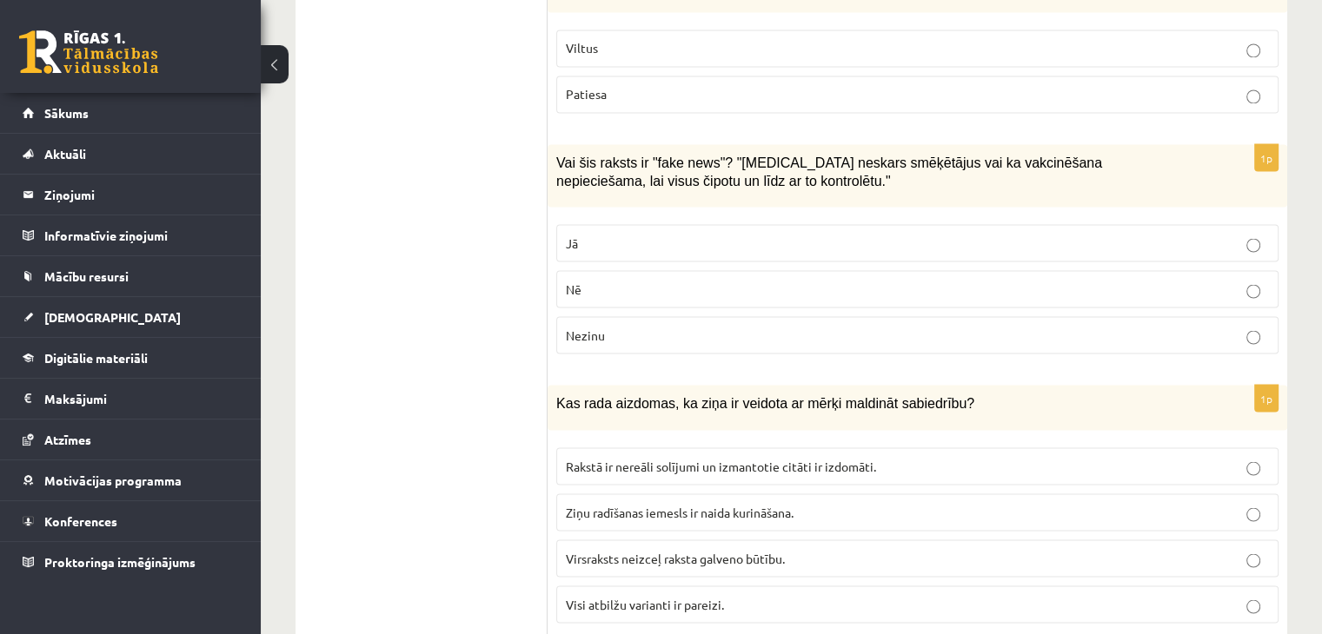
click at [619, 234] on p "Jā" at bounding box center [917, 243] width 703 height 18
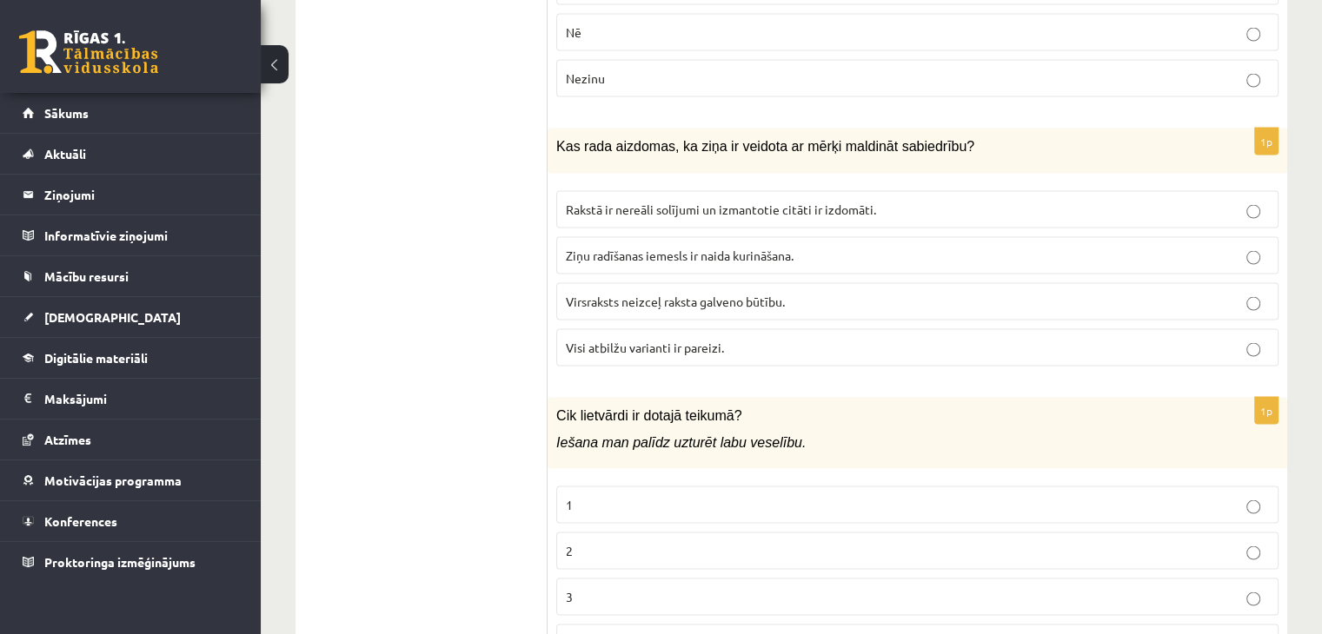
scroll to position [3454, 0]
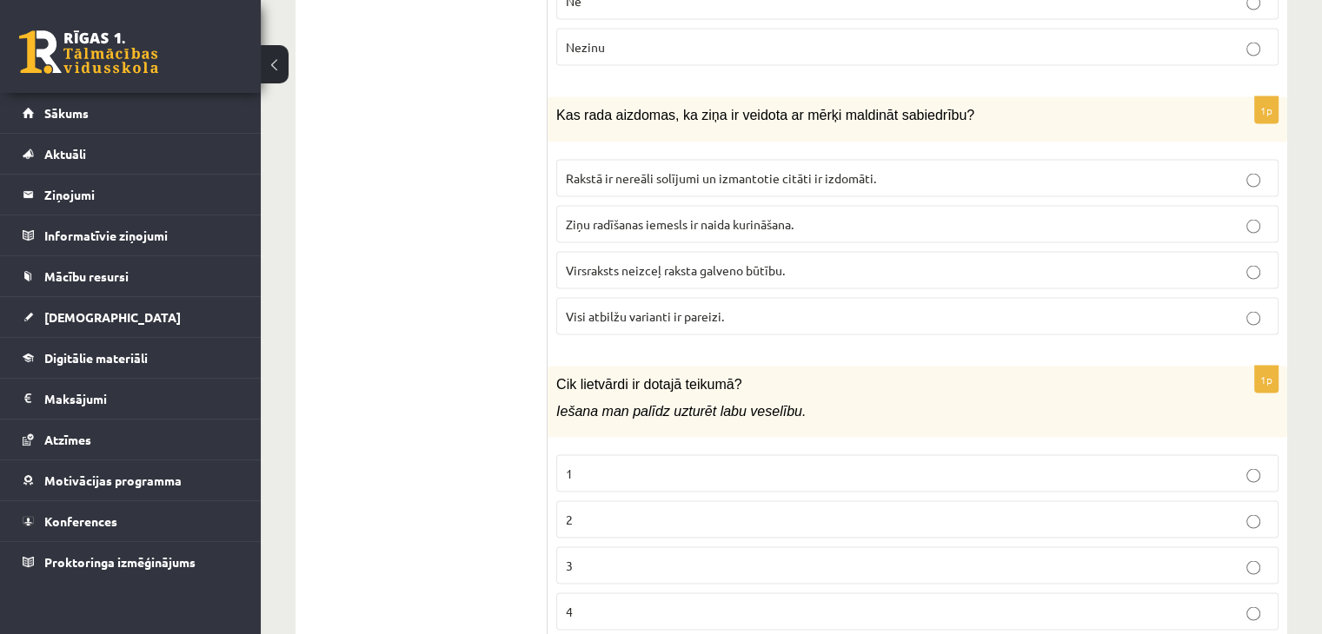
click at [616, 309] on span "Visi atbilžu varianti ir pareizi." at bounding box center [645, 317] width 158 height 16
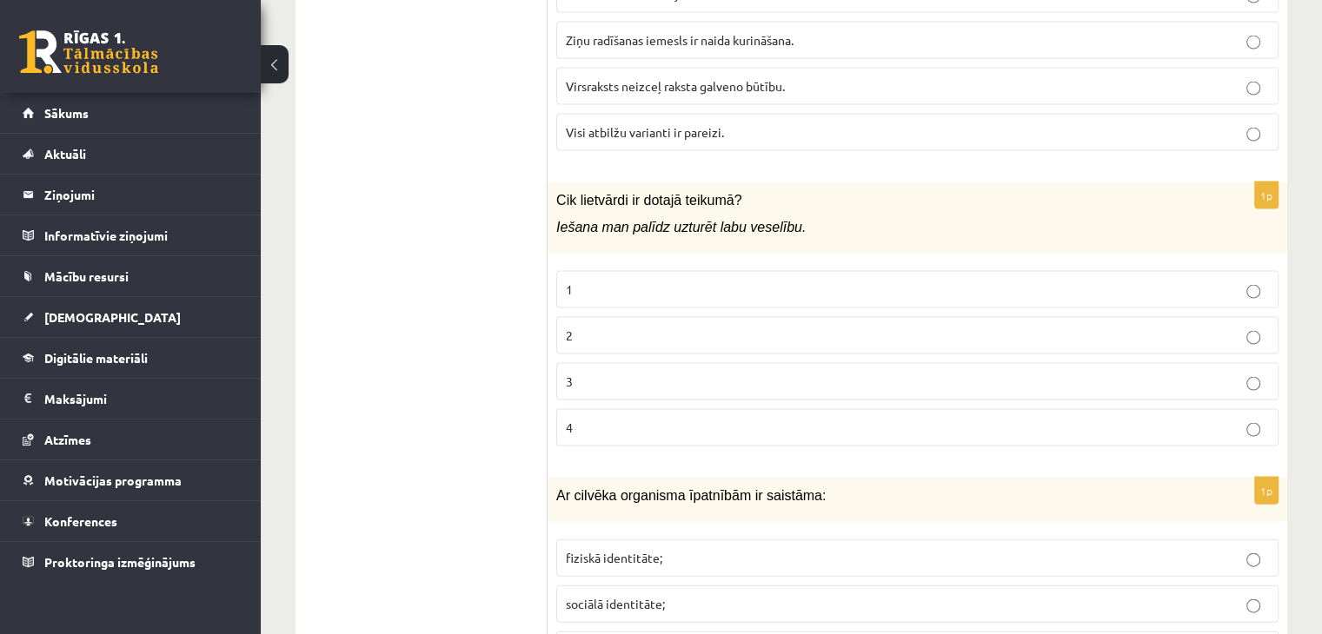
scroll to position [3648, 0]
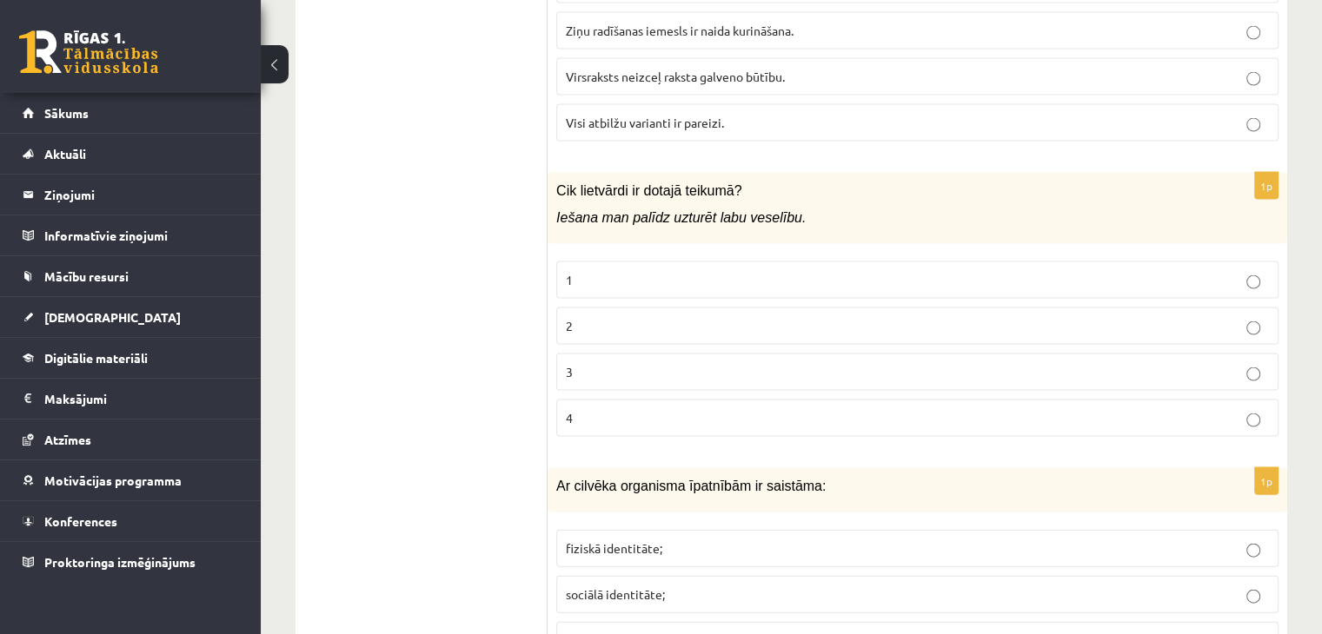
click at [814, 317] on p "2" at bounding box center [917, 326] width 703 height 18
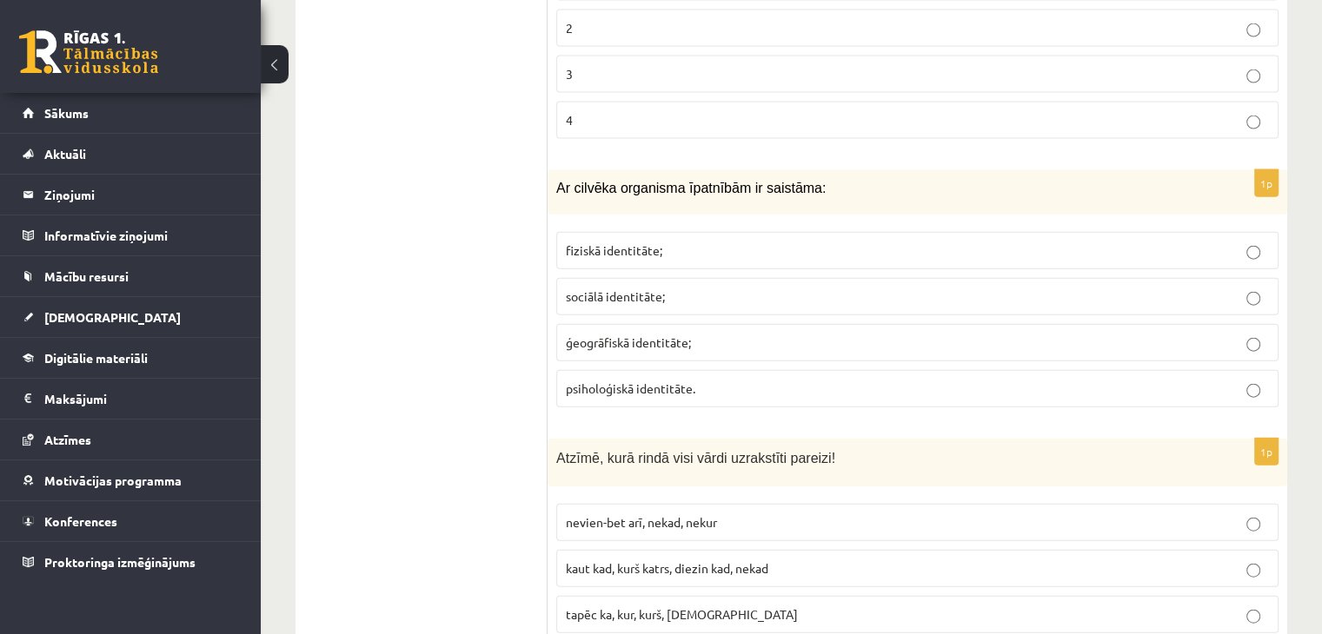
scroll to position [3967, 0]
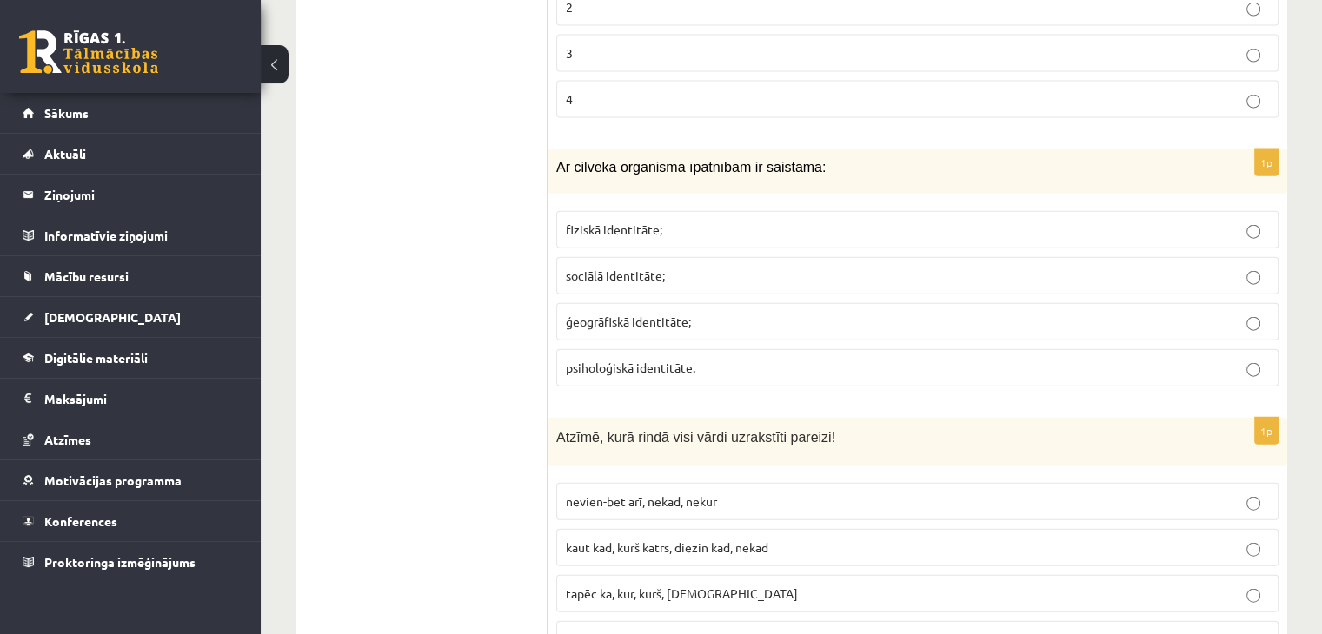
click at [713, 211] on label "fiziskā identitāte;" at bounding box center [917, 229] width 722 height 37
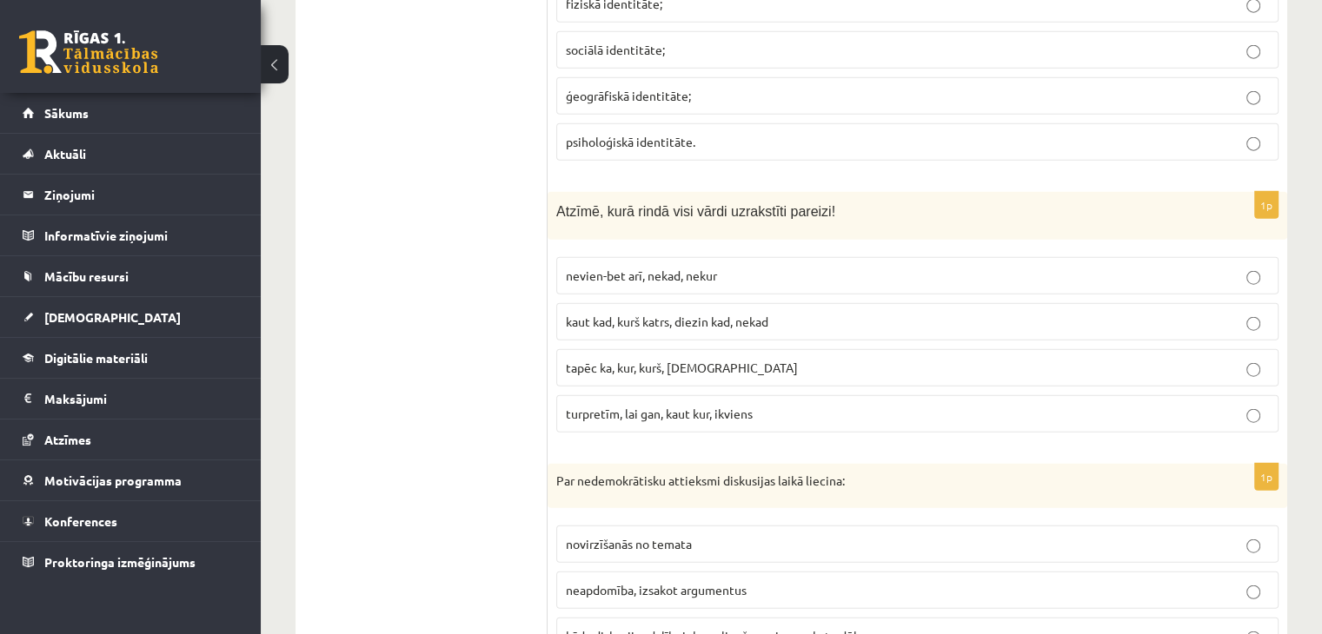
scroll to position [4224, 0]
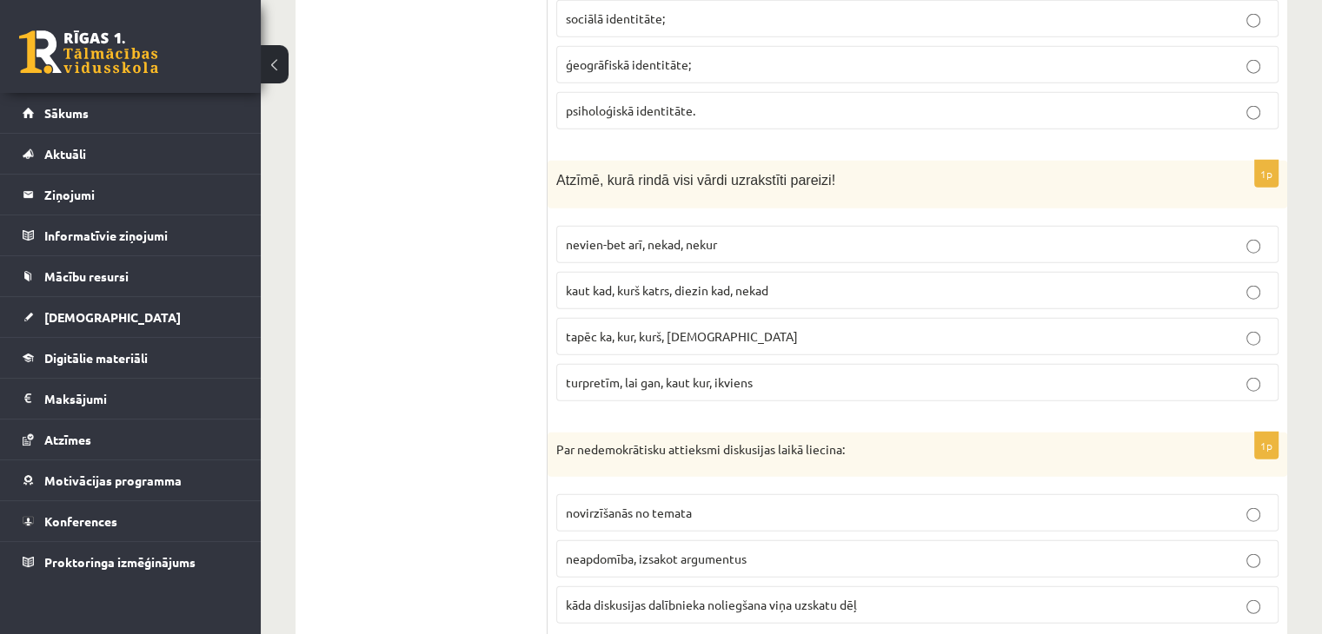
click at [993, 282] on p "kaut kad, kurš katrs, diezin kad, nekad" at bounding box center [917, 291] width 703 height 18
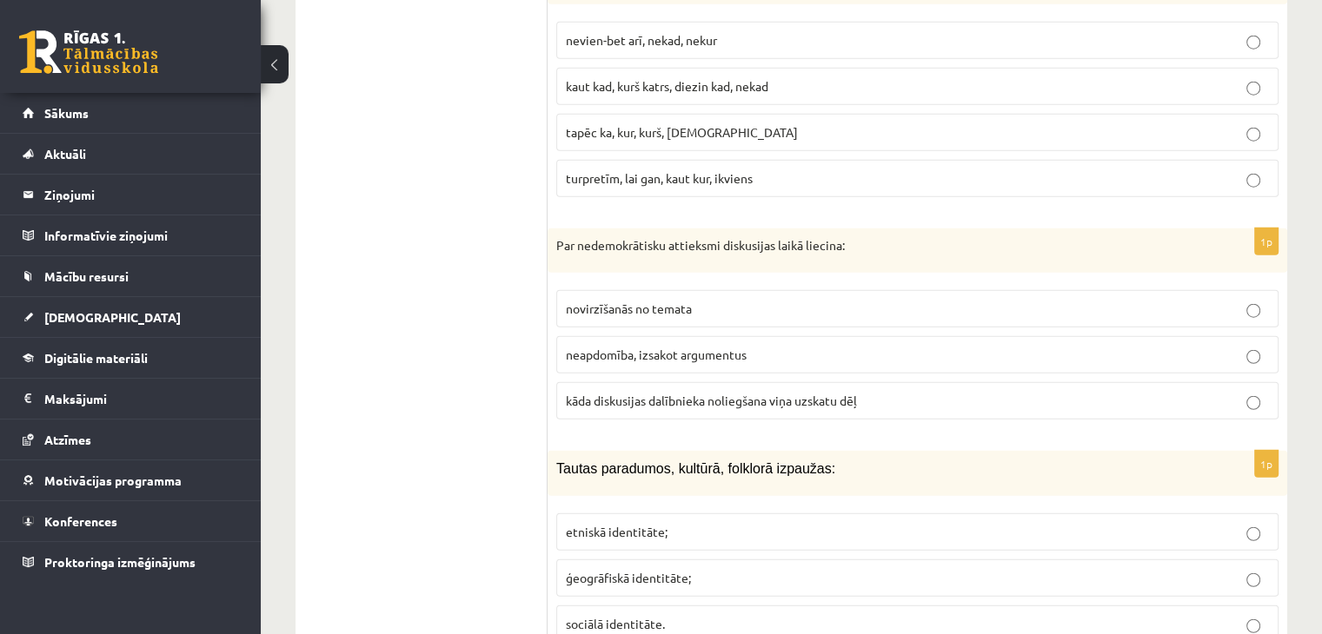
scroll to position [4449, 0]
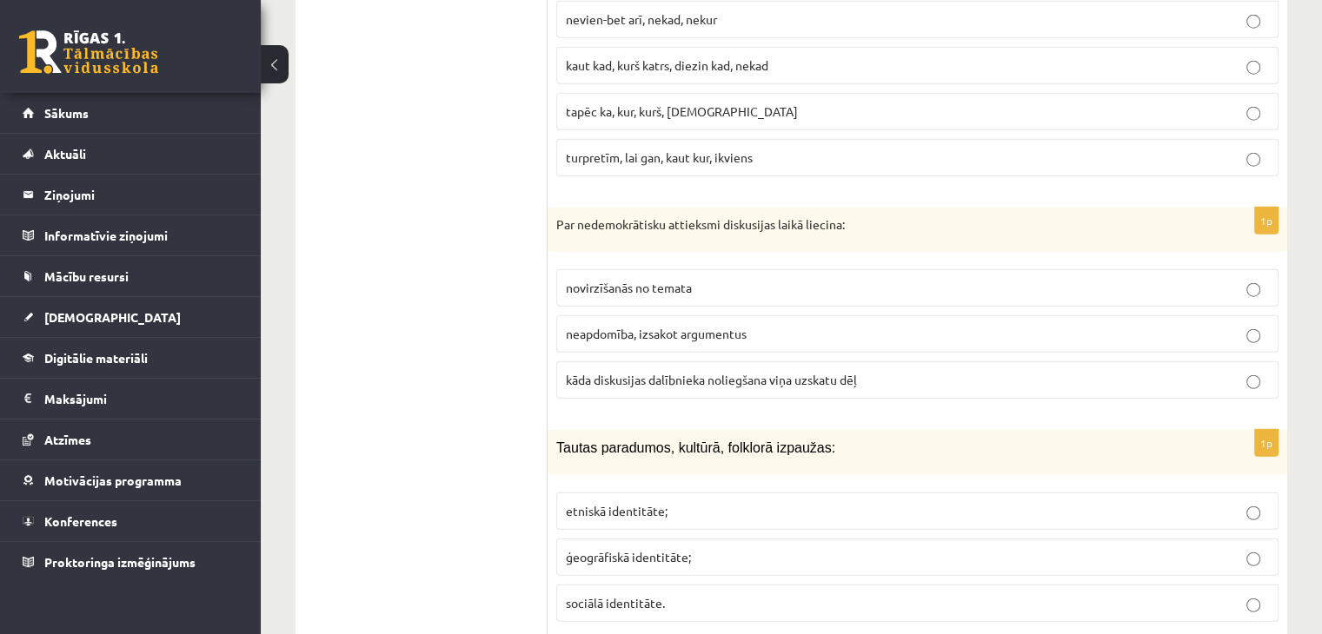
click at [867, 371] on p "kāda diskusijas dalībnieka noliegšana viņa uzskatu dēļ" at bounding box center [917, 380] width 703 height 18
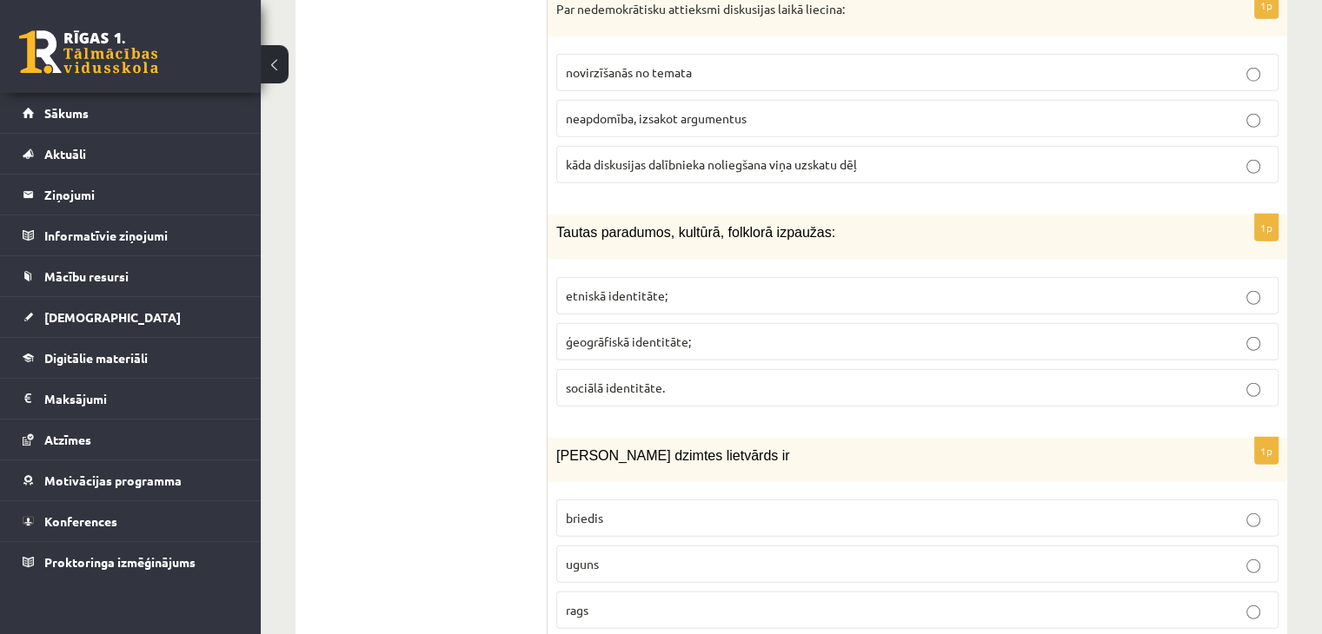
scroll to position [4675, 0]
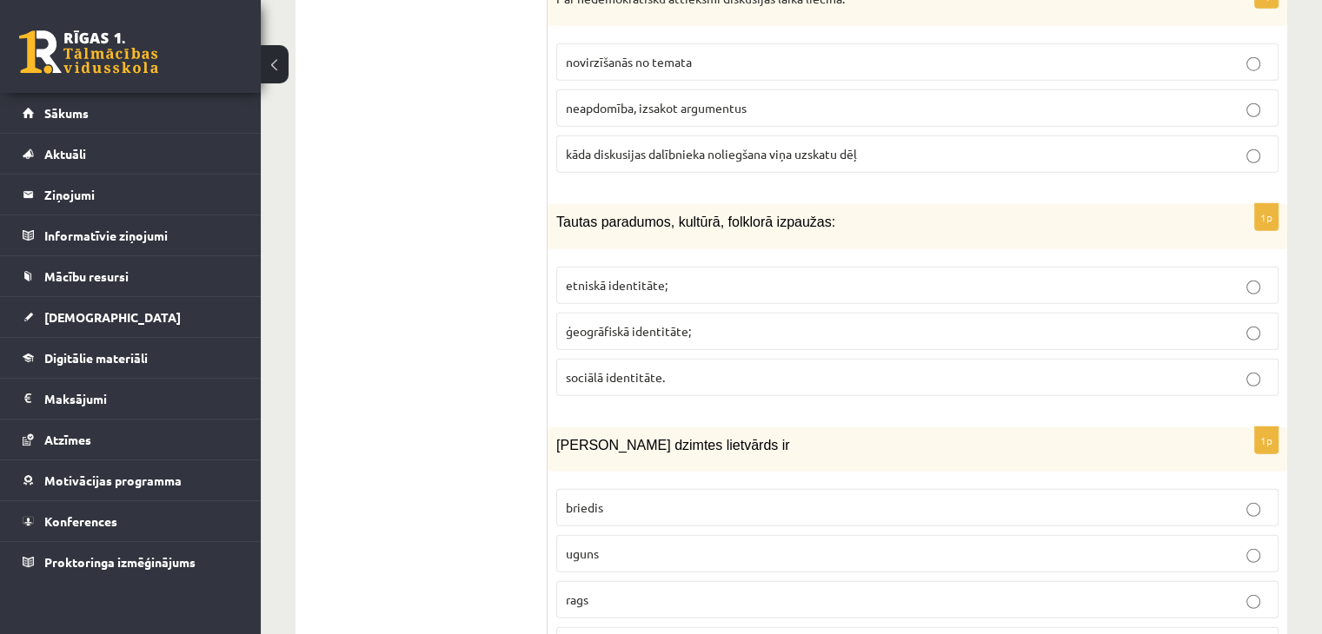
click at [683, 276] on p "etniskā identitāte;" at bounding box center [917, 285] width 703 height 18
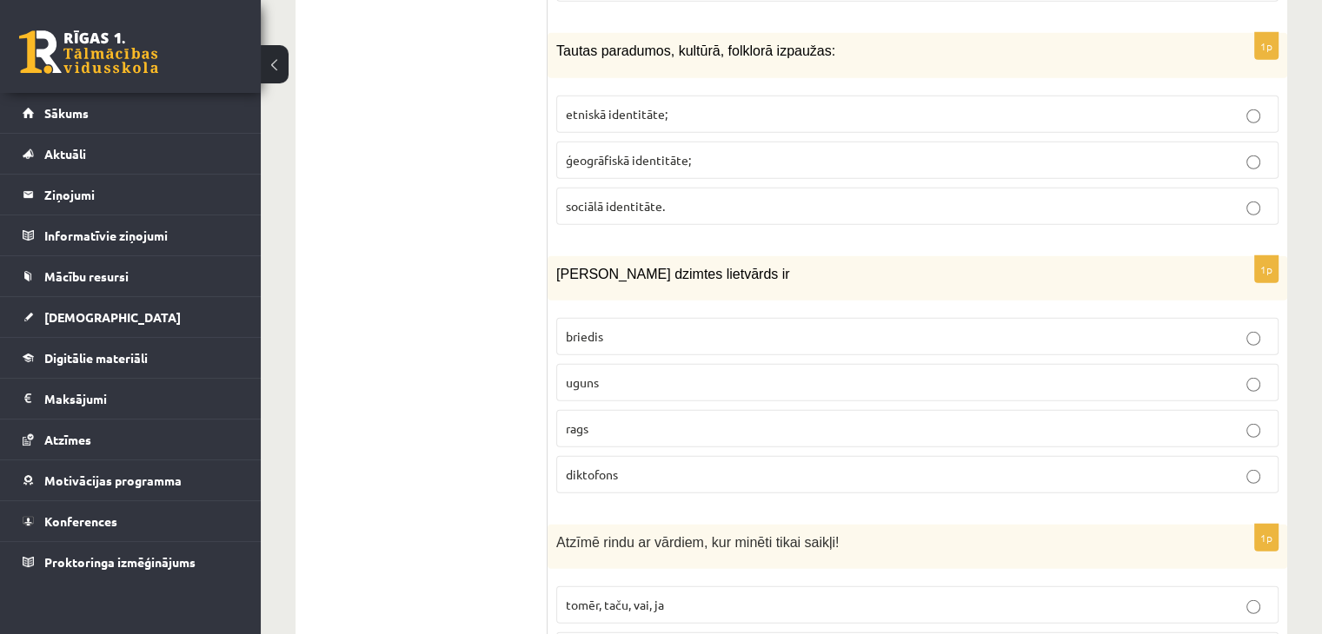
scroll to position [4856, 0]
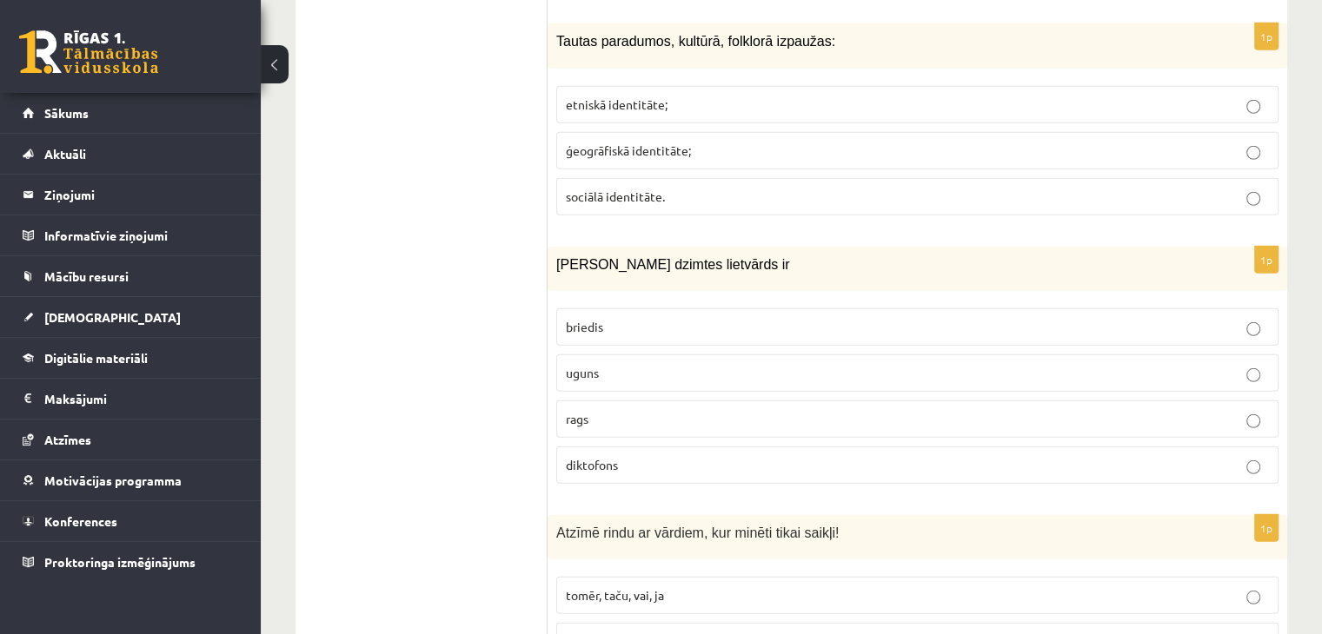
click at [955, 364] on p "uguns" at bounding box center [917, 373] width 703 height 18
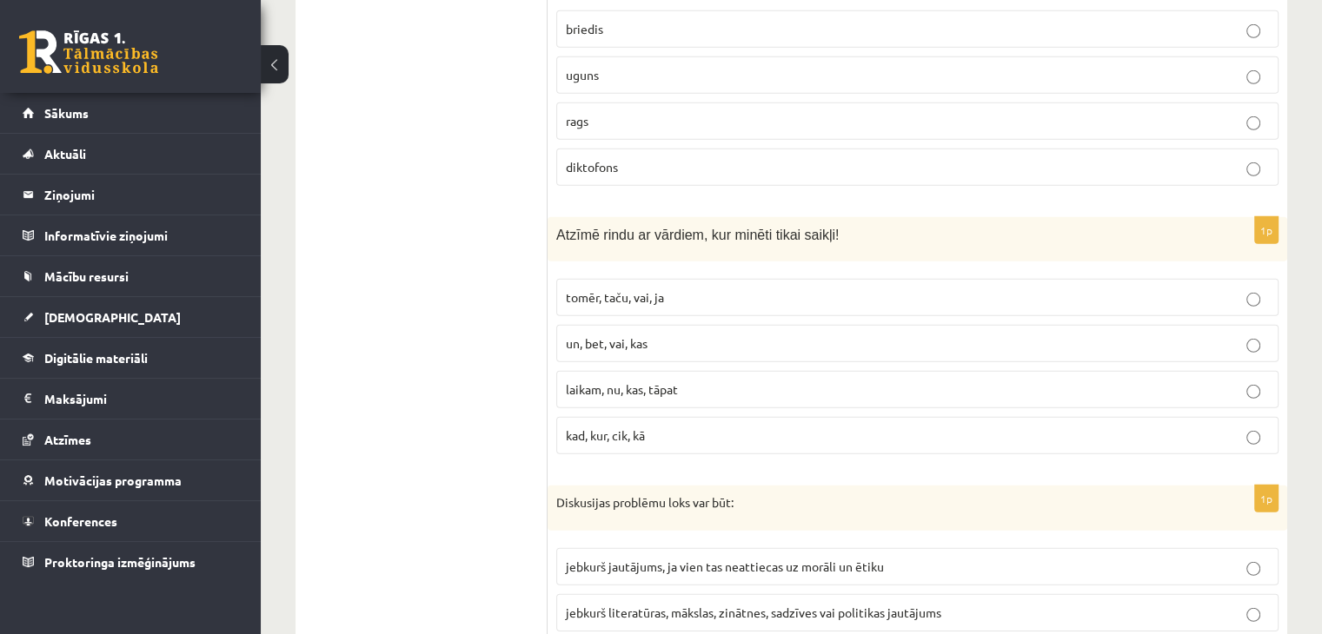
scroll to position [5165, 0]
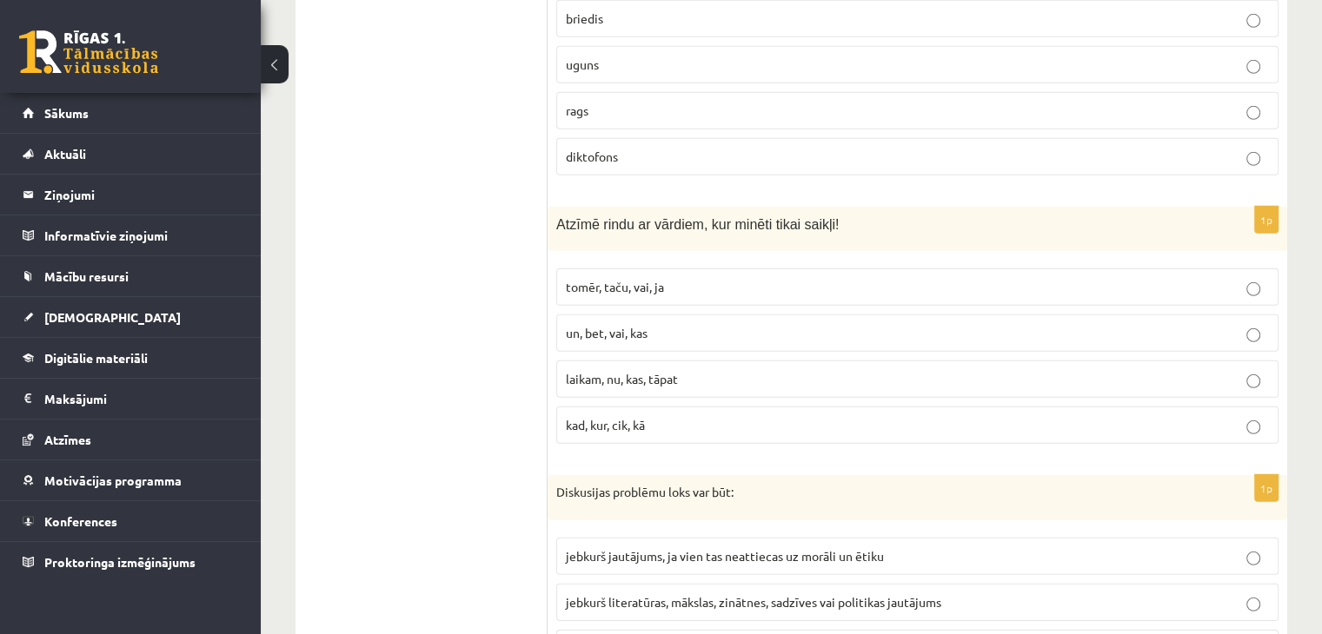
click at [688, 278] on p "tomēr, taču, vai, ja" at bounding box center [917, 287] width 703 height 18
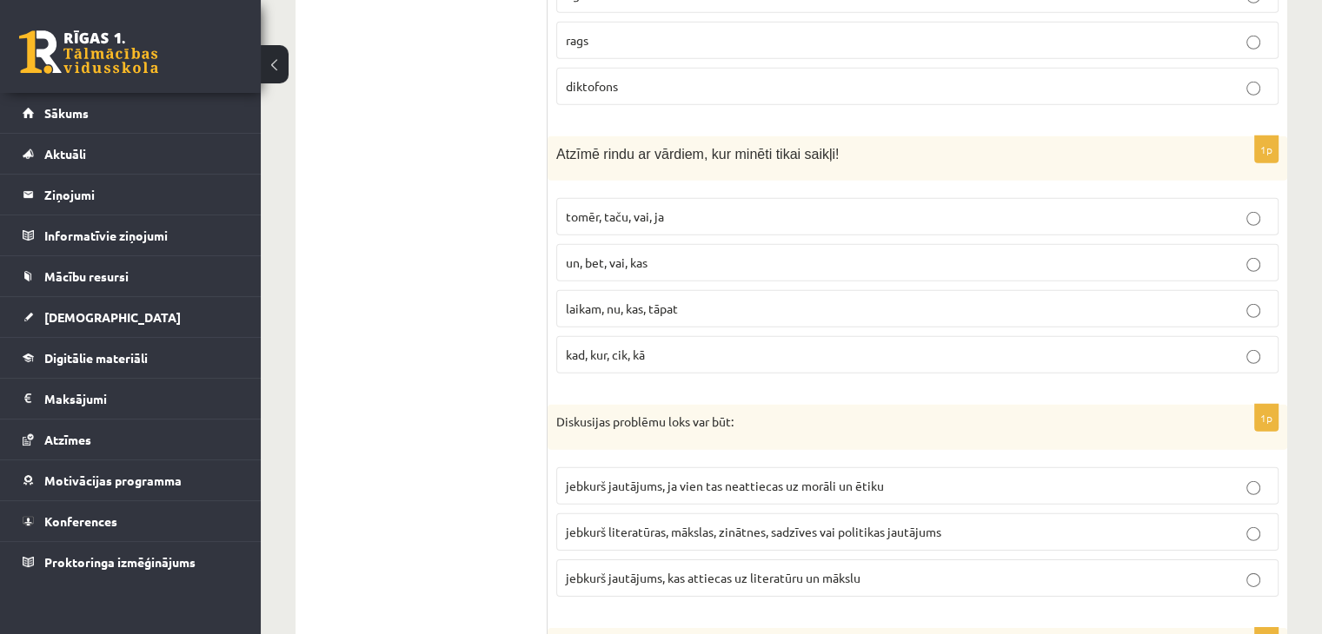
scroll to position [5265, 0]
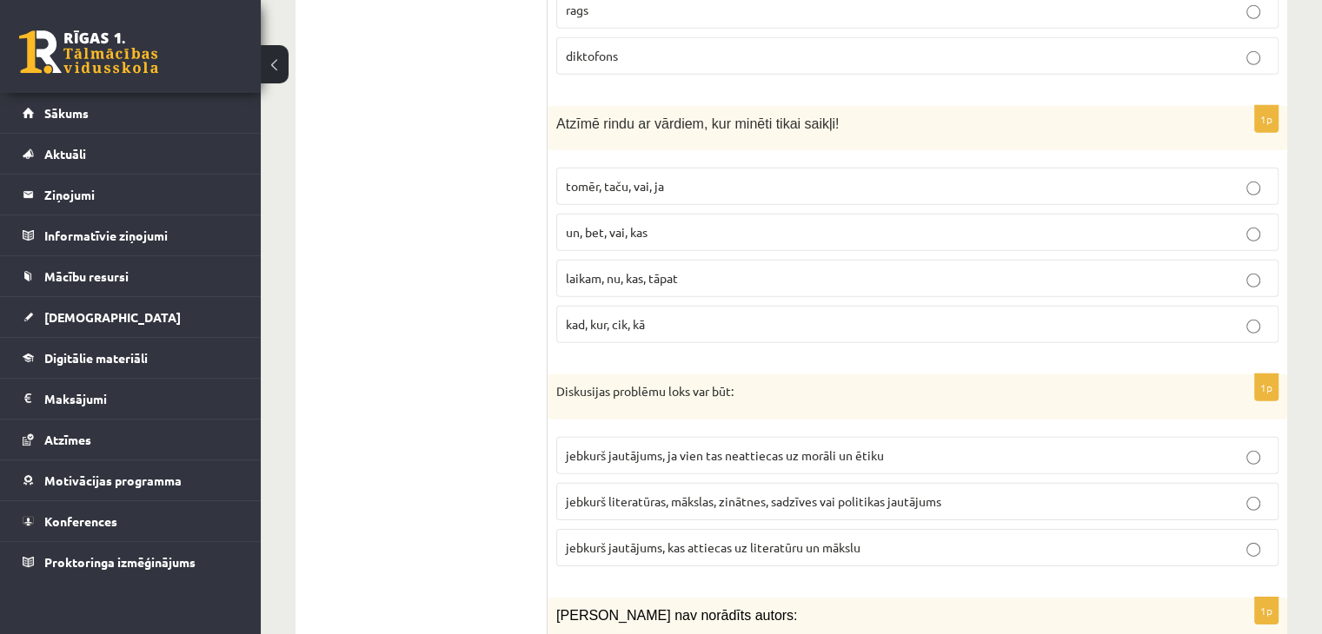
click at [1095, 493] on p "jebkurš literatūras, mākslas, zinātnes, sadzīves vai politikas jautājums" at bounding box center [917, 502] width 703 height 18
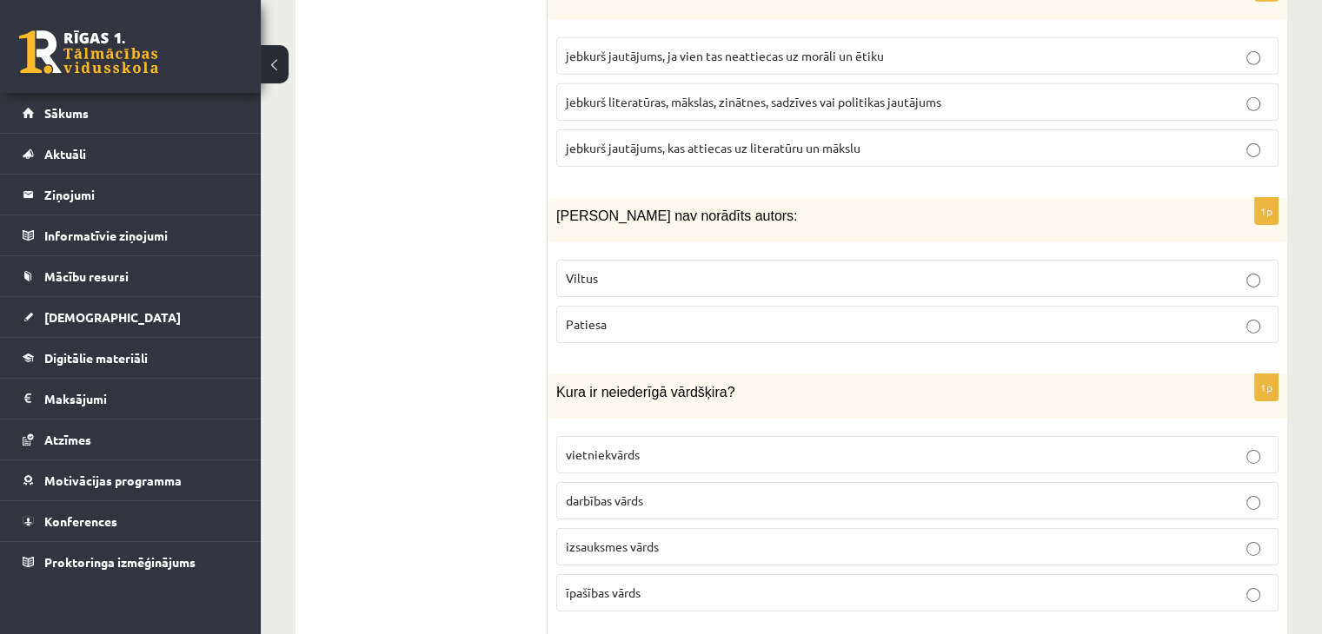
scroll to position [5675, 0]
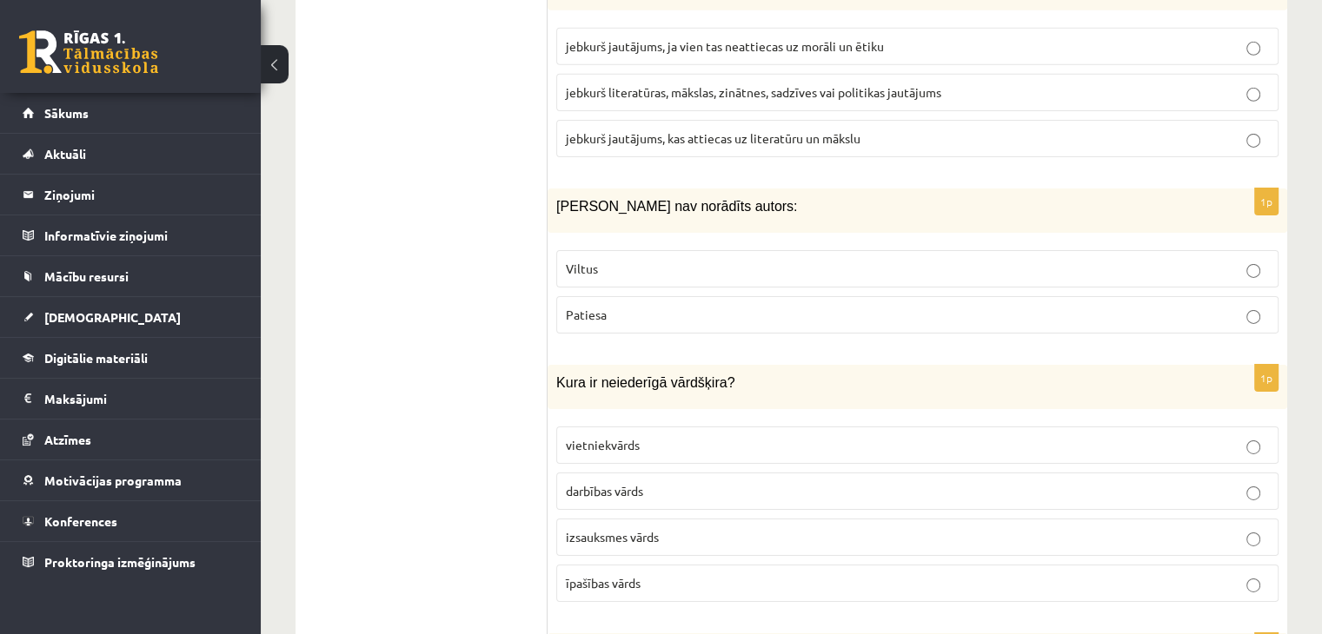
click at [674, 260] on p "Viltus" at bounding box center [917, 269] width 703 height 18
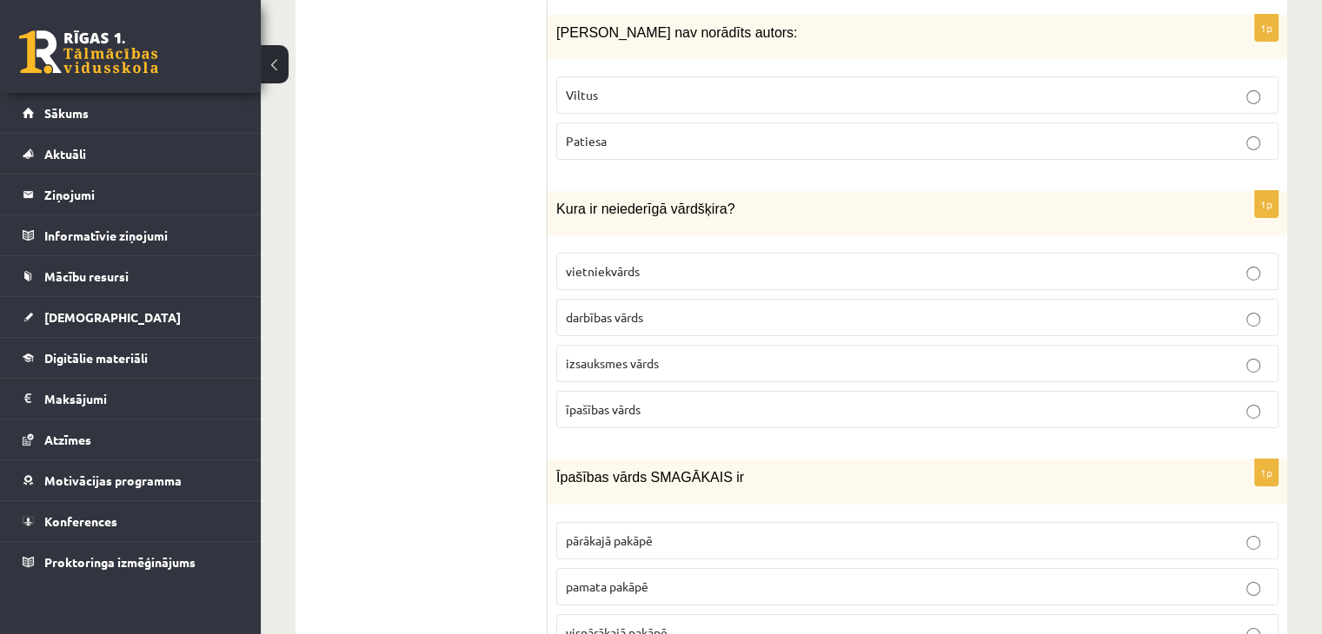
scroll to position [5901, 0]
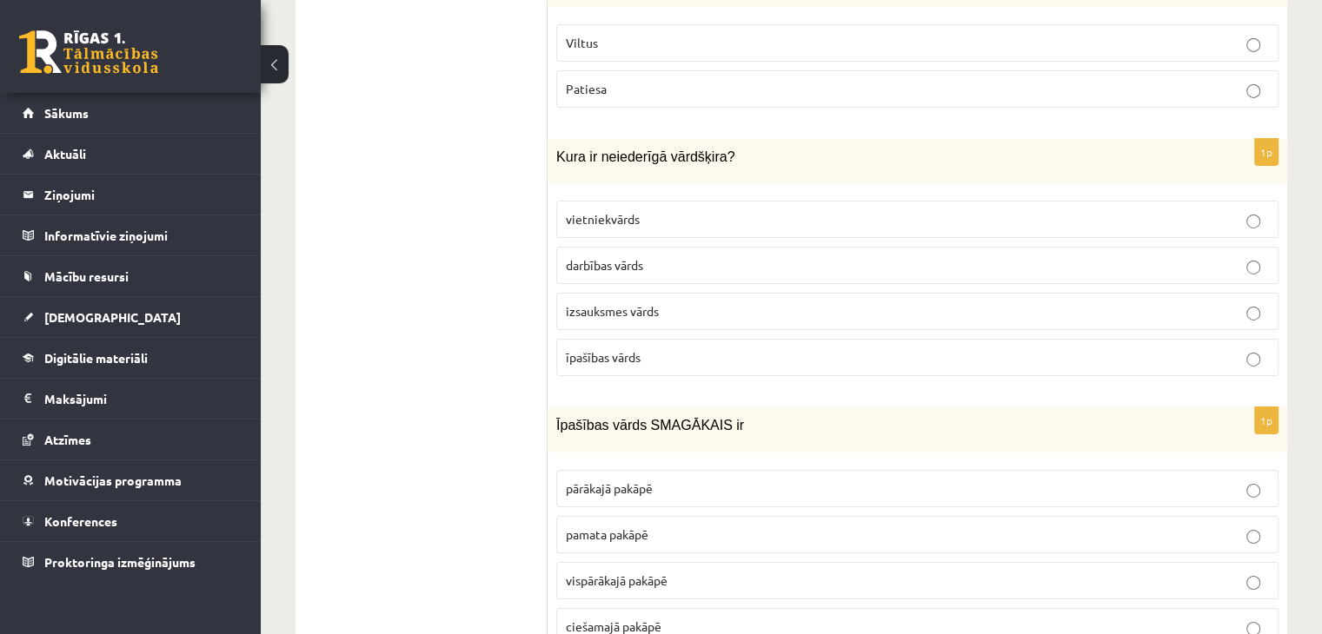
click at [664, 302] on p "izsauksmes vārds" at bounding box center [917, 311] width 703 height 18
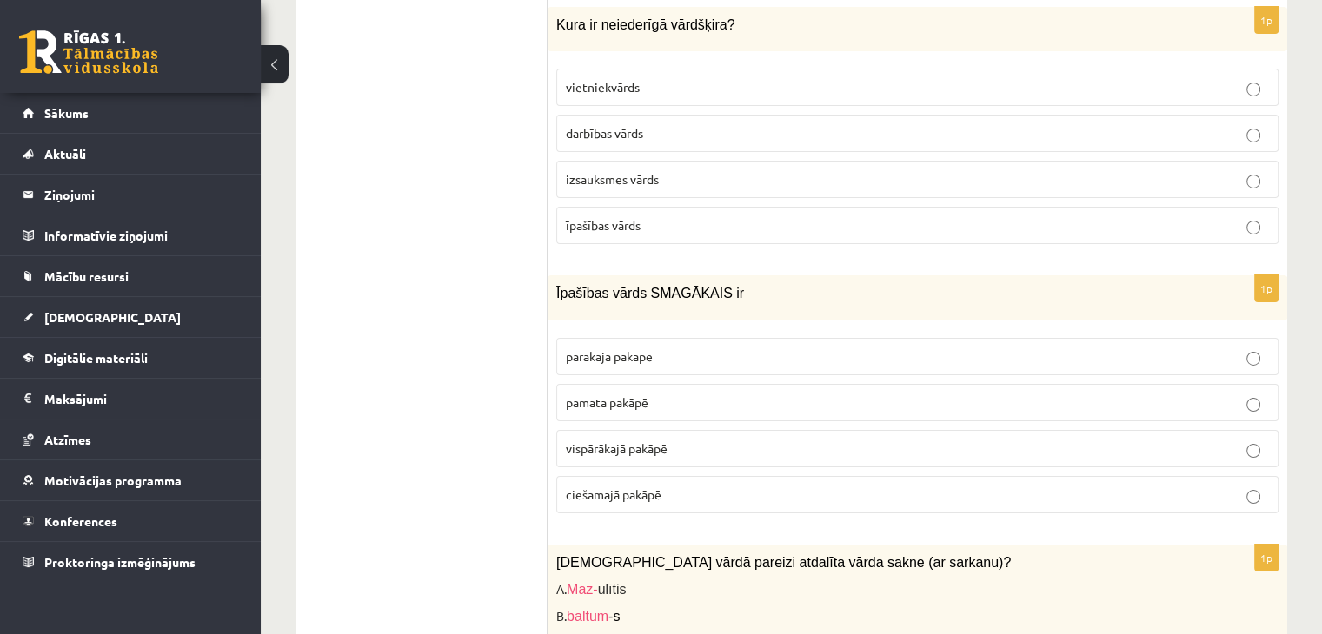
scroll to position [6043, 0]
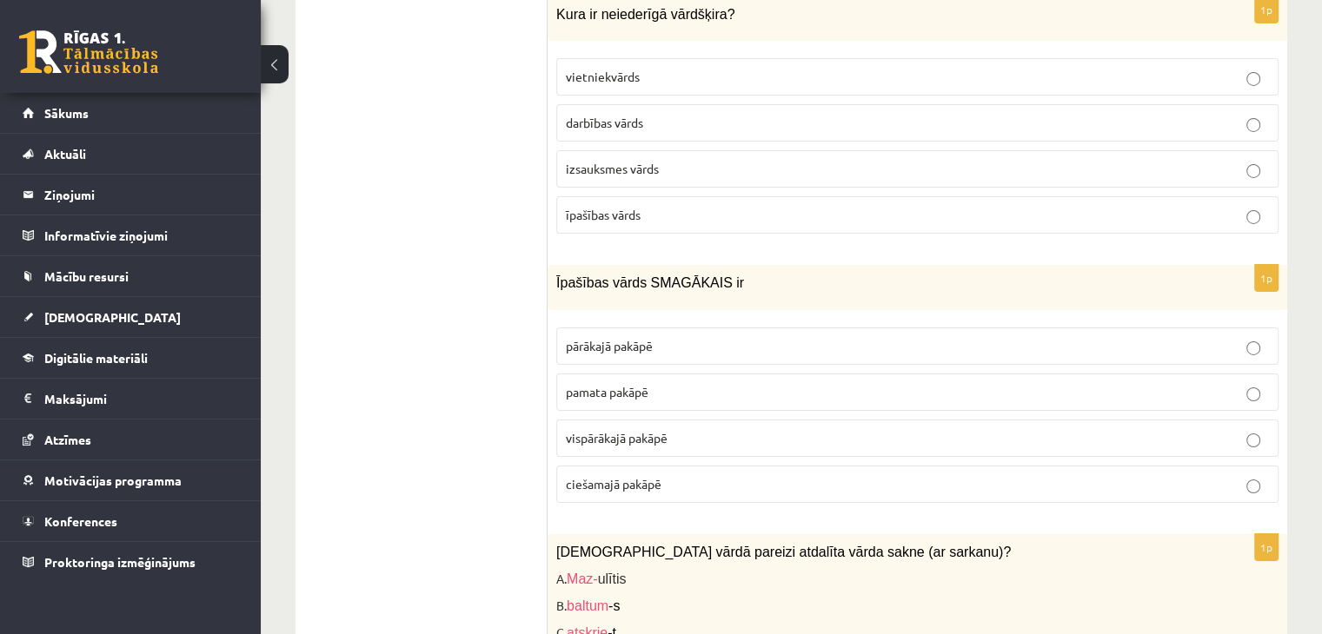
click at [897, 337] on p "pārākajā pakāpē" at bounding box center [917, 346] width 703 height 18
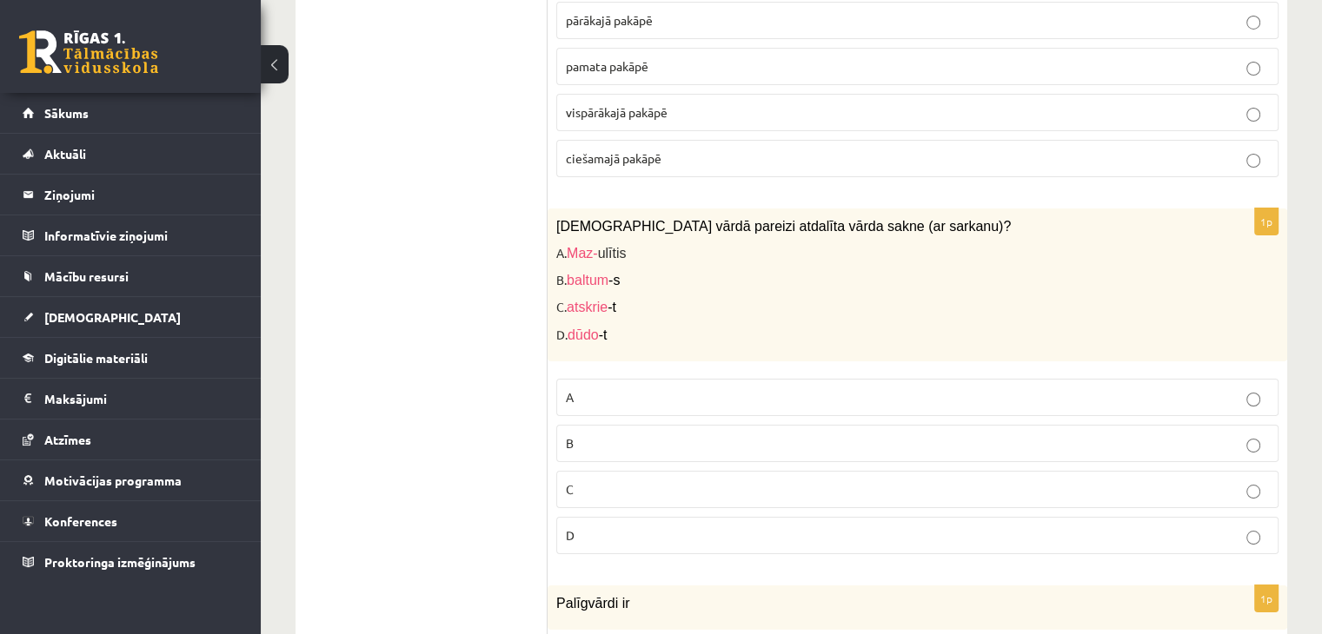
scroll to position [6380, 0]
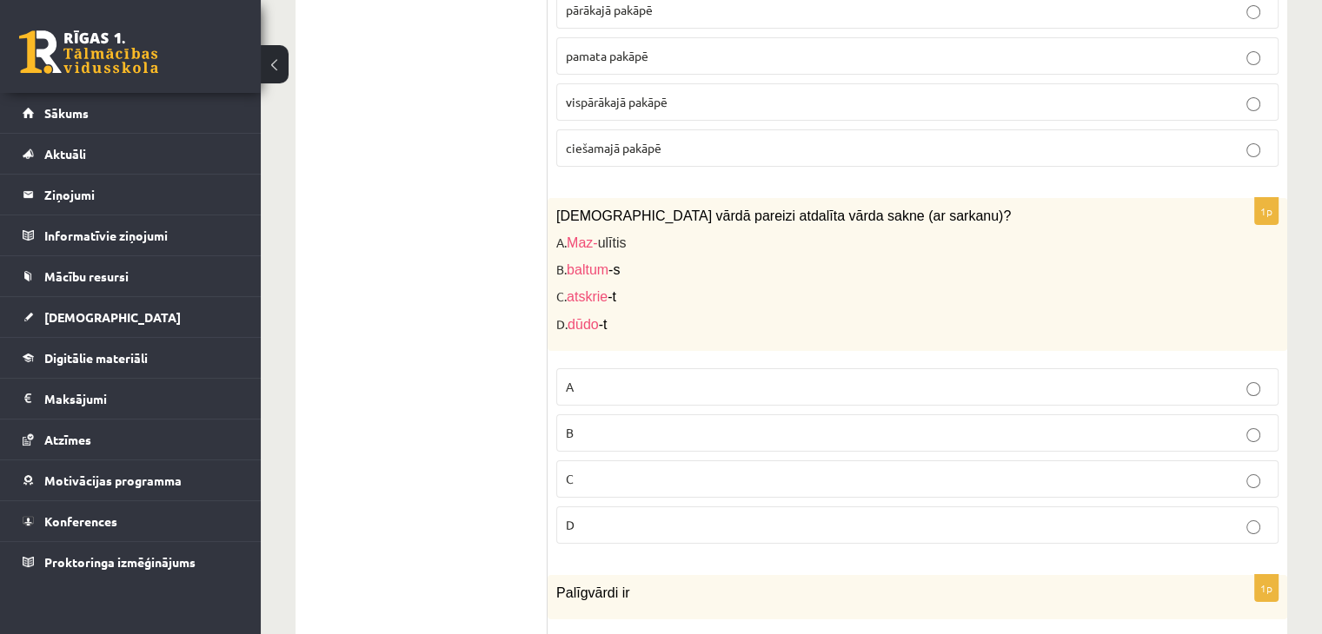
click at [927, 470] on p "C" at bounding box center [917, 479] width 703 height 18
click at [735, 378] on p "A" at bounding box center [917, 387] width 703 height 18
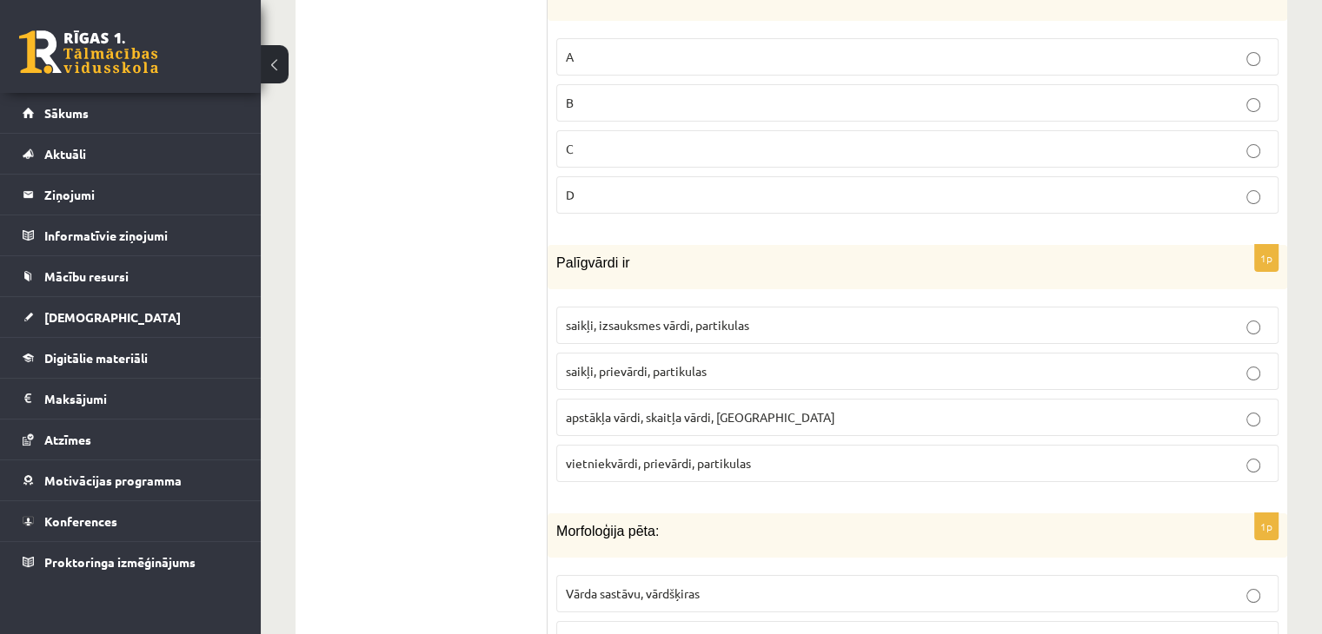
scroll to position [6720, 0]
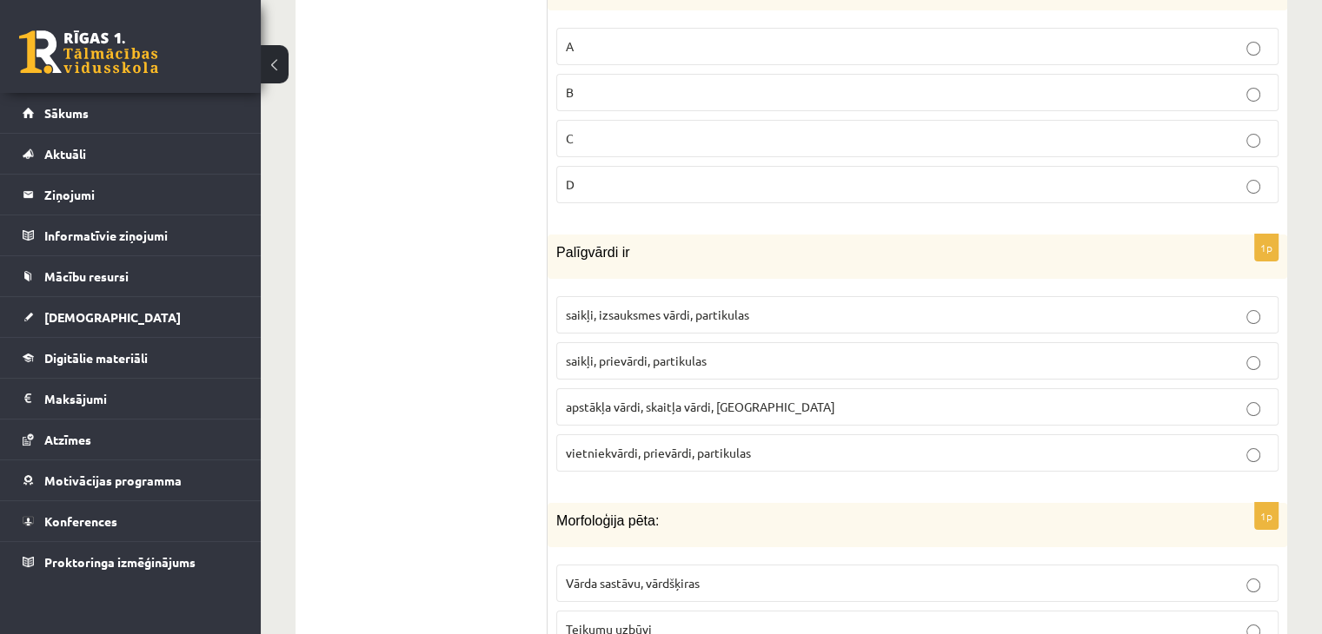
click at [998, 575] on p "Vārda sastāvu, vārdšķiras" at bounding box center [917, 584] width 703 height 18
click at [863, 352] on p "saikļi, prievārdi, partikulas" at bounding box center [917, 361] width 703 height 18
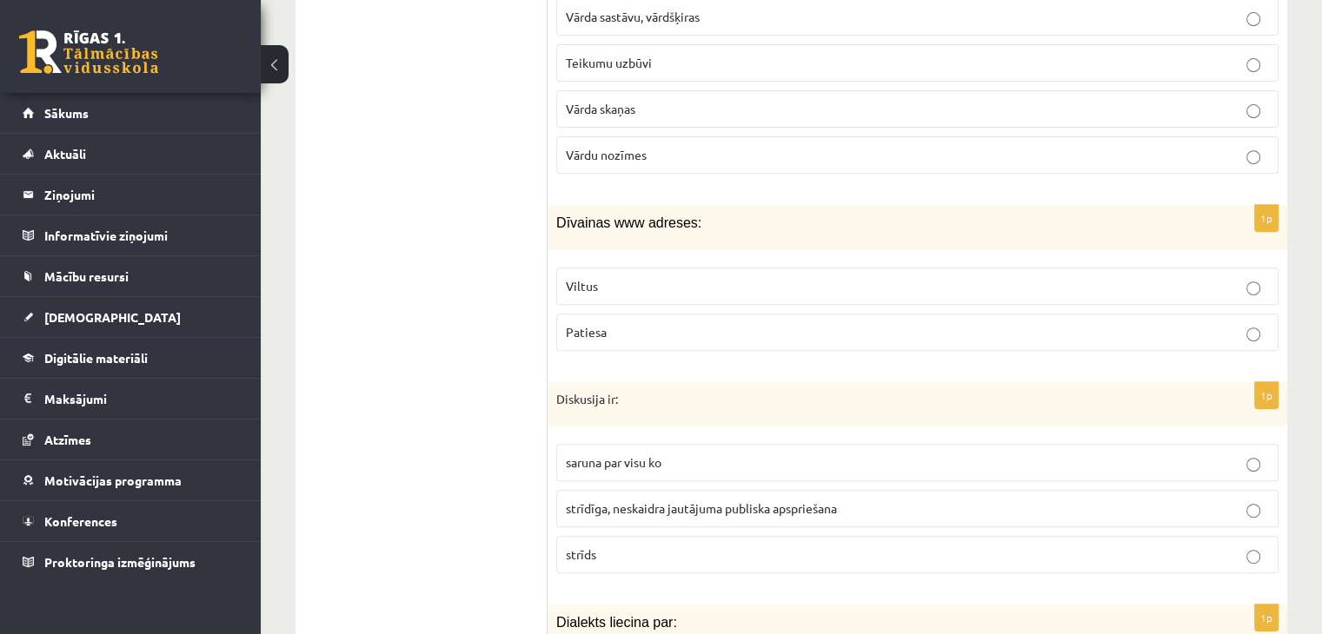
scroll to position [7339, 0]
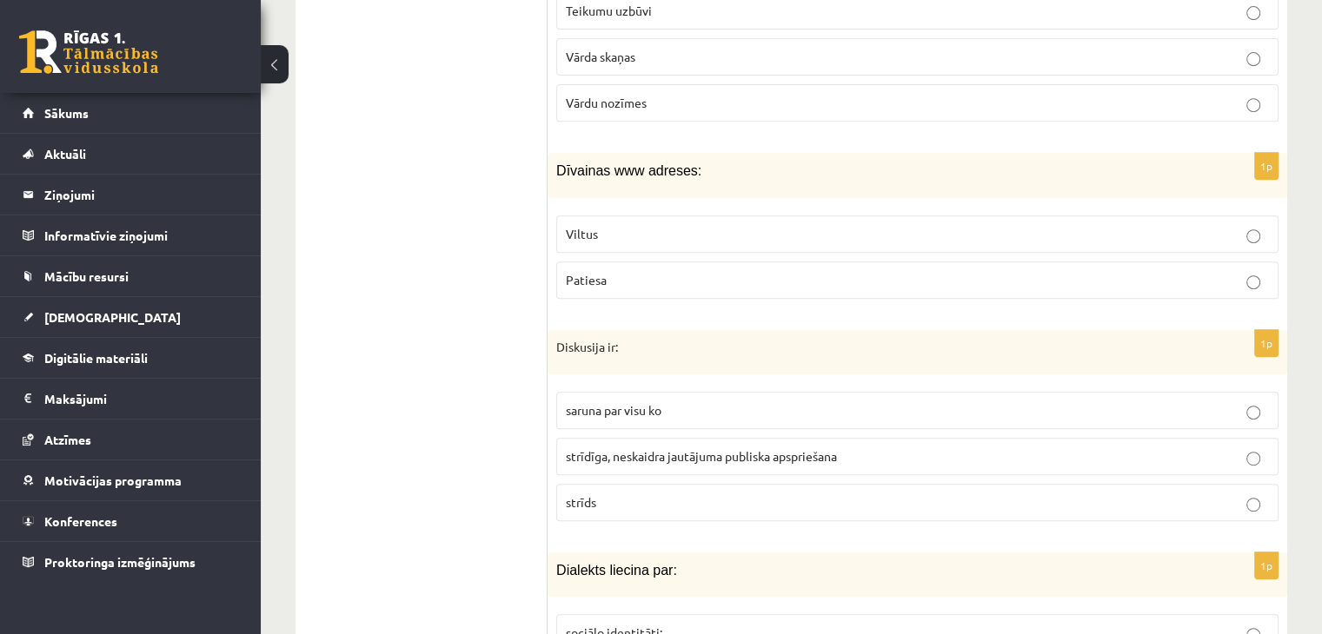
click at [996, 225] on p "Viltus" at bounding box center [917, 234] width 703 height 18
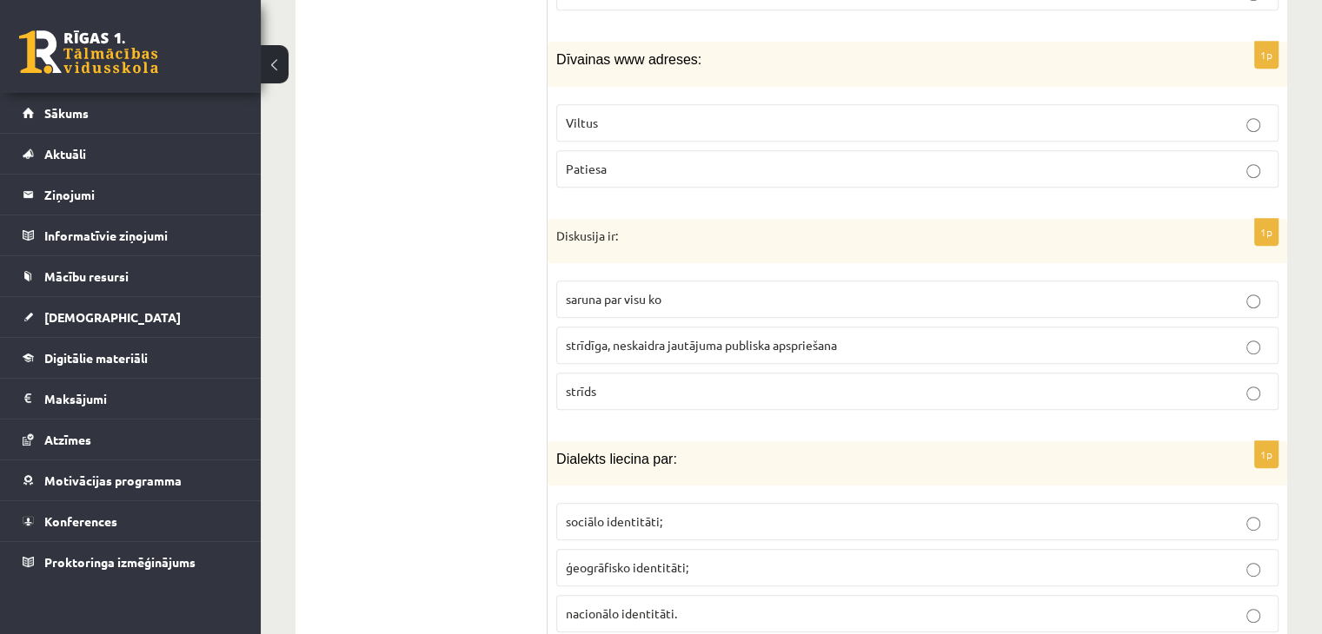
scroll to position [7503, 0]
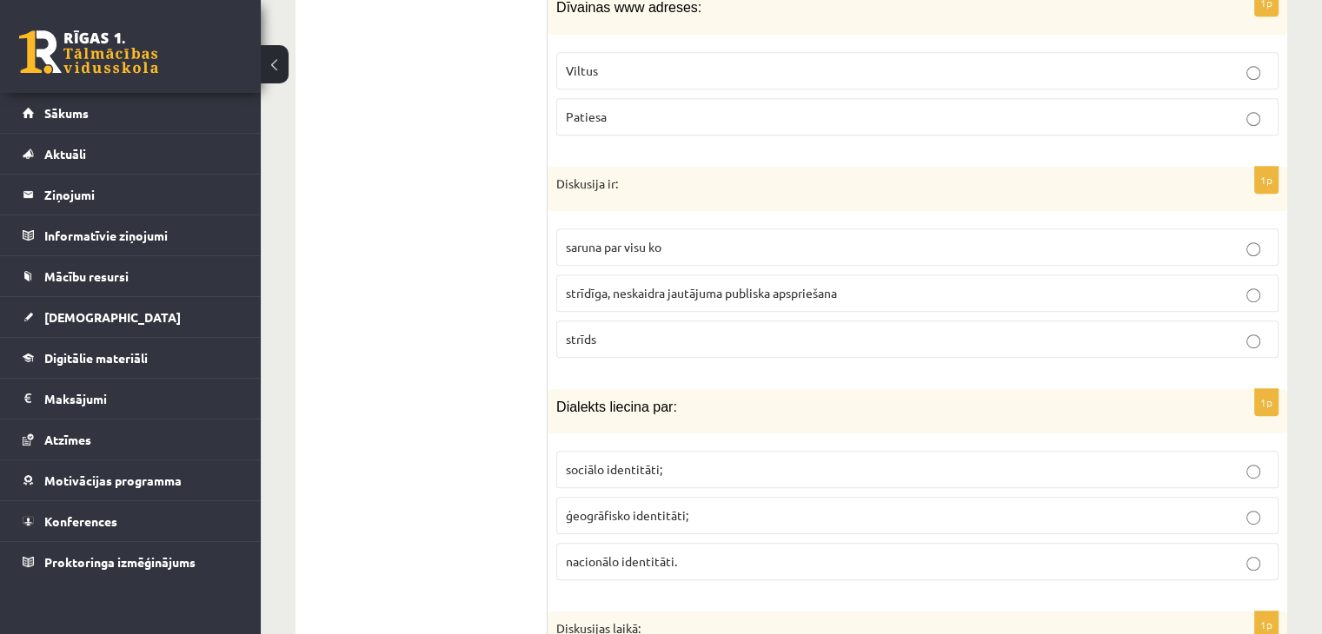
click at [1188, 507] on p "ģeogrāfisko identitāti;" at bounding box center [917, 516] width 703 height 18
click at [1200, 284] on p "strīdīga, neskaidra jautājuma publiska apspriešana" at bounding box center [917, 293] width 703 height 18
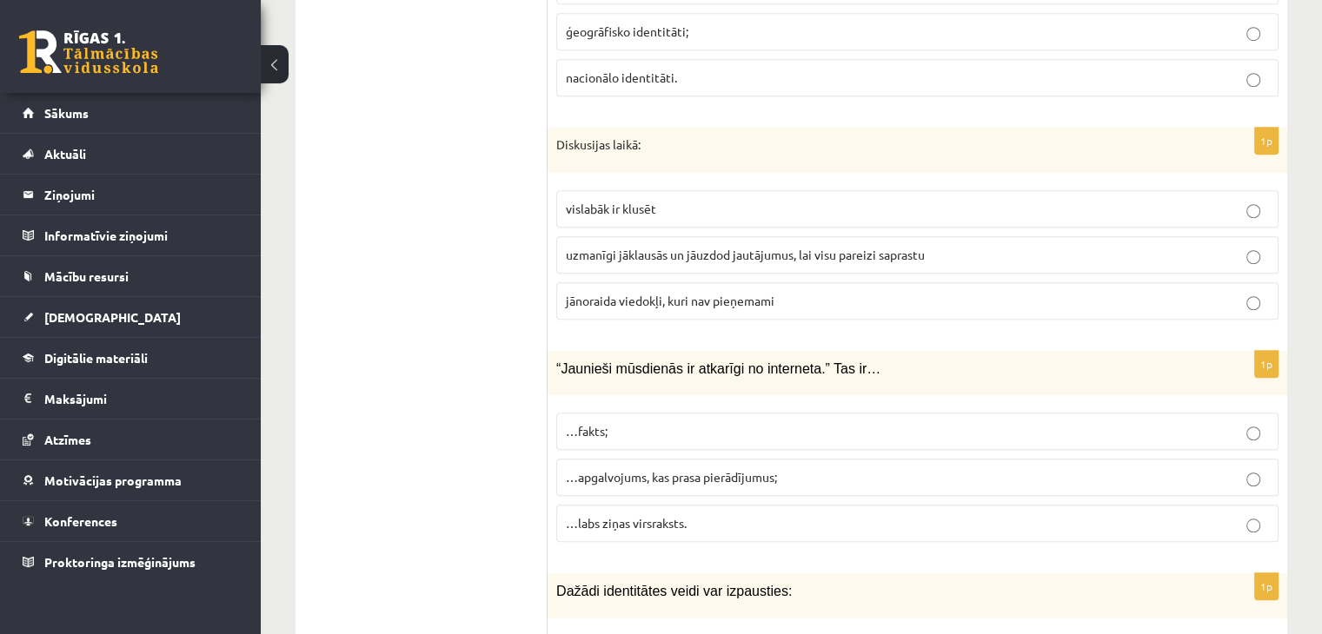
scroll to position [7997, 0]
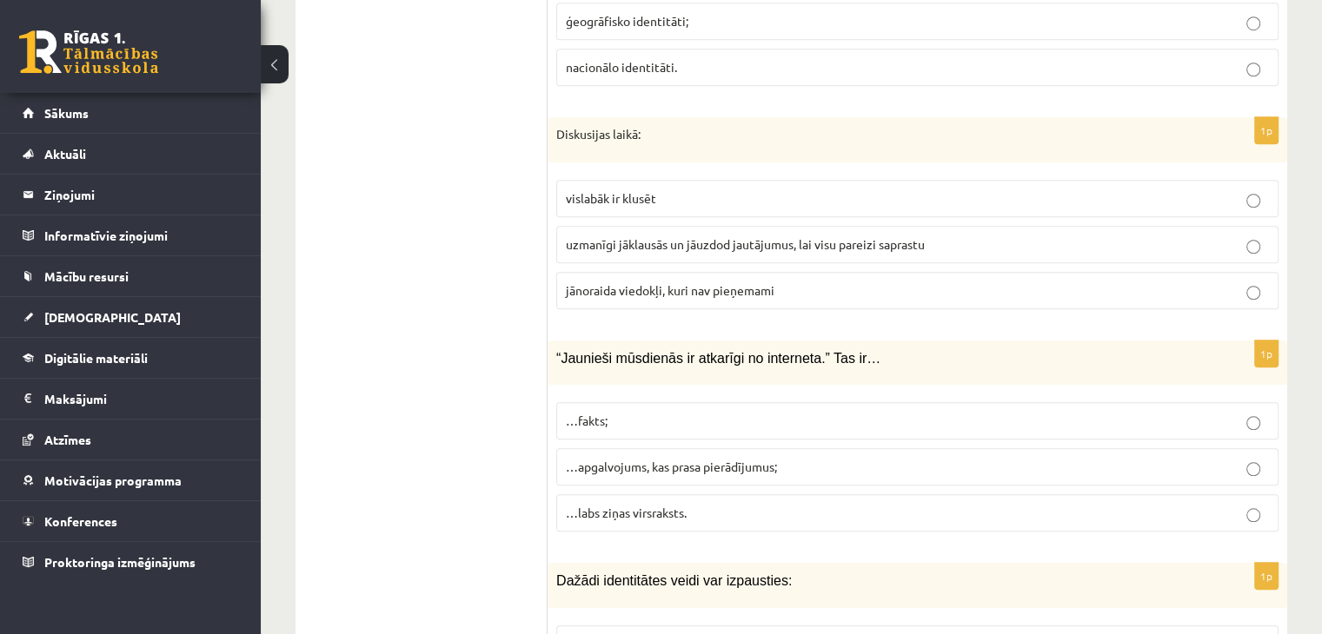
click at [920, 236] on span "uzmanīgi jāklausās un jāuzdod jautājumus, lai visu pareizi saprastu" at bounding box center [745, 244] width 359 height 16
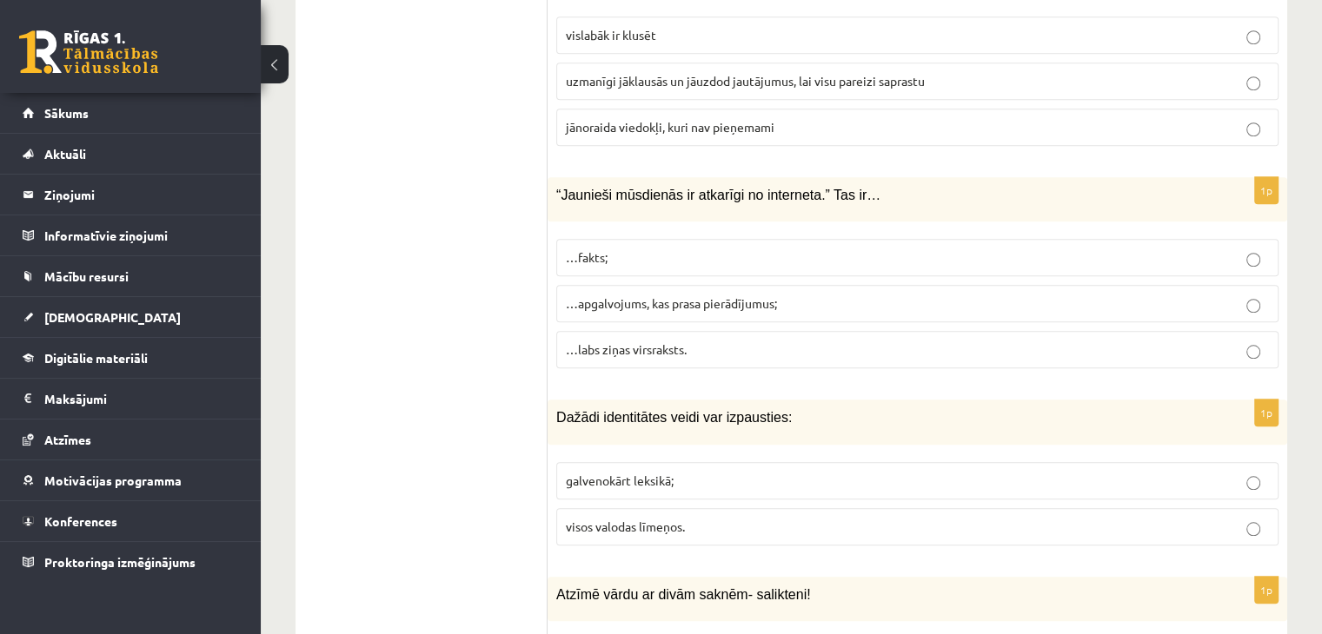
scroll to position [8202, 0]
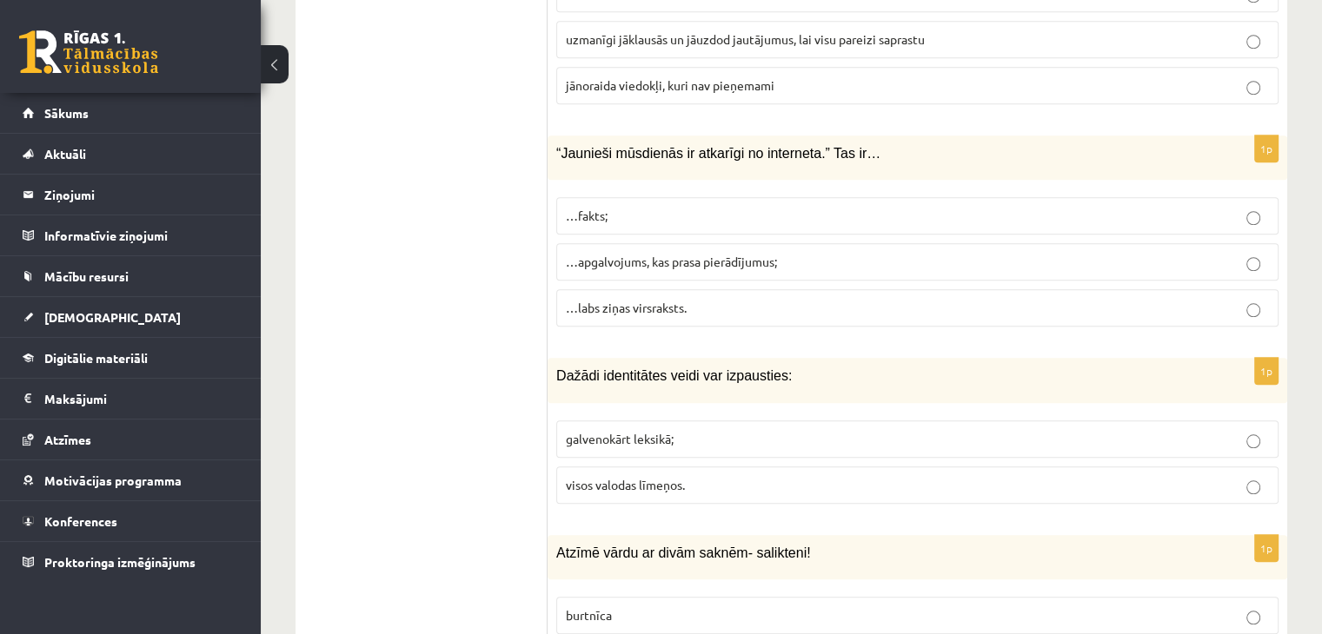
click at [1055, 253] on p "…apgalvojums, kas prasa pierādījumus;" at bounding box center [917, 262] width 703 height 18
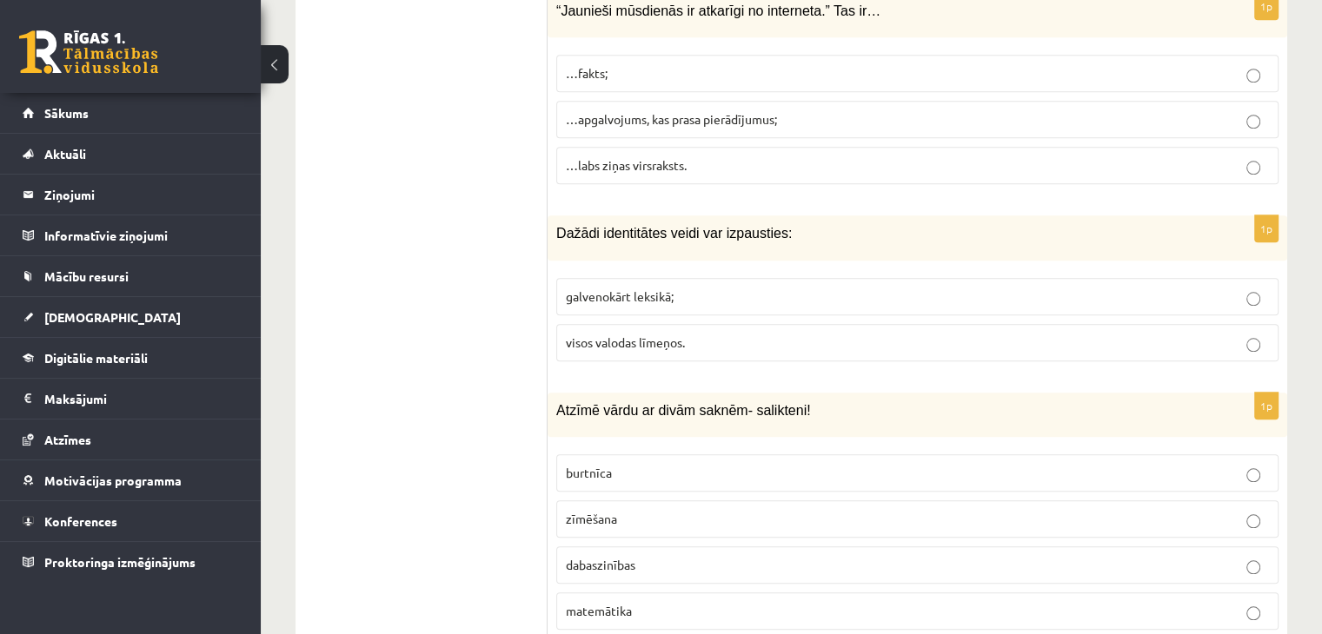
scroll to position [8346, 0]
click at [672, 334] on span "visos valodas līmeņos." at bounding box center [625, 342] width 119 height 16
click at [670, 555] on p "dabaszinības" at bounding box center [917, 564] width 703 height 18
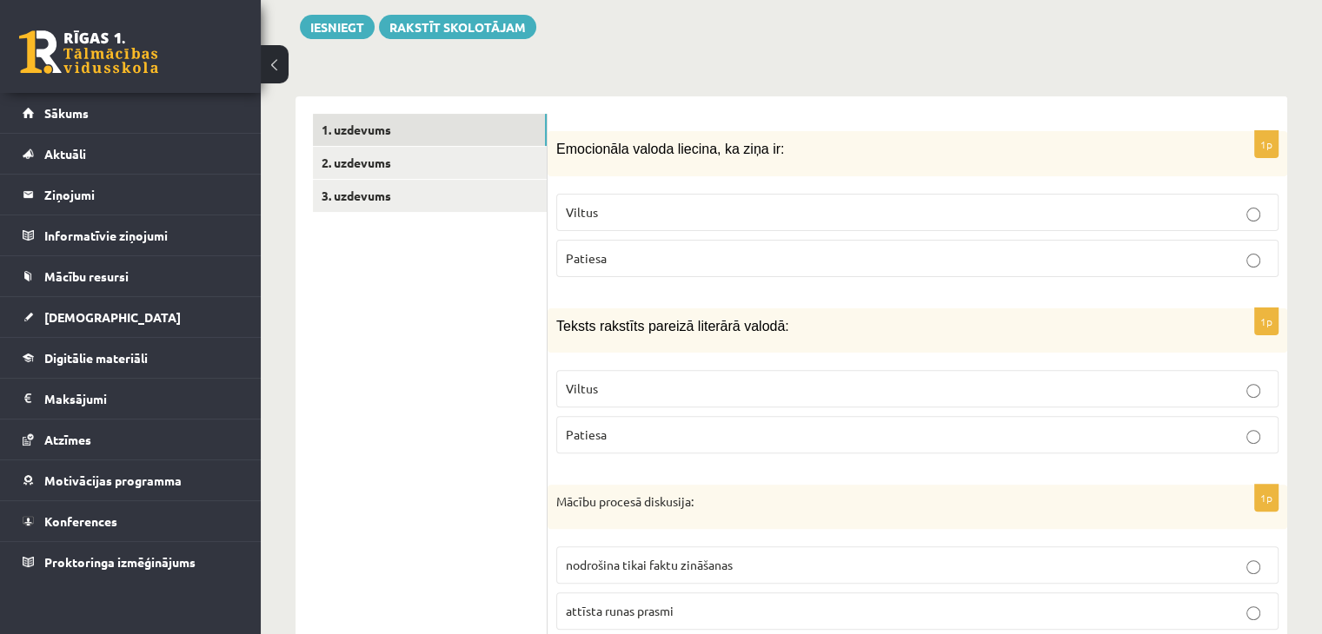
scroll to position [480, 0]
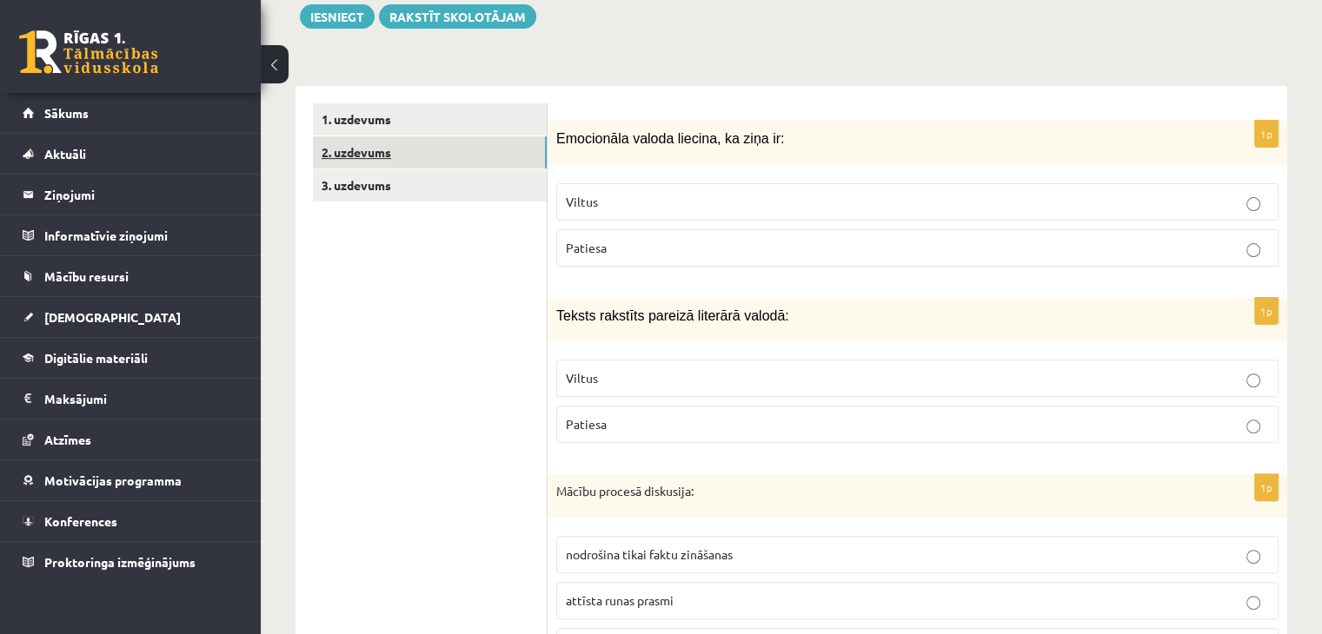
click at [378, 136] on link "2. uzdevums" at bounding box center [430, 152] width 234 height 32
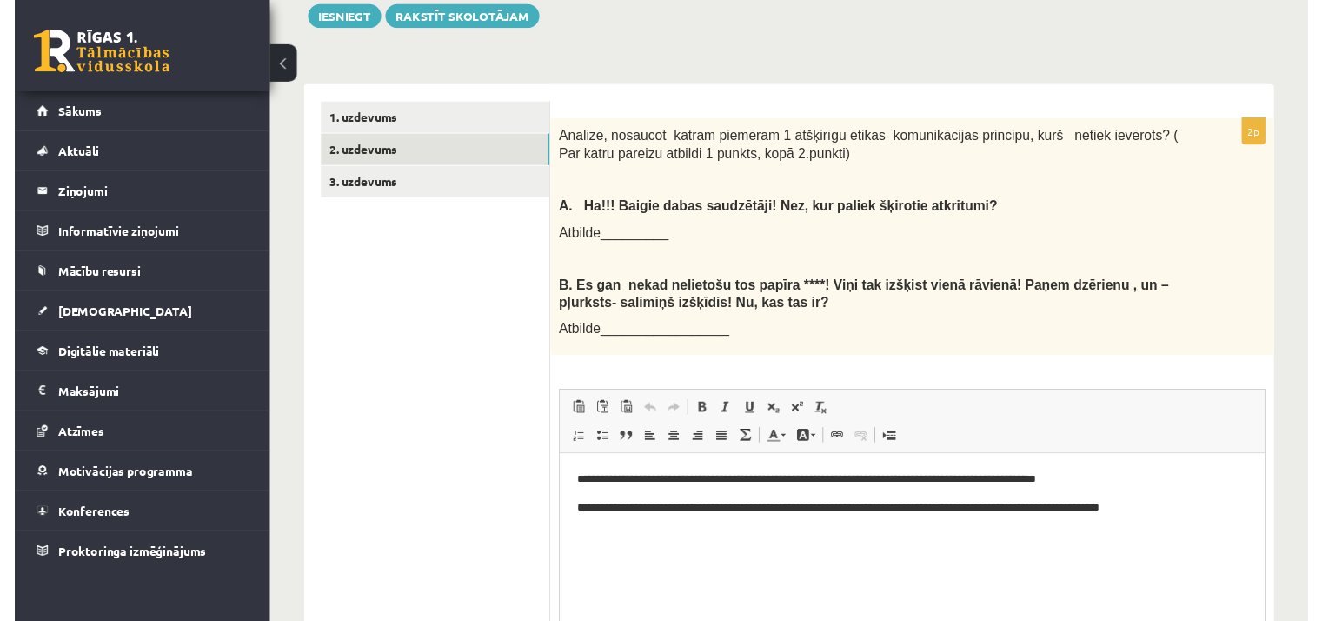
scroll to position [0, 0]
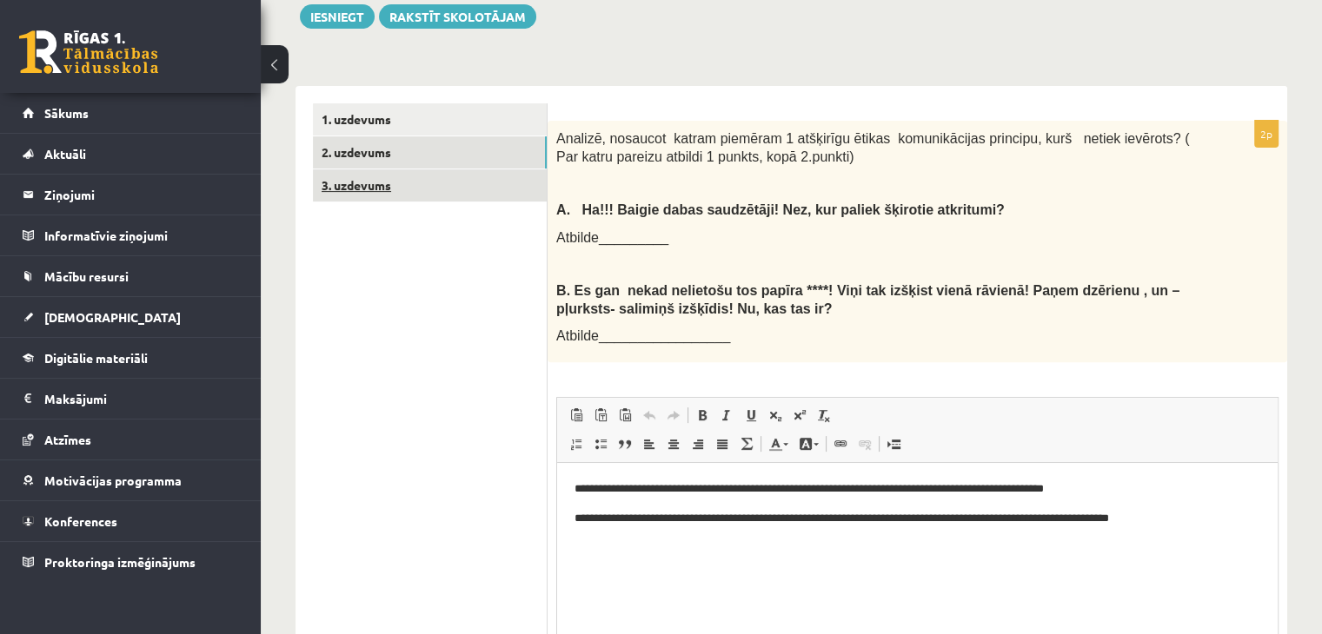
click at [379, 169] on link "3. uzdevums" at bounding box center [430, 185] width 234 height 32
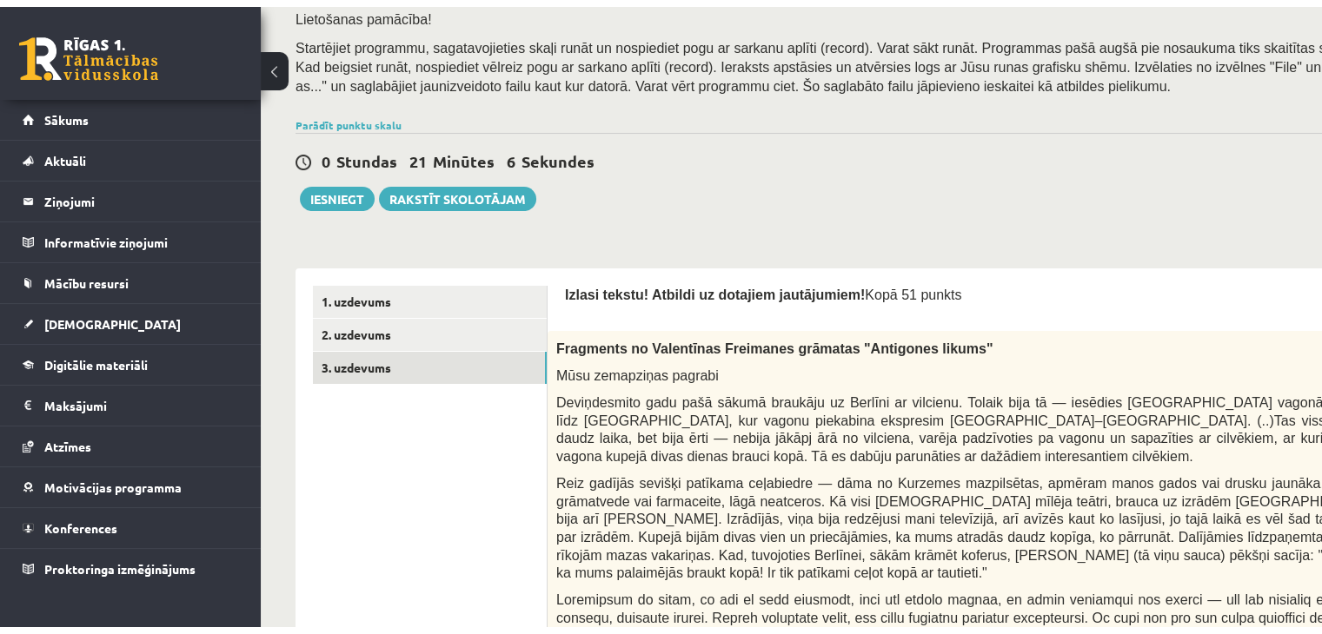
scroll to position [278, 0]
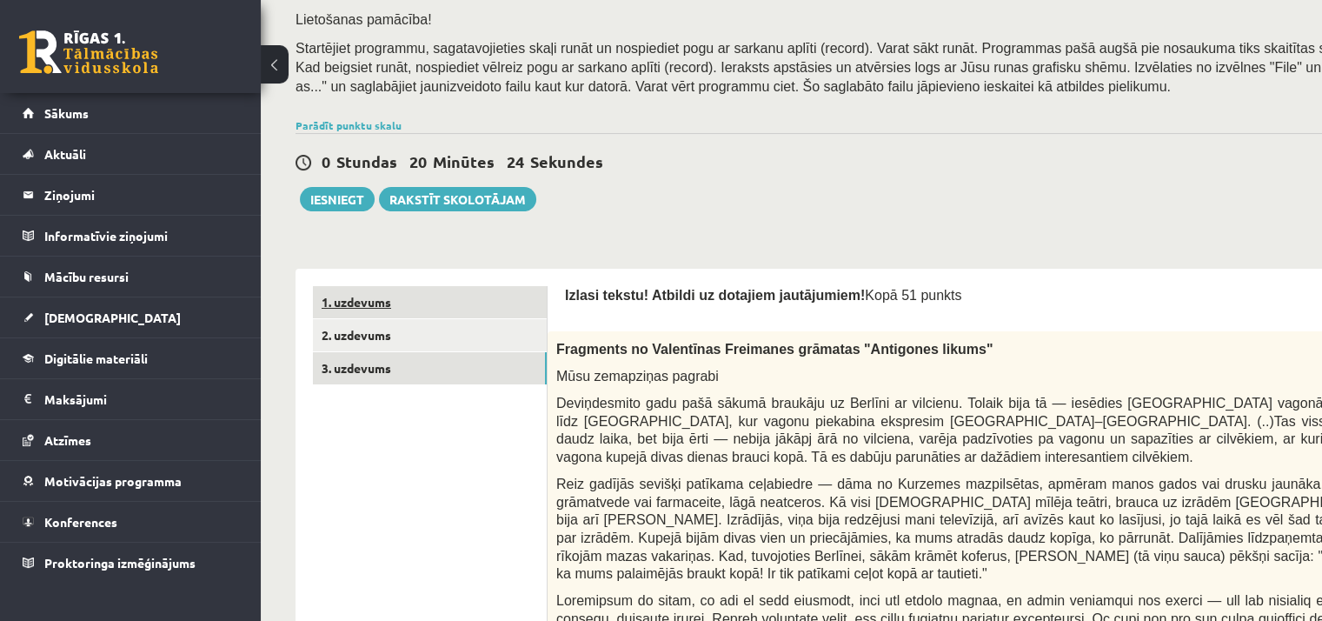
click at [365, 299] on link "1. uzdevums" at bounding box center [430, 302] width 234 height 32
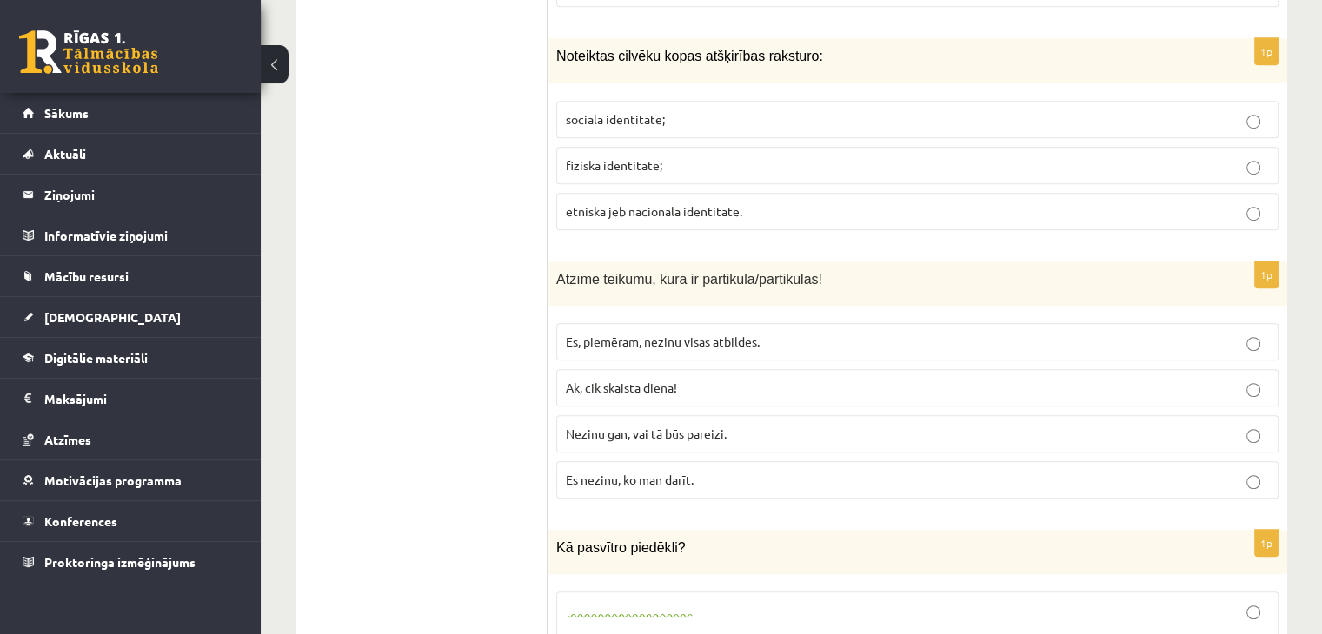
scroll to position [30, 0]
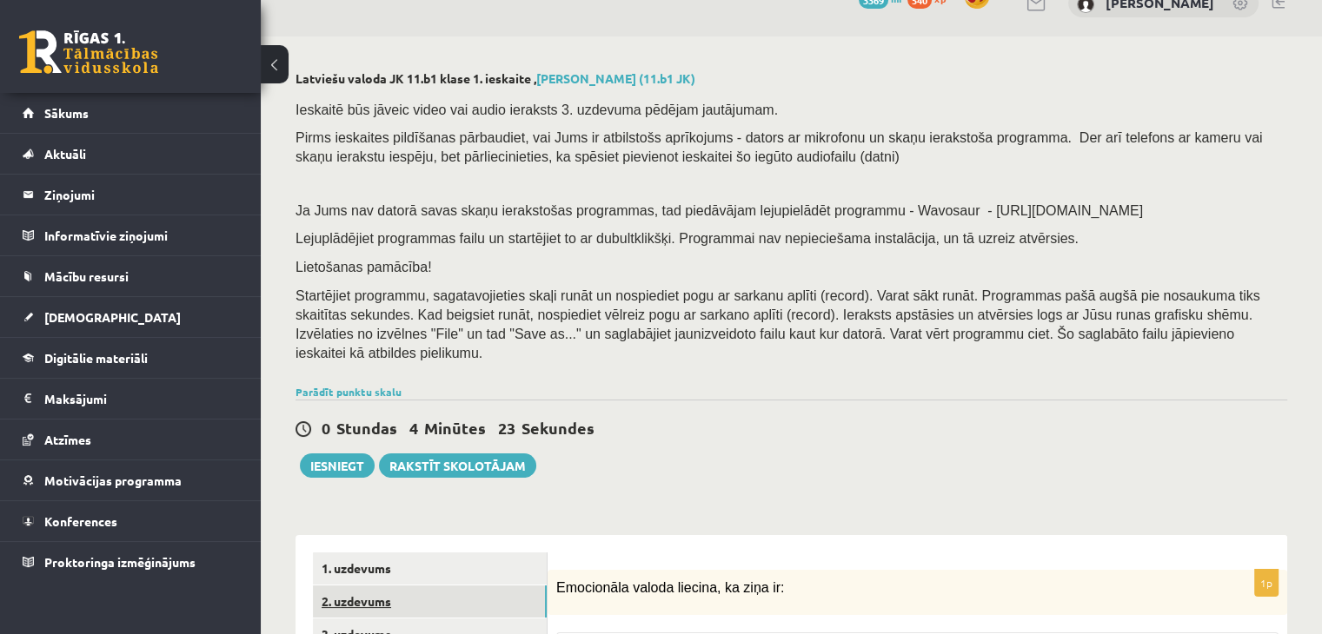
click at [355, 575] on link "2. uzdevums" at bounding box center [430, 602] width 234 height 32
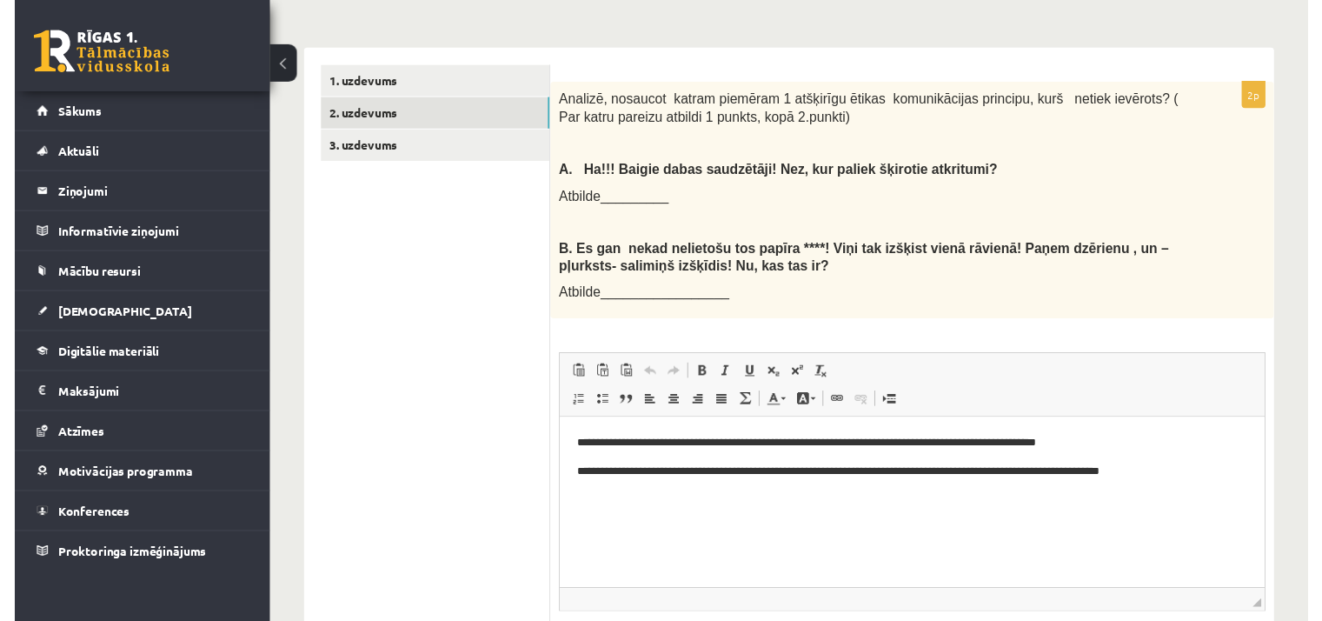
scroll to position [528, 0]
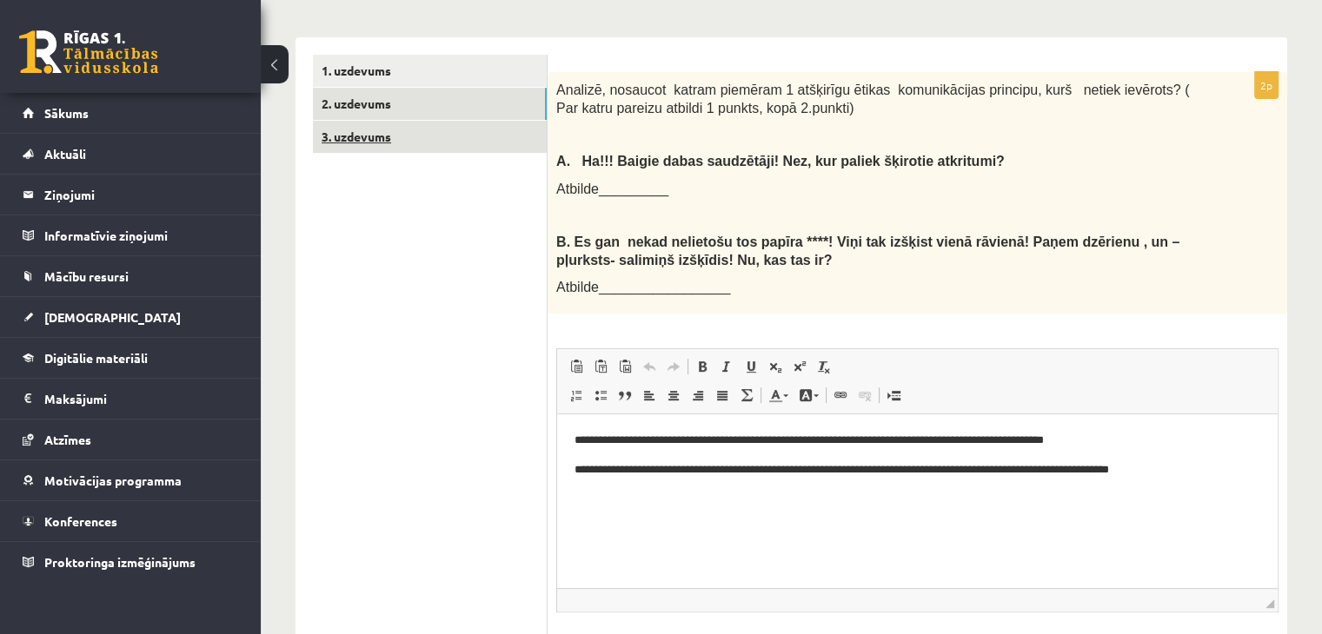
click at [369, 121] on link "3. uzdevums" at bounding box center [430, 137] width 234 height 32
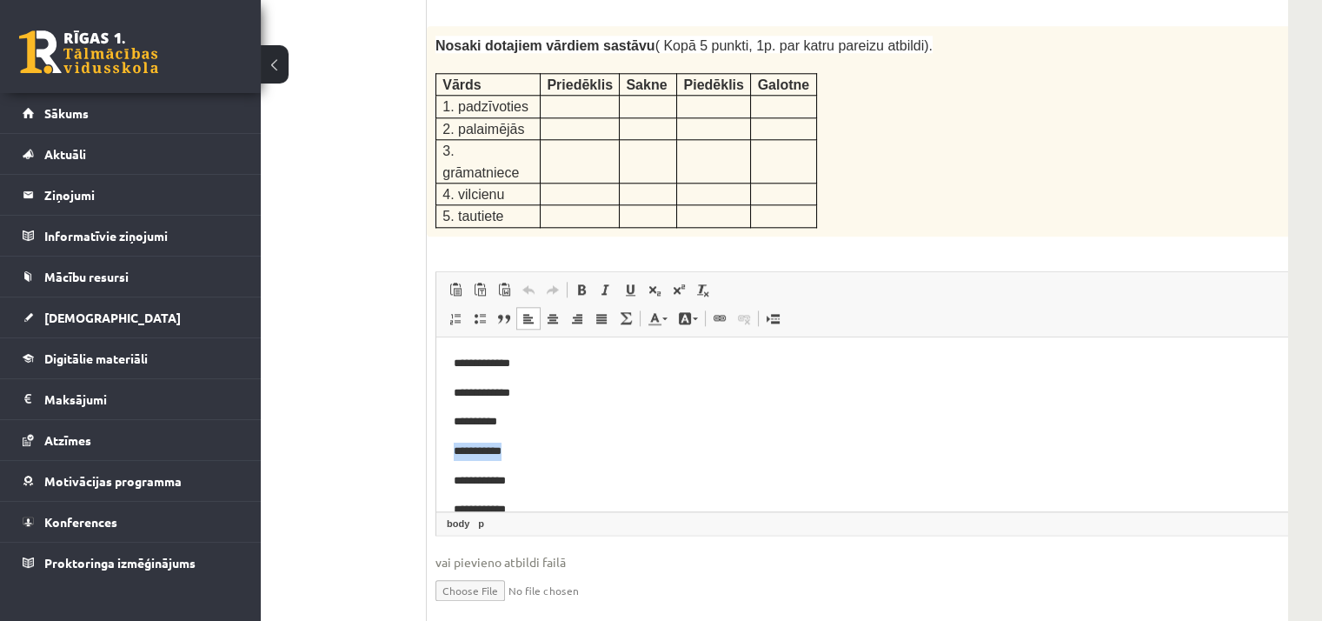
scroll to position [0, 24]
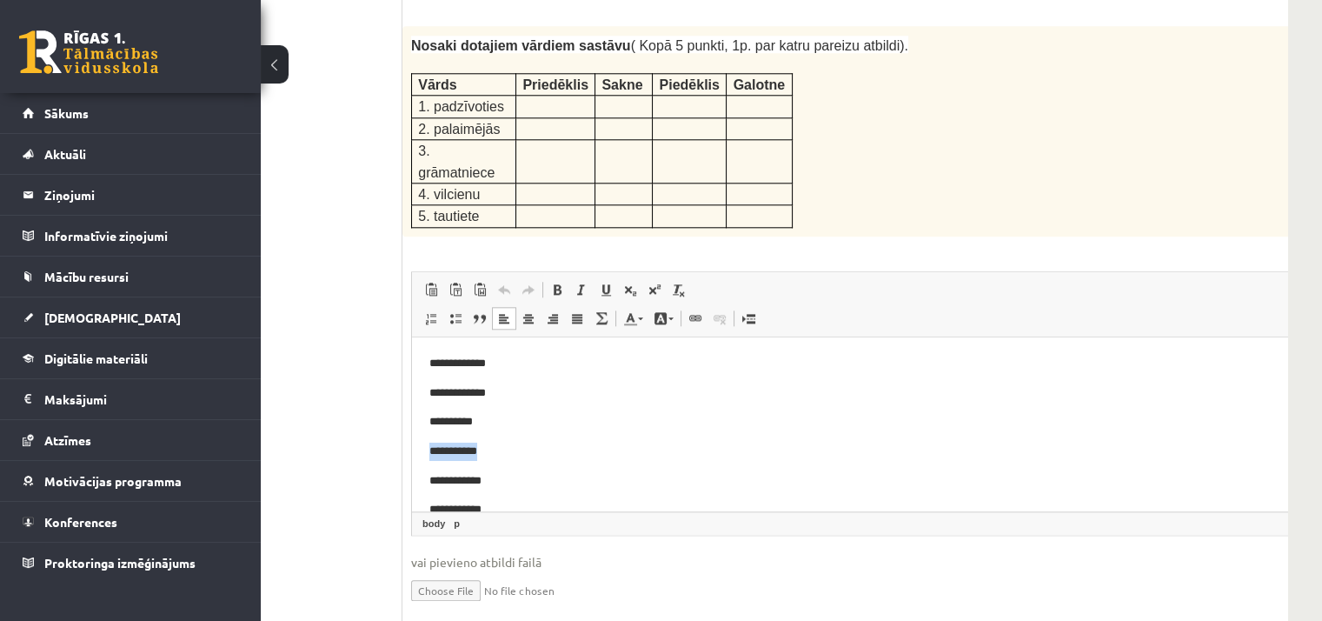
drag, startPoint x: 1258, startPoint y: 429, endPoint x: 1706, endPoint y: 709, distance: 529.1
drag, startPoint x: 1273, startPoint y: 366, endPoint x: 1730, endPoint y: 749, distance: 595.9
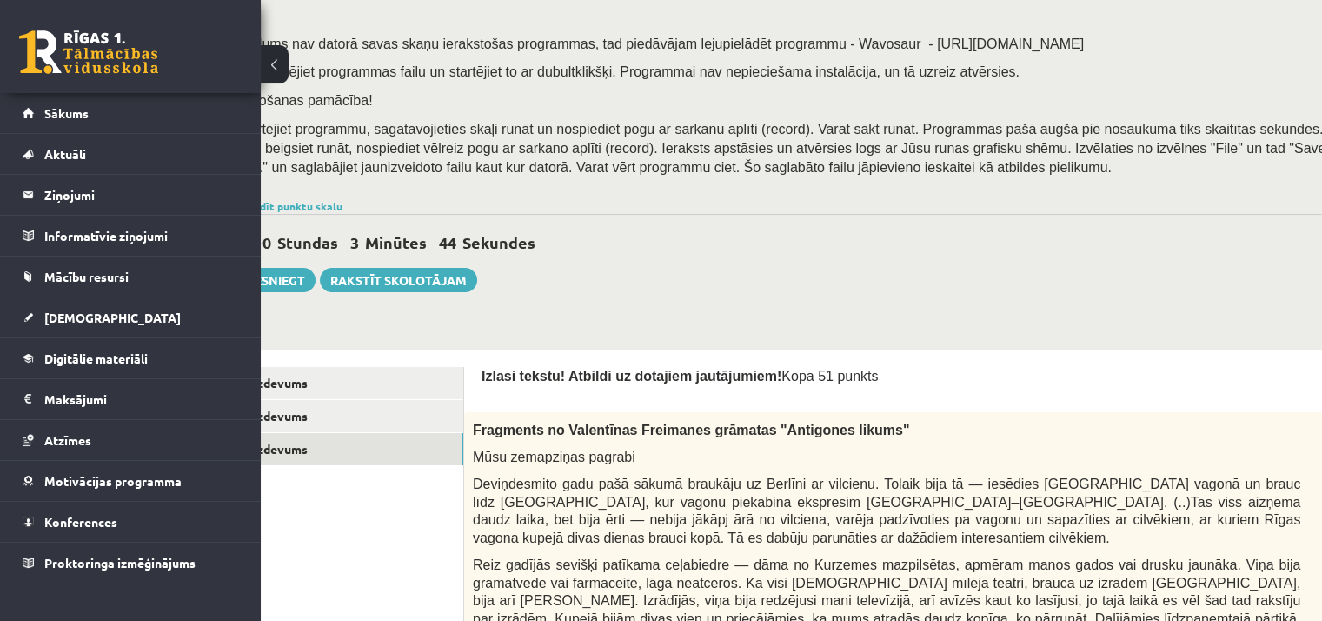
scroll to position [197, 0]
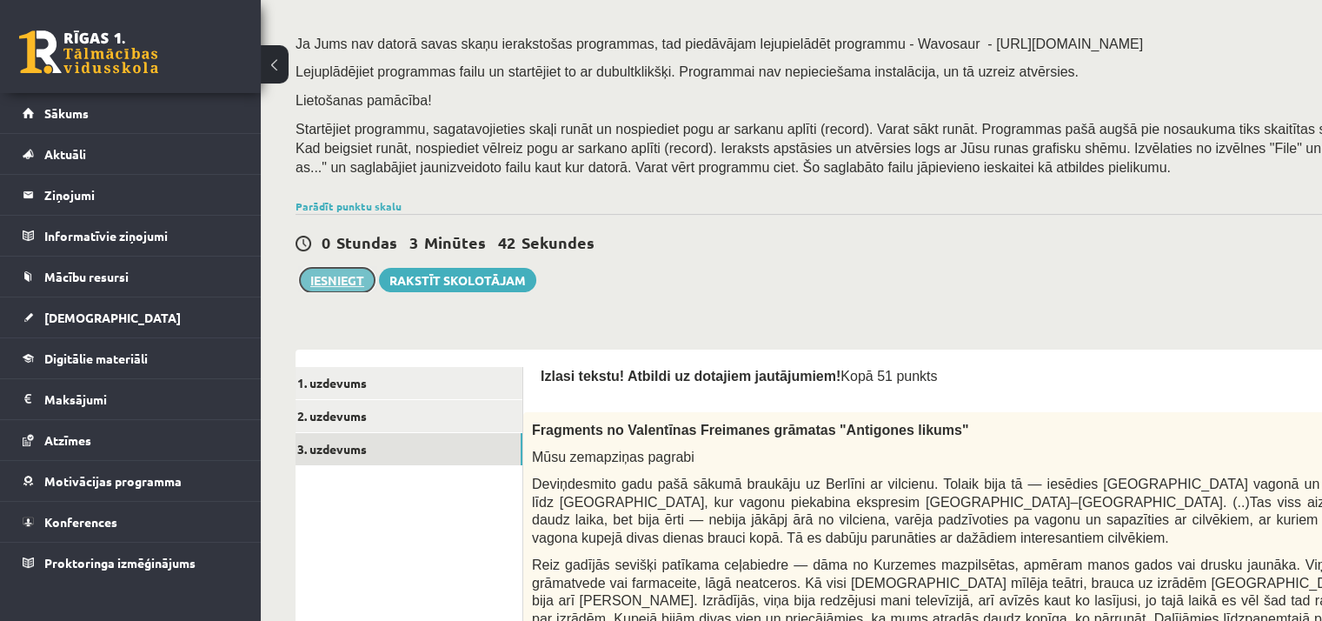
click at [335, 279] on button "Iesniegt" at bounding box center [337, 280] width 75 height 24
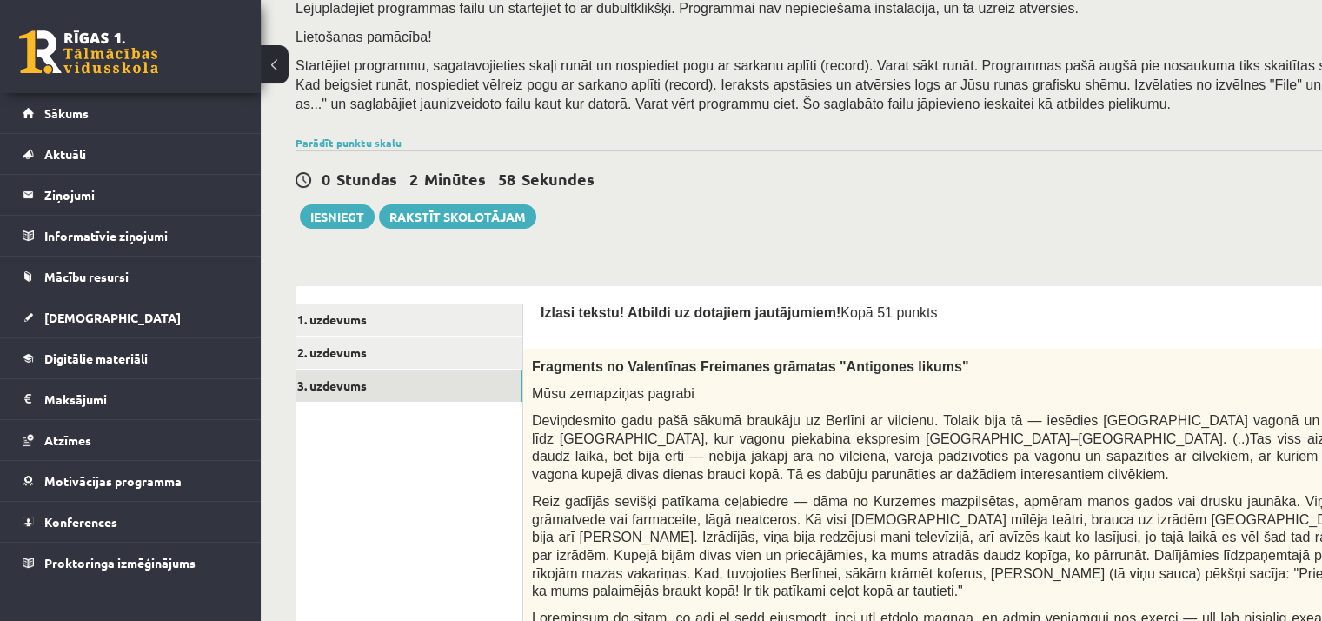
scroll to position [296, 0]
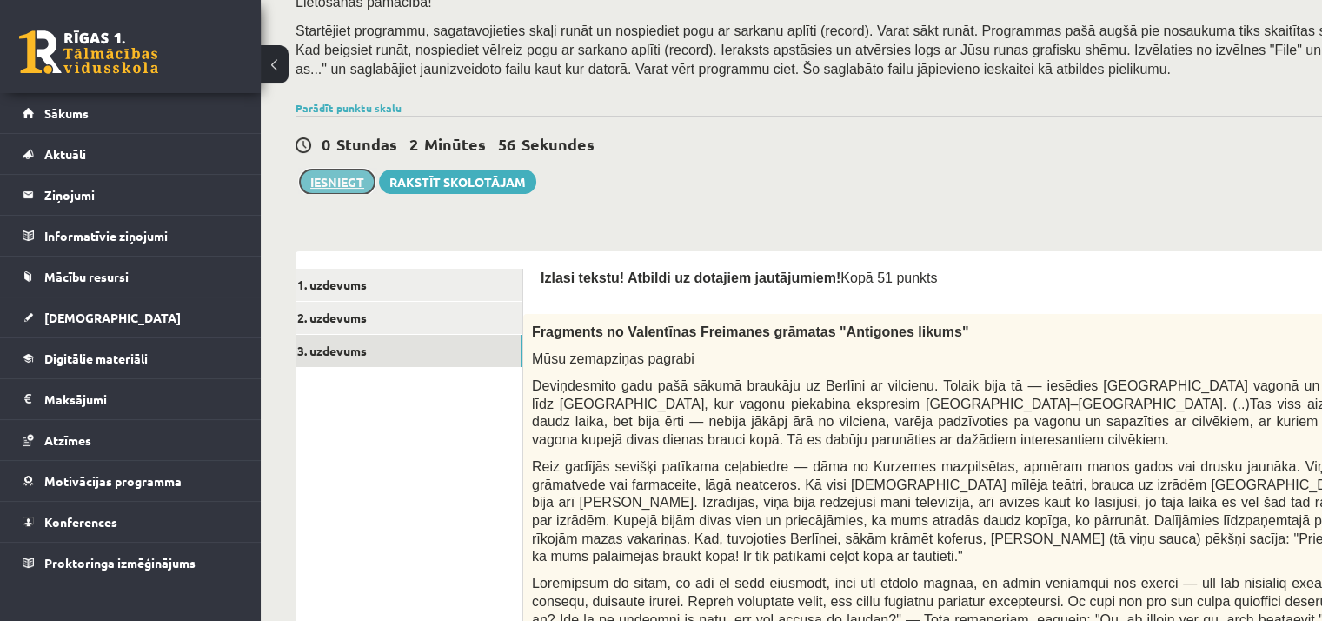
click at [337, 171] on button "Iesniegt" at bounding box center [337, 181] width 75 height 24
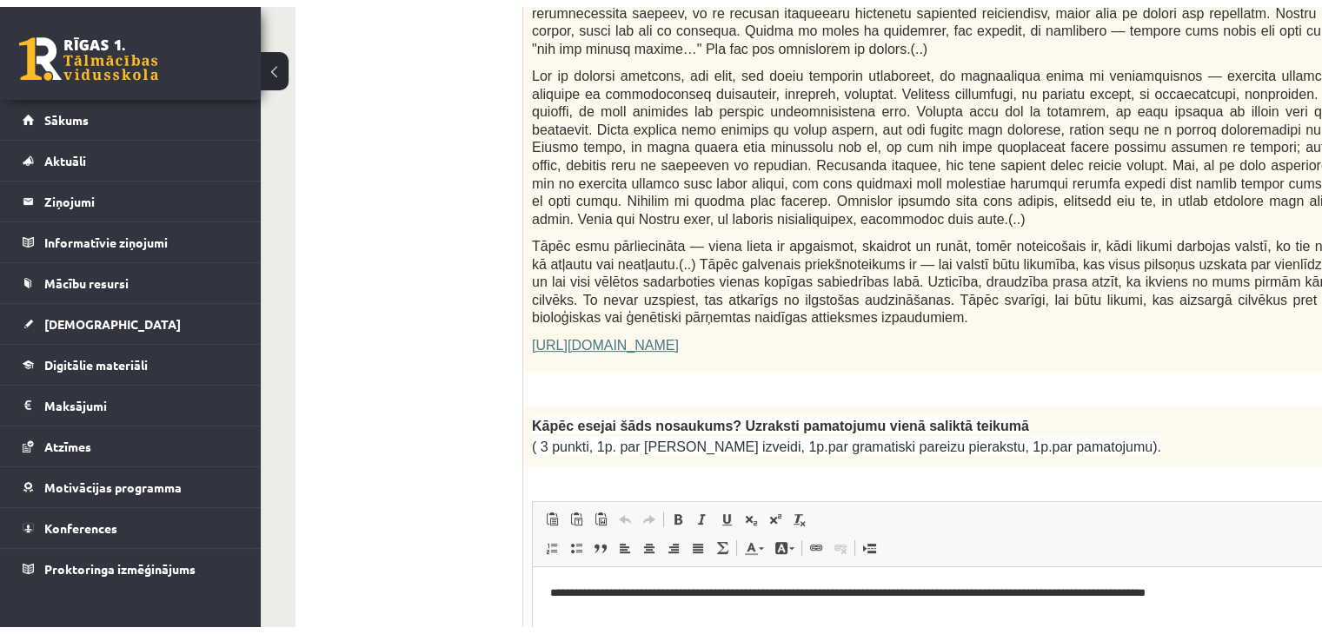
scroll to position [182, 0]
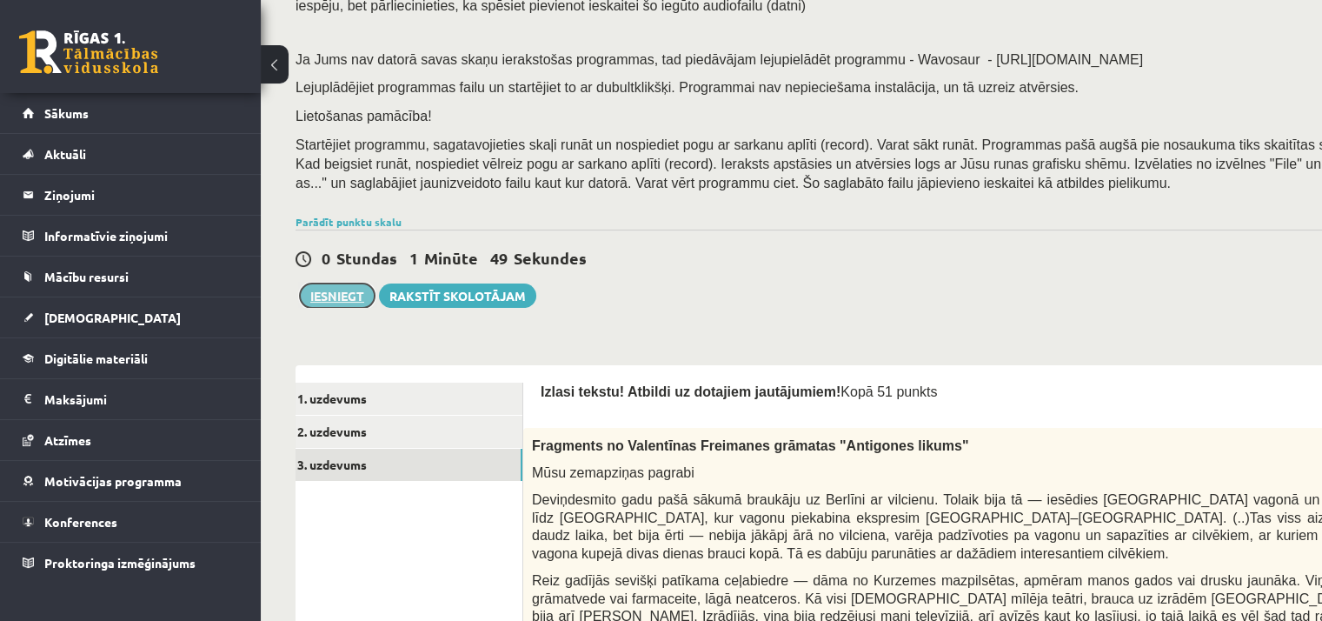
click at [328, 284] on button "Iesniegt" at bounding box center [337, 295] width 75 height 24
click at [322, 397] on link "1. uzdevums" at bounding box center [406, 398] width 234 height 32
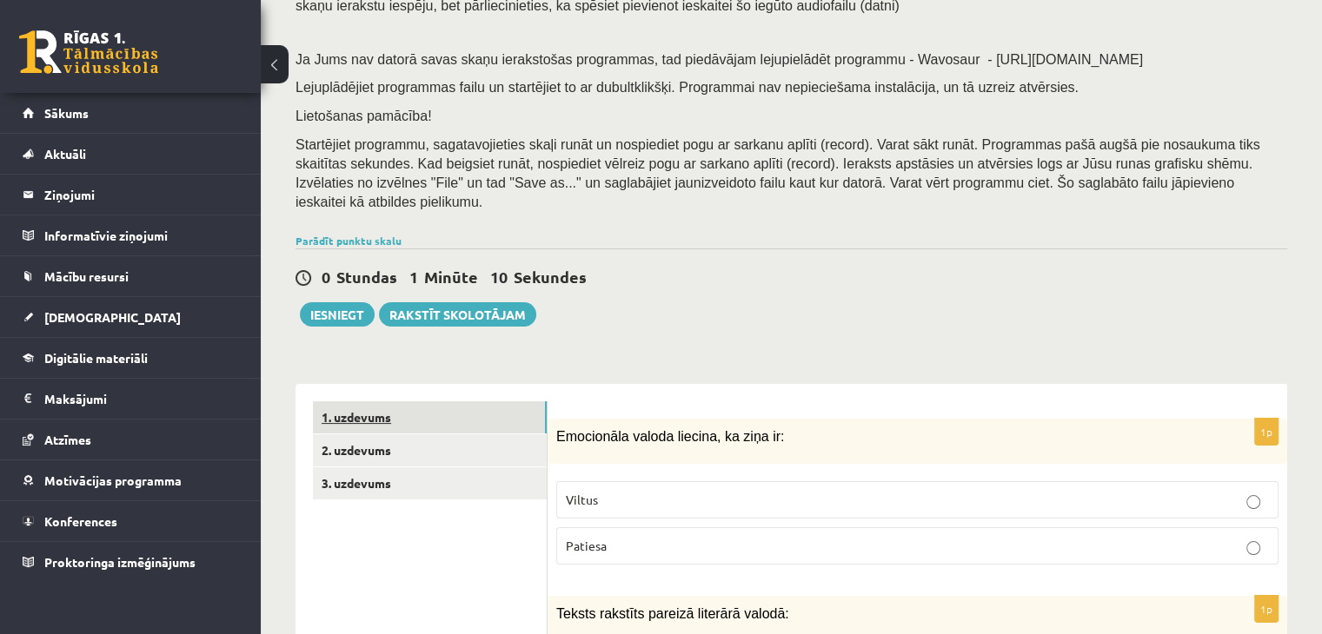
scroll to position [0, 0]
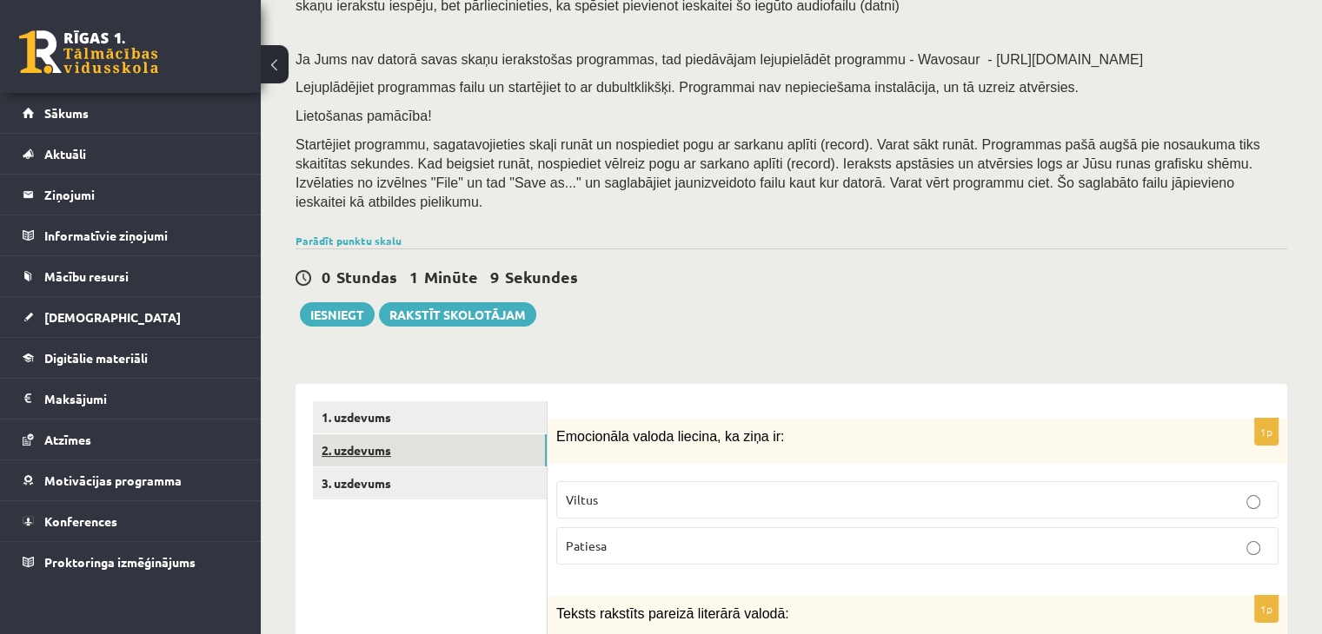
click at [330, 435] on link "2. uzdevums" at bounding box center [430, 451] width 234 height 32
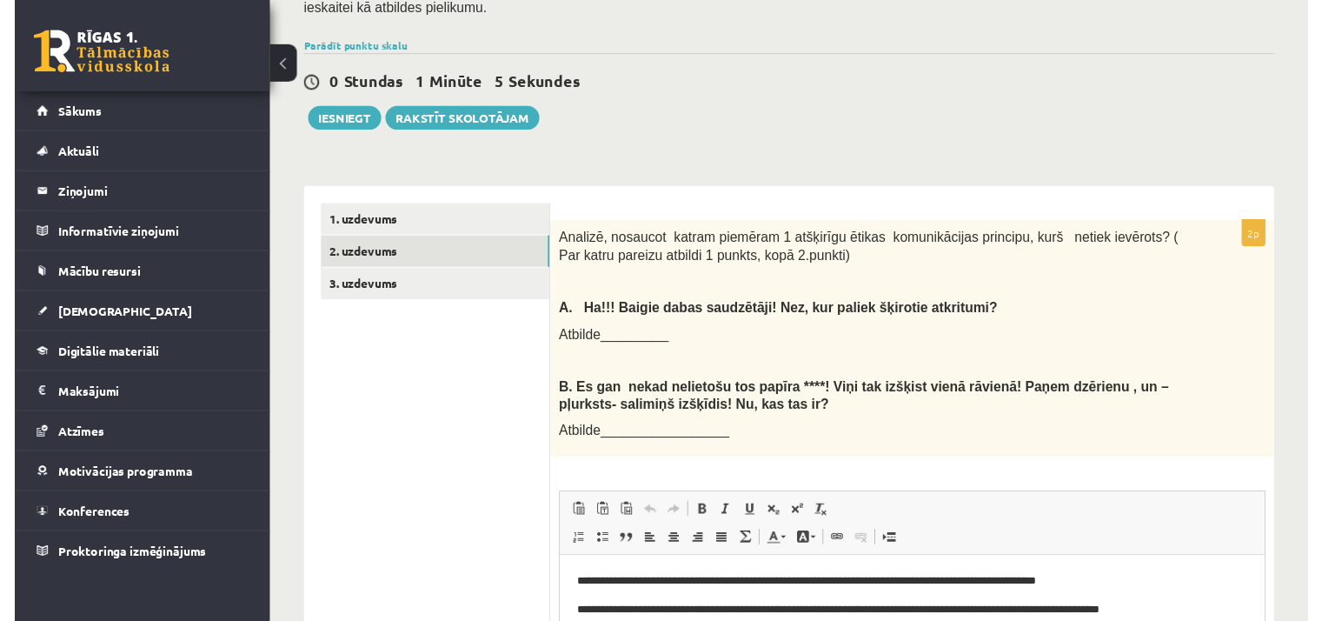
scroll to position [379, 0]
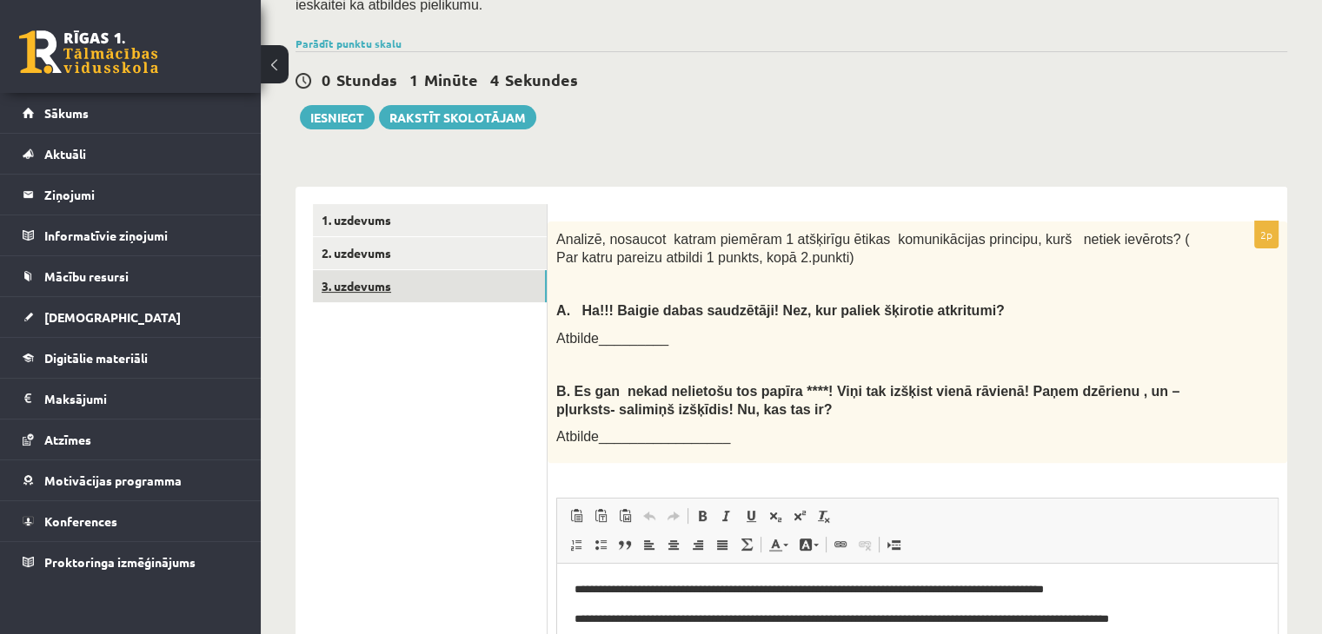
click at [355, 270] on link "3. uzdevums" at bounding box center [430, 286] width 234 height 32
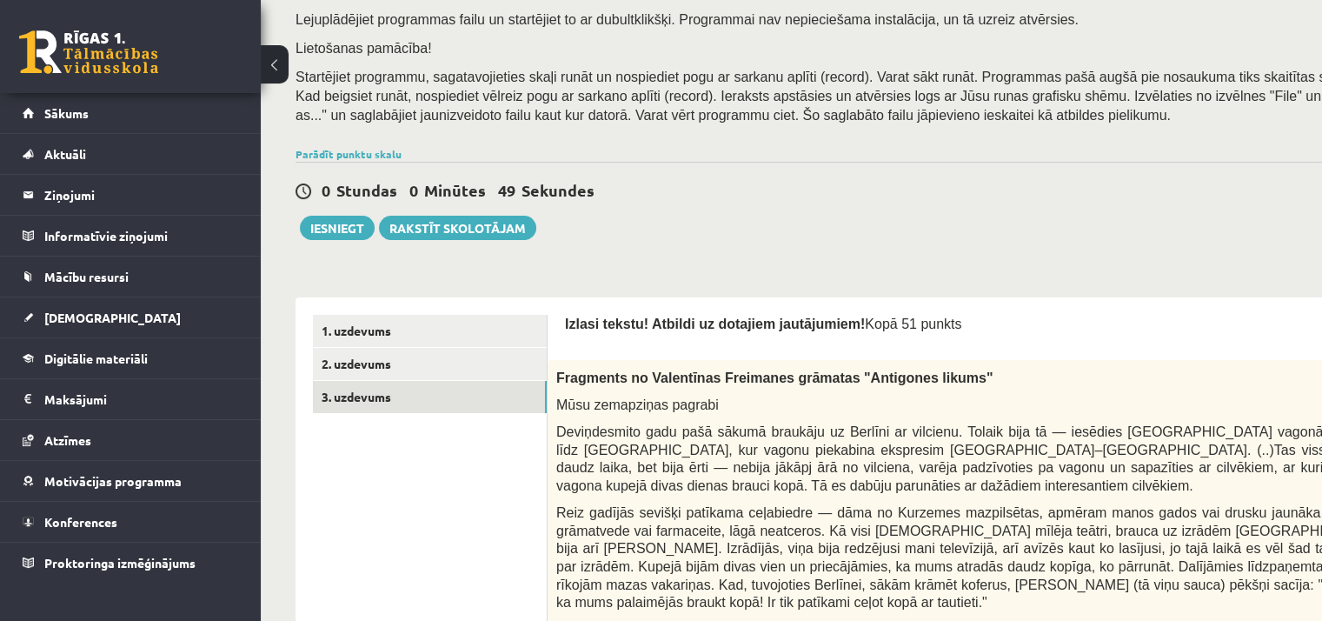
scroll to position [236, 0]
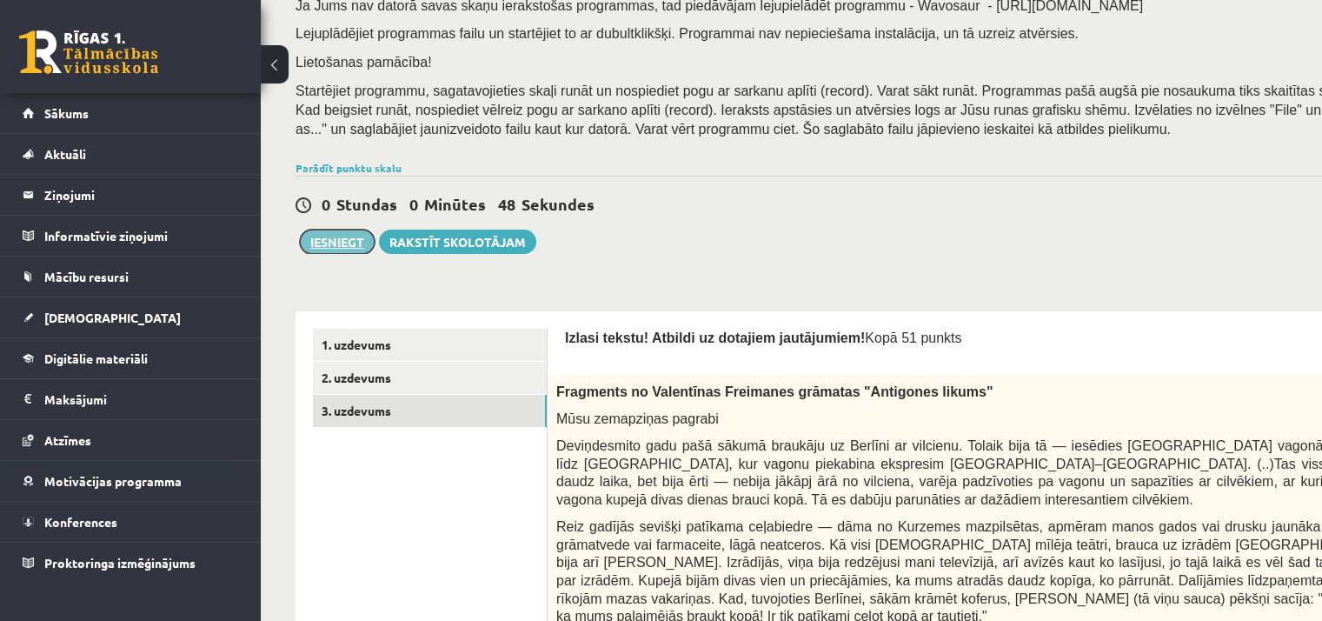
click at [329, 241] on button "Iesniegt" at bounding box center [337, 241] width 75 height 24
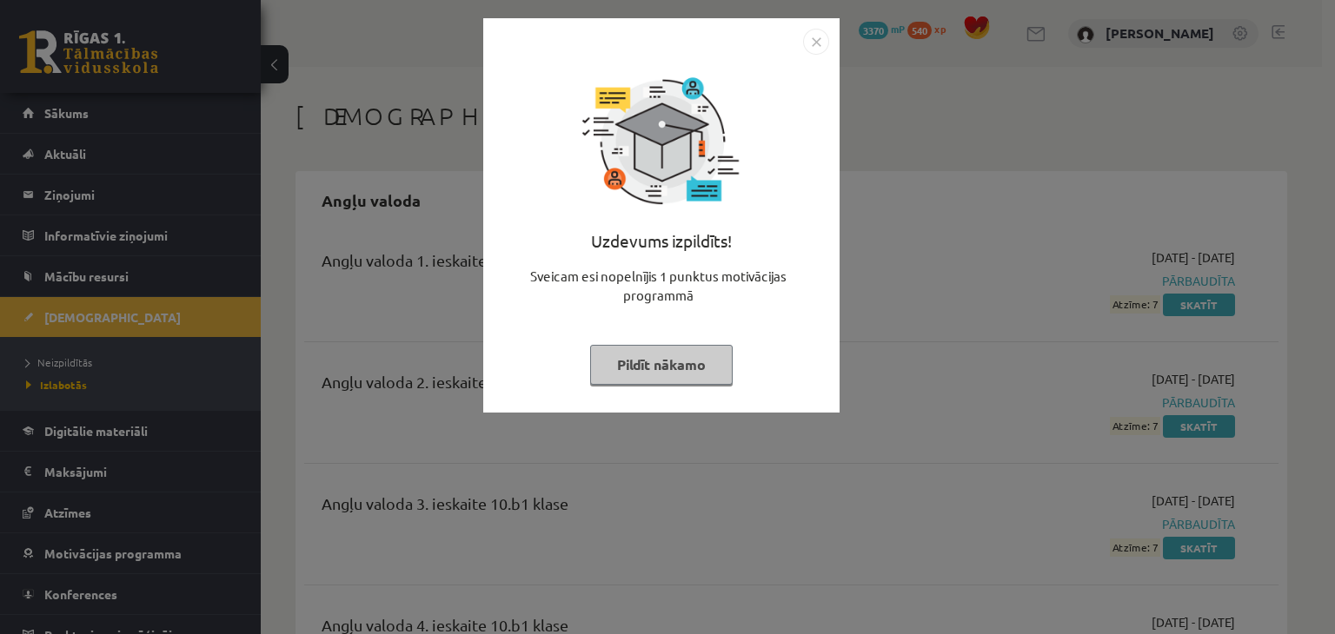
click at [817, 39] on img "Close" at bounding box center [816, 42] width 26 height 26
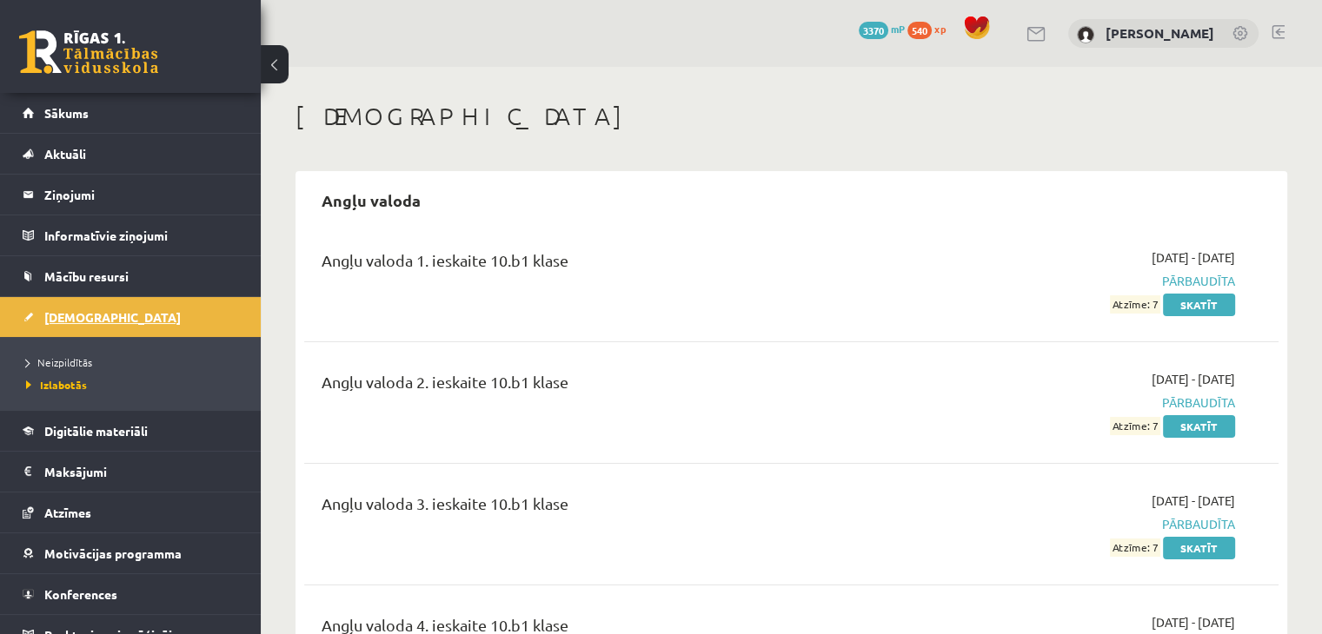
click at [87, 310] on span "[DEMOGRAPHIC_DATA]" at bounding box center [112, 317] width 136 height 16
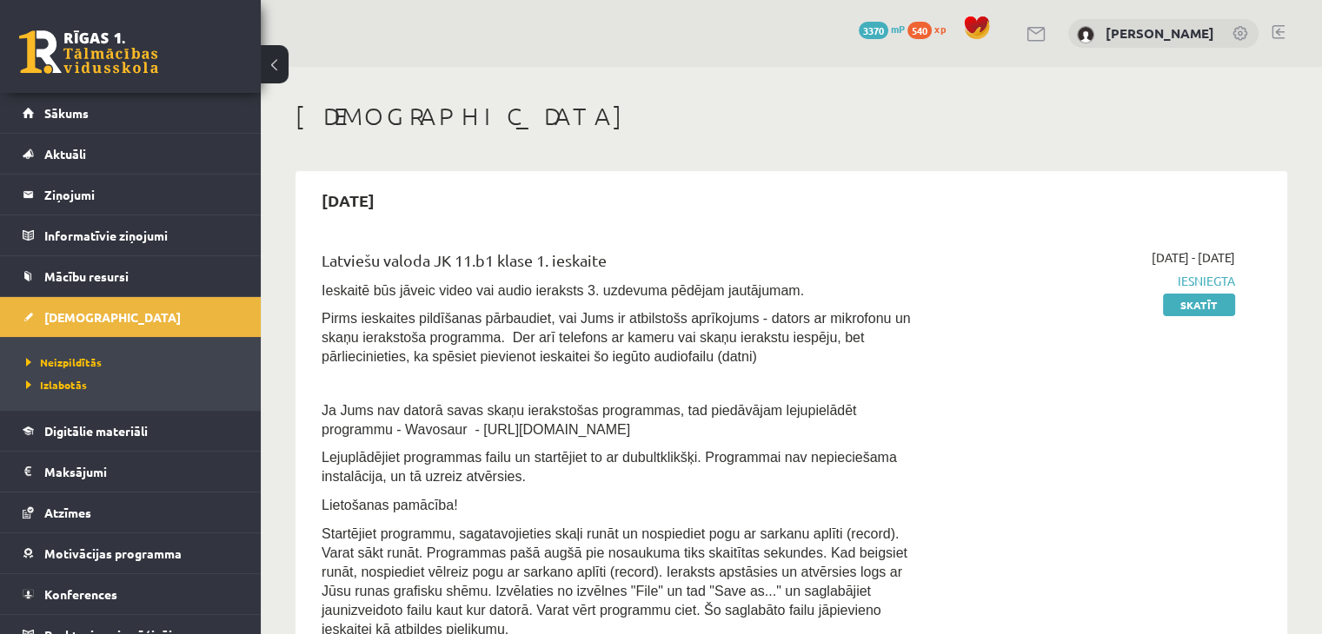
click at [1208, 302] on link "Skatīt" at bounding box center [1199, 305] width 72 height 23
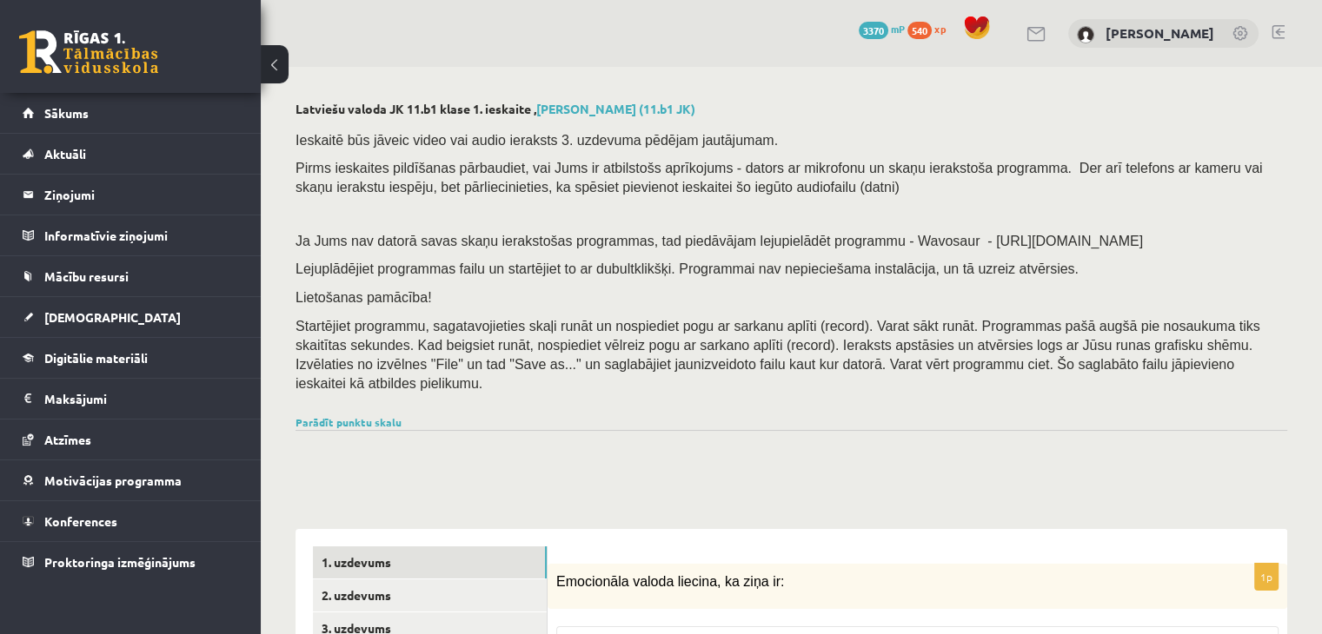
scroll to position [50, 0]
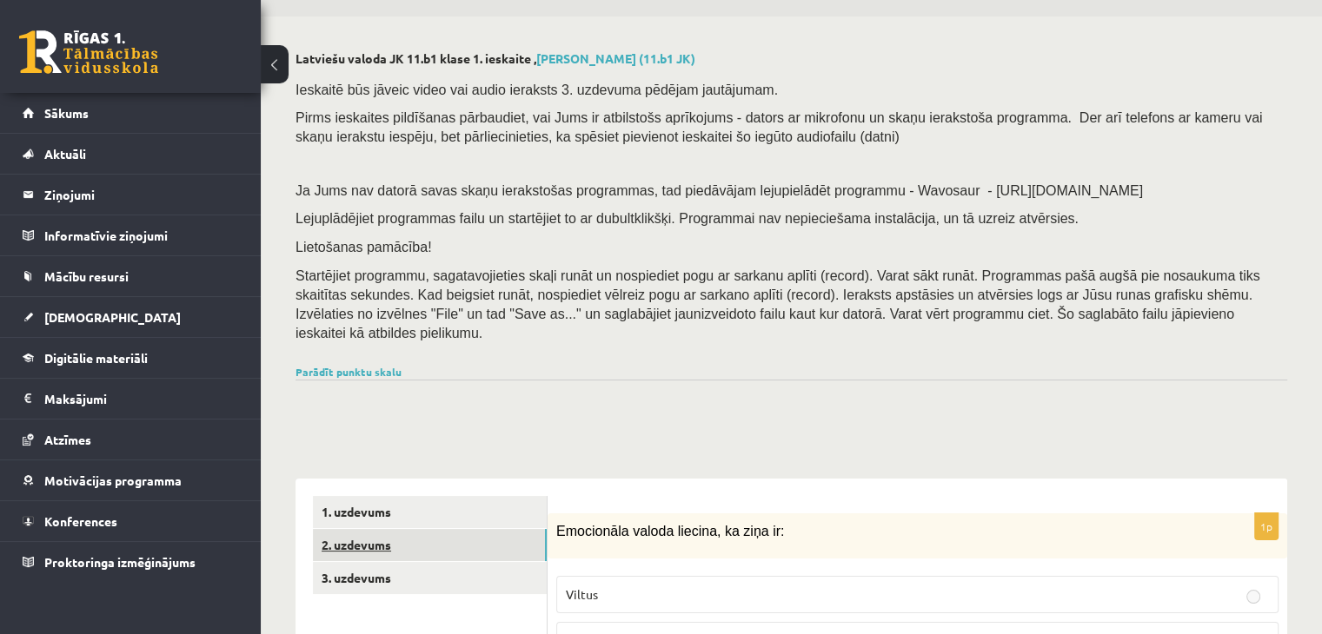
click at [373, 529] on link "2. uzdevums" at bounding box center [430, 545] width 234 height 32
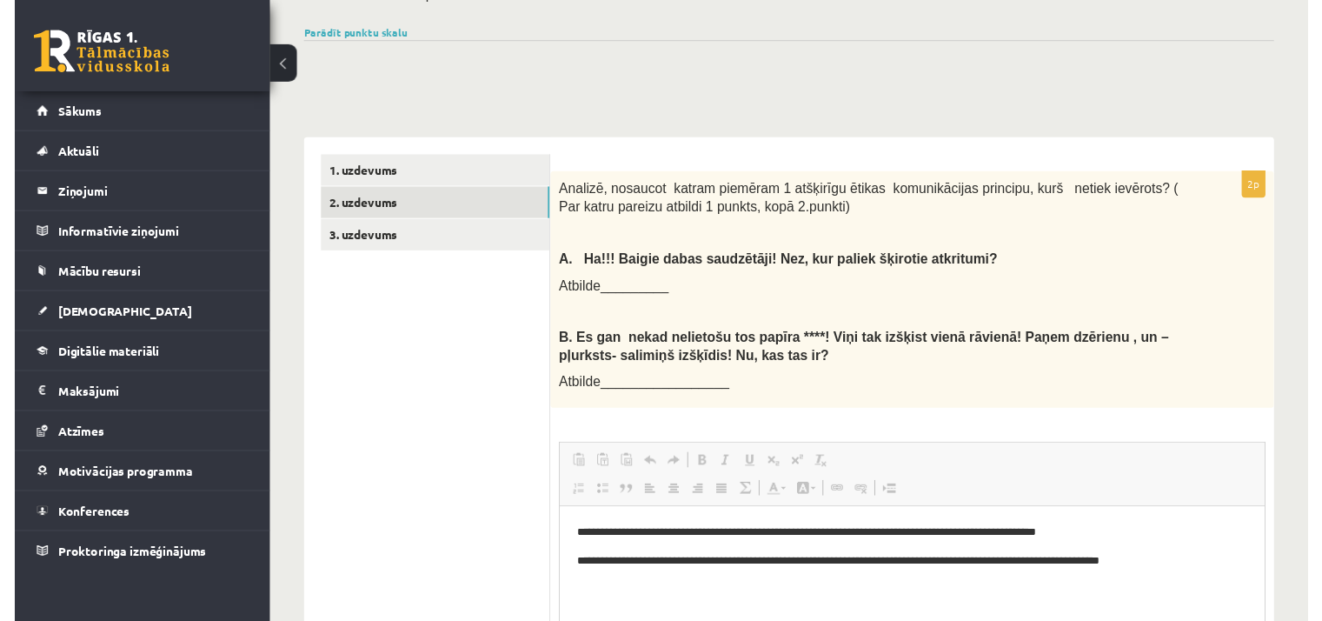
scroll to position [389, 0]
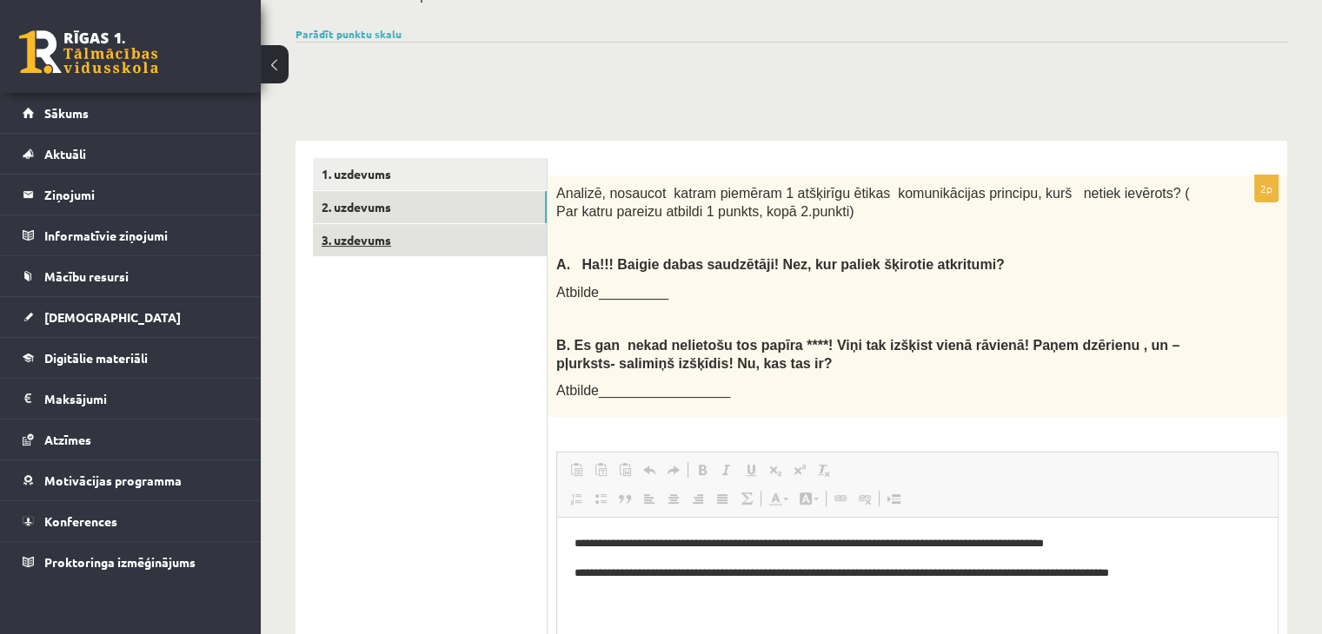
click at [327, 224] on link "3. uzdevums" at bounding box center [430, 240] width 234 height 32
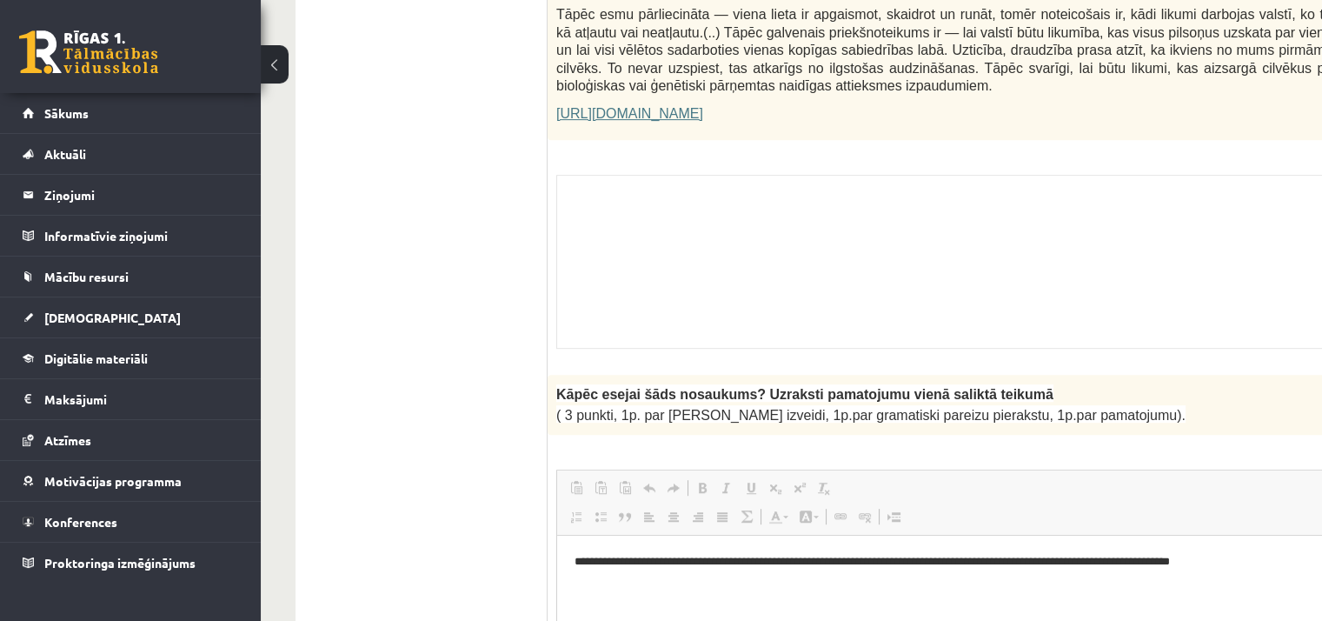
scroll to position [1266, 0]
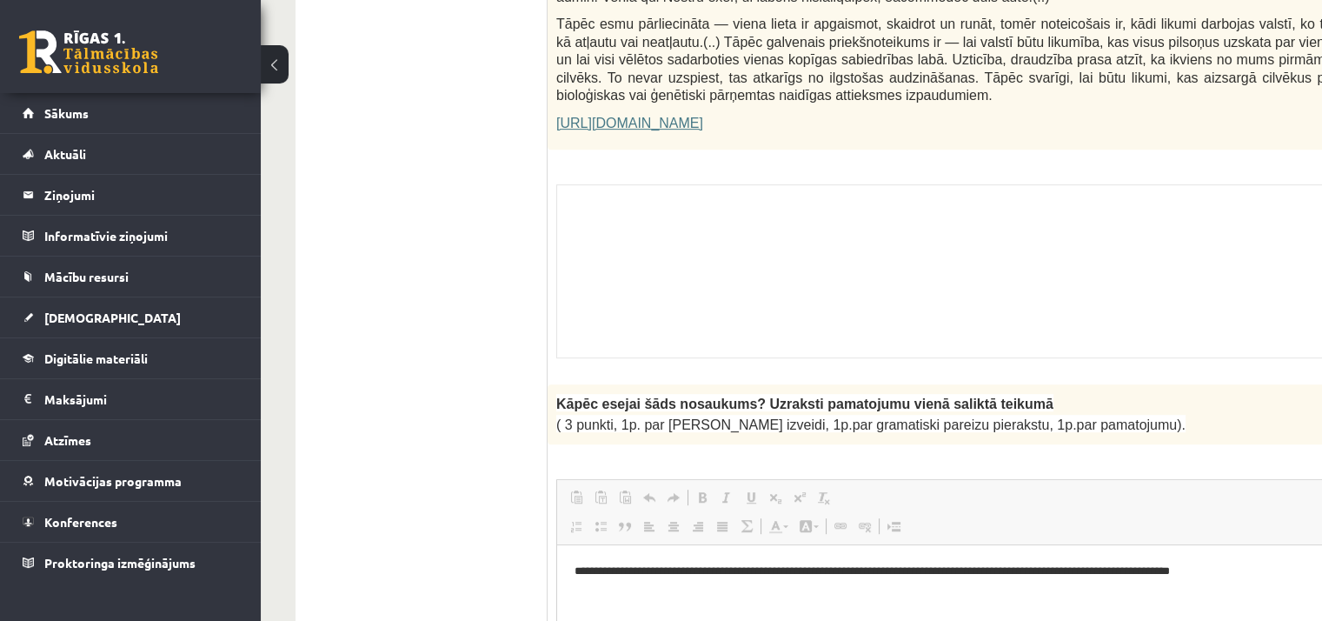
click at [991, 248] on div "Skolotāja pielikums" at bounding box center [1013, 271] width 914 height 174
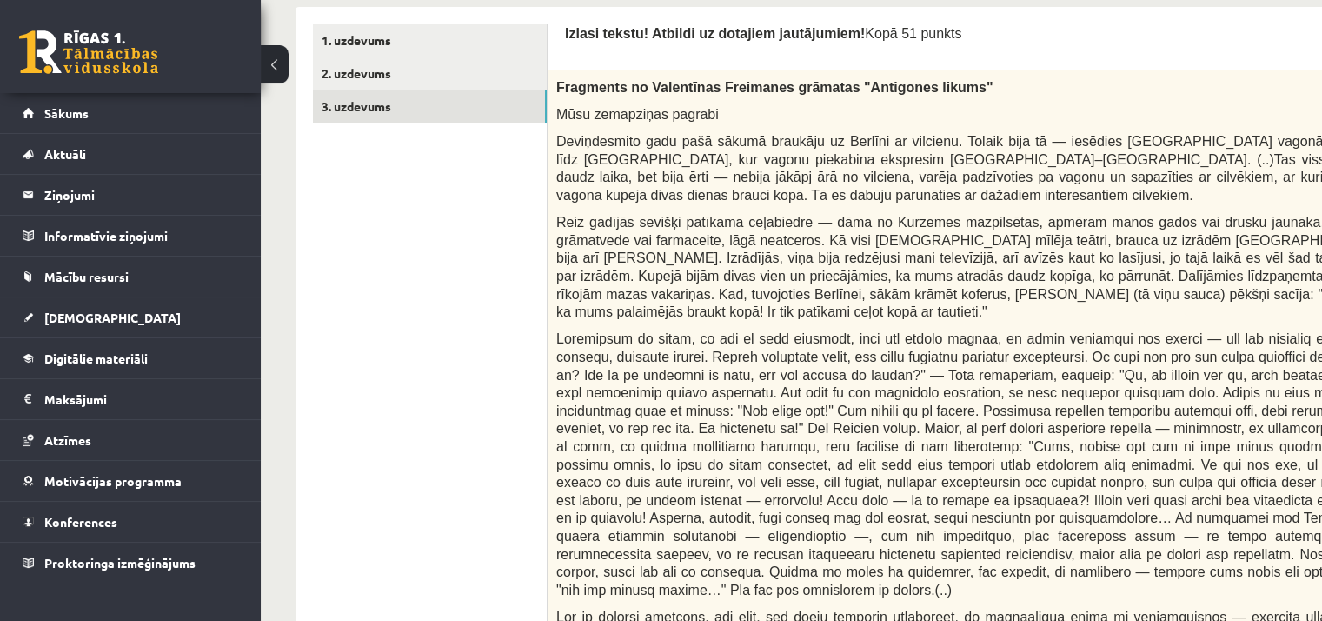
scroll to position [140, 0]
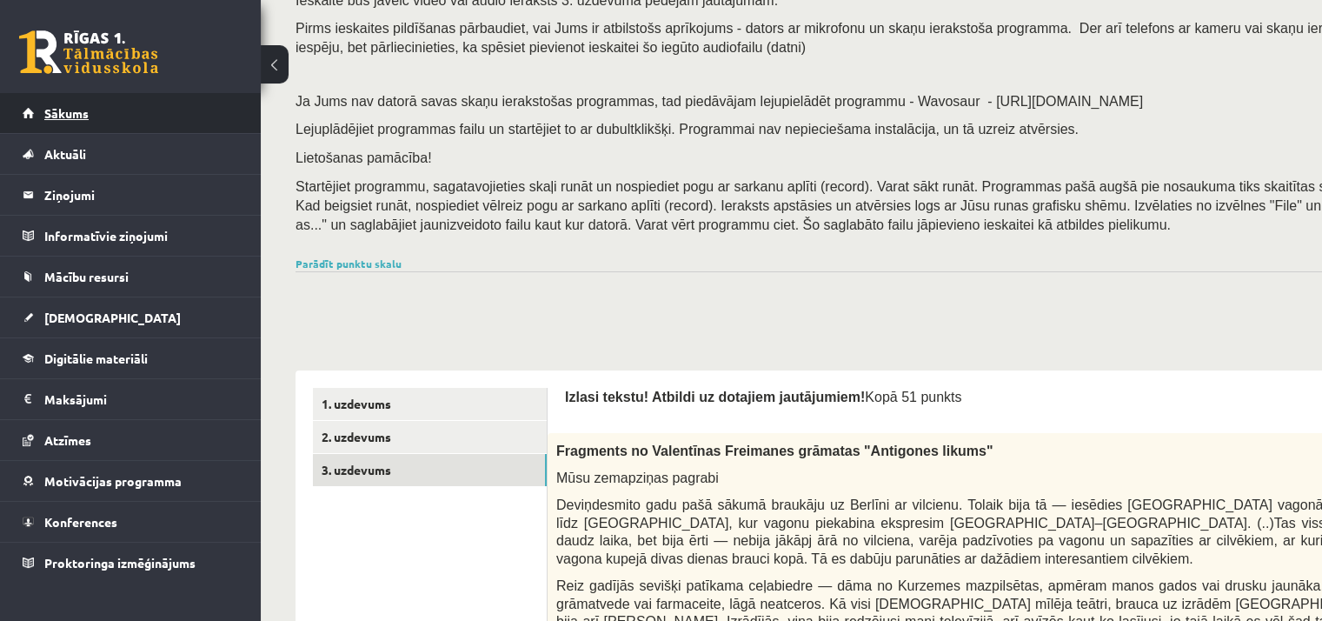
click at [73, 113] on span "Sākums" at bounding box center [66, 113] width 44 height 16
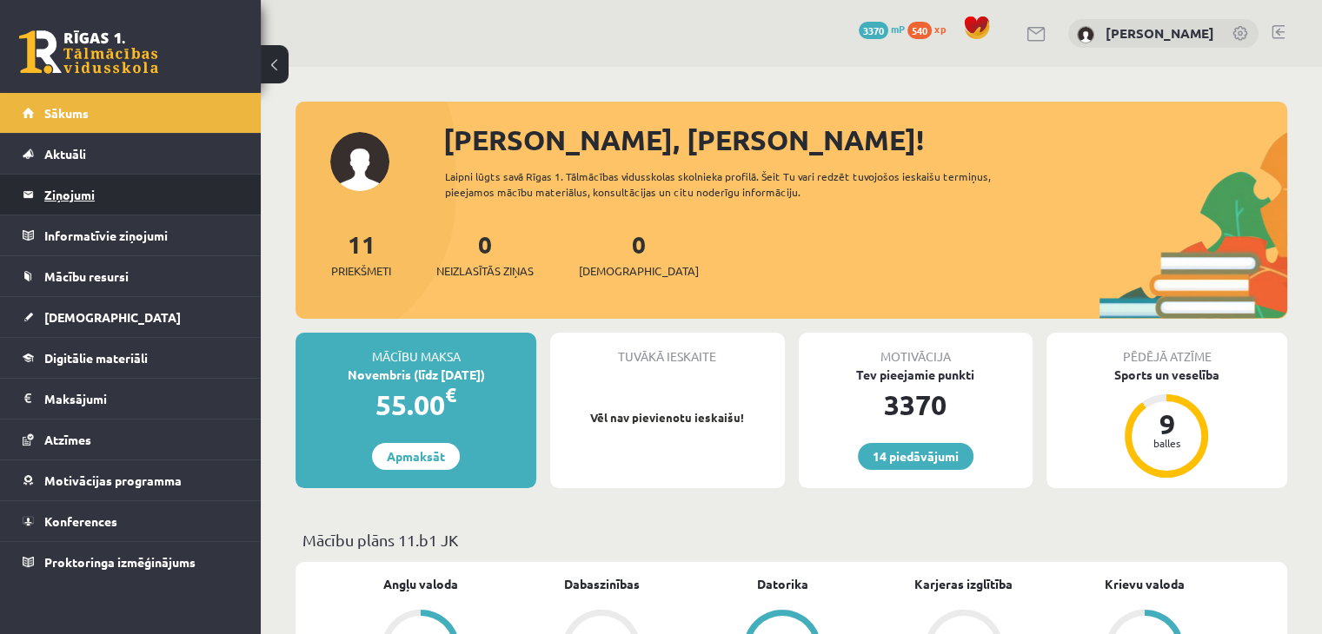
click at [80, 196] on legend "Ziņojumi 0" at bounding box center [141, 195] width 195 height 40
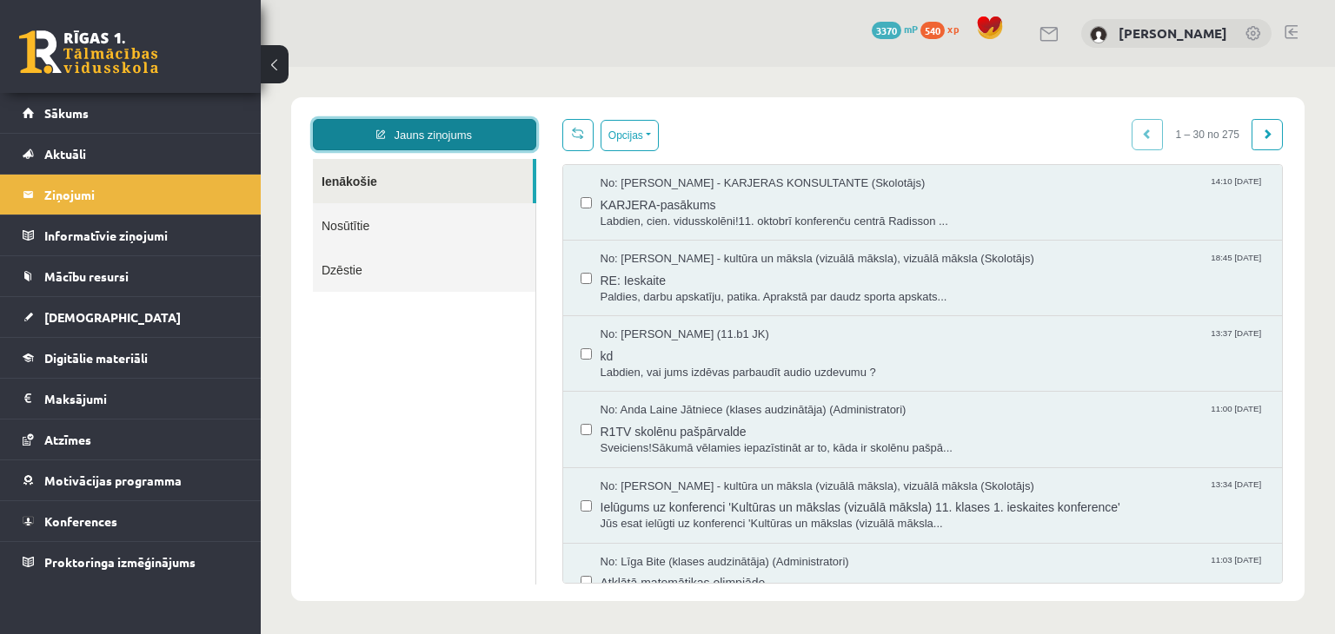
click at [469, 139] on link "Jauns ziņojums" at bounding box center [424, 134] width 223 height 31
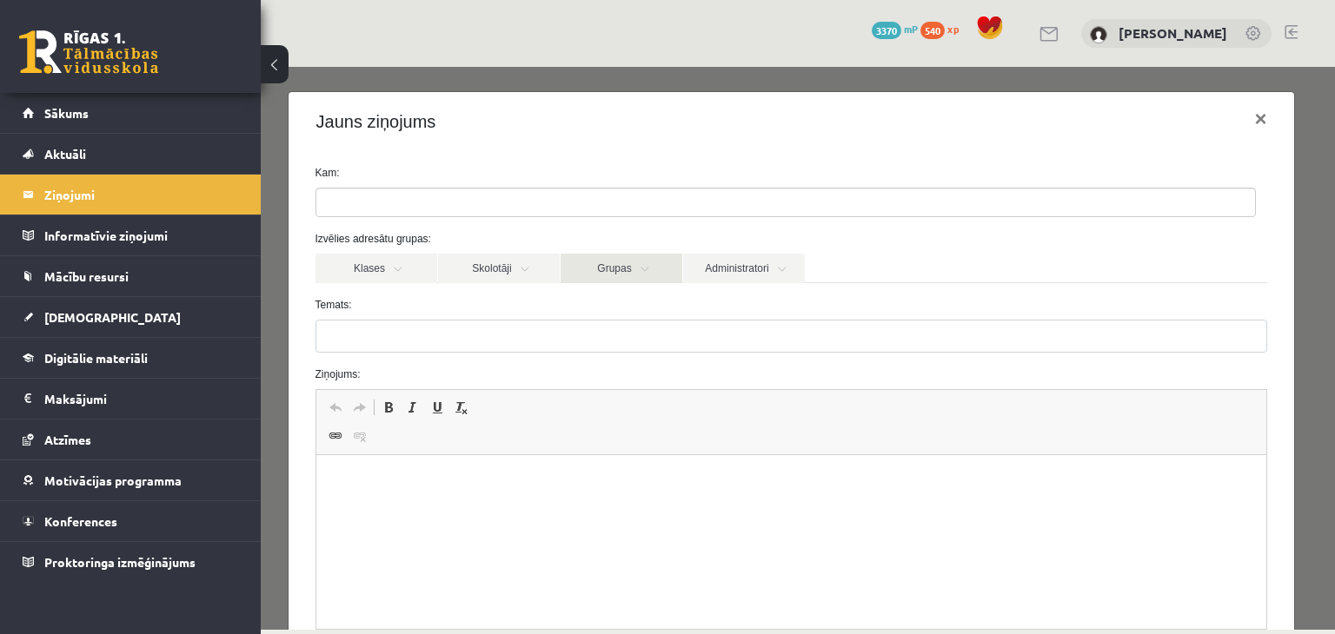
click at [638, 271] on link "Grupas" at bounding box center [622, 269] width 122 height 30
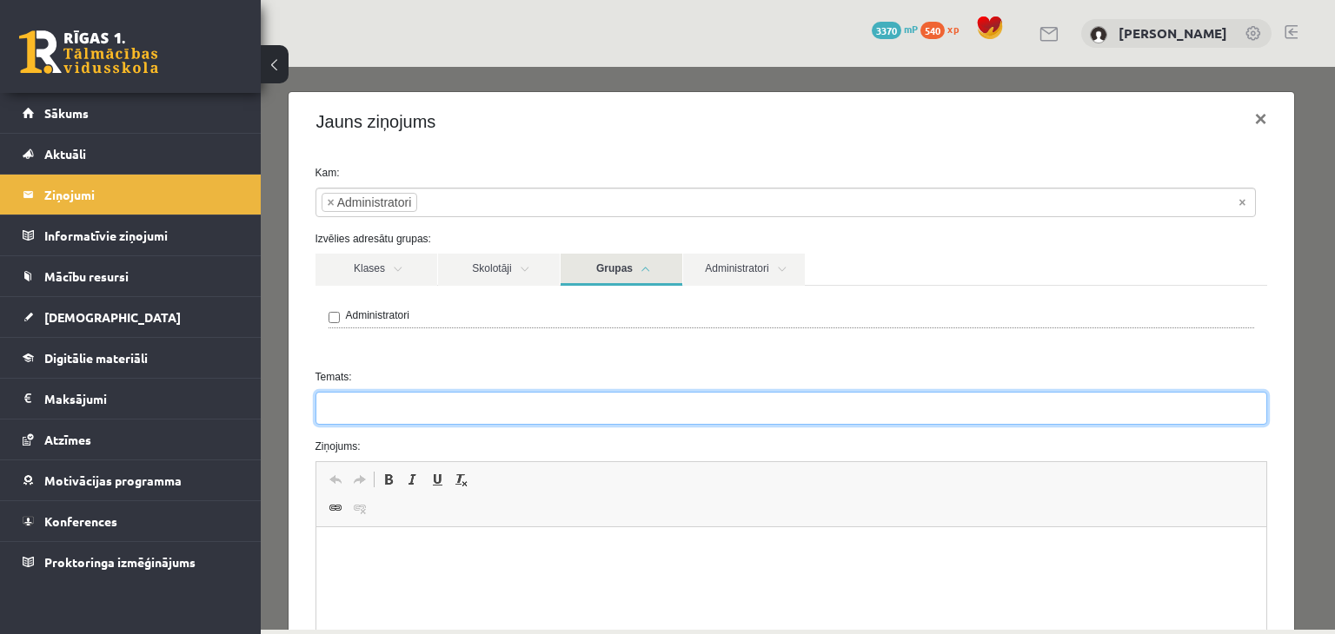
click at [433, 403] on input "Temats:" at bounding box center [792, 408] width 953 height 33
type input "*********"
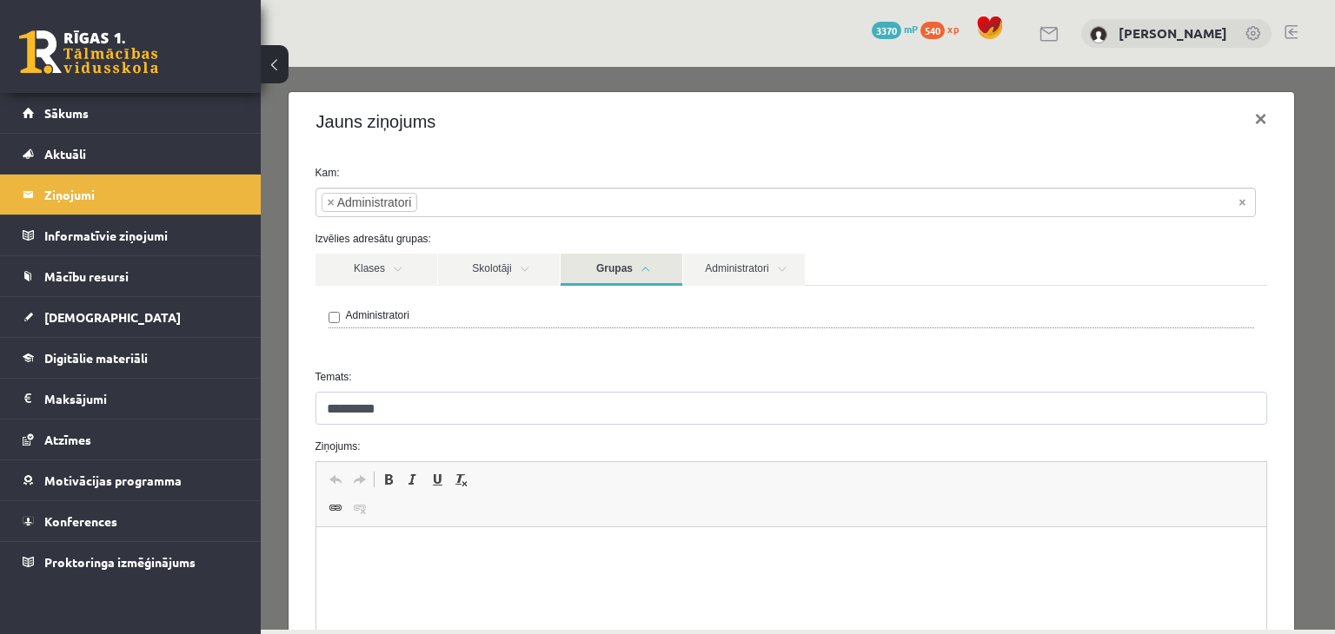
click at [387, 549] on p "Bagātinātā teksta redaktors, wiswyg-editor-47433983932640-1760444925-260" at bounding box center [791, 554] width 916 height 18
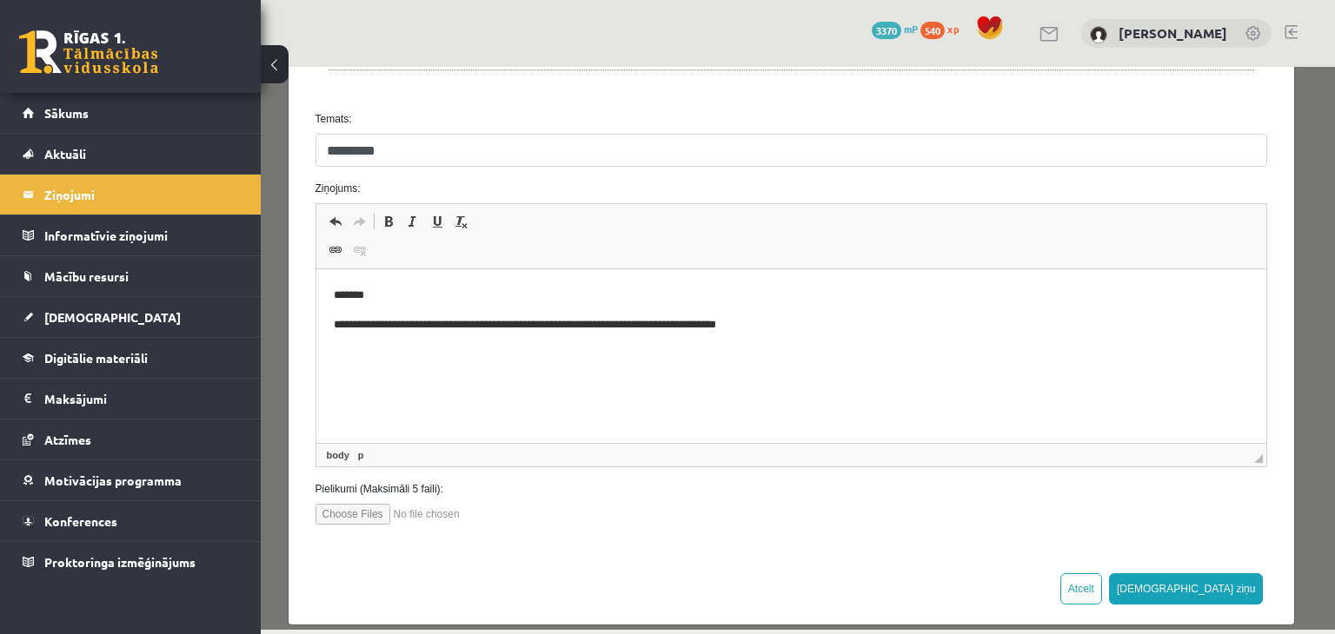
scroll to position [275, 0]
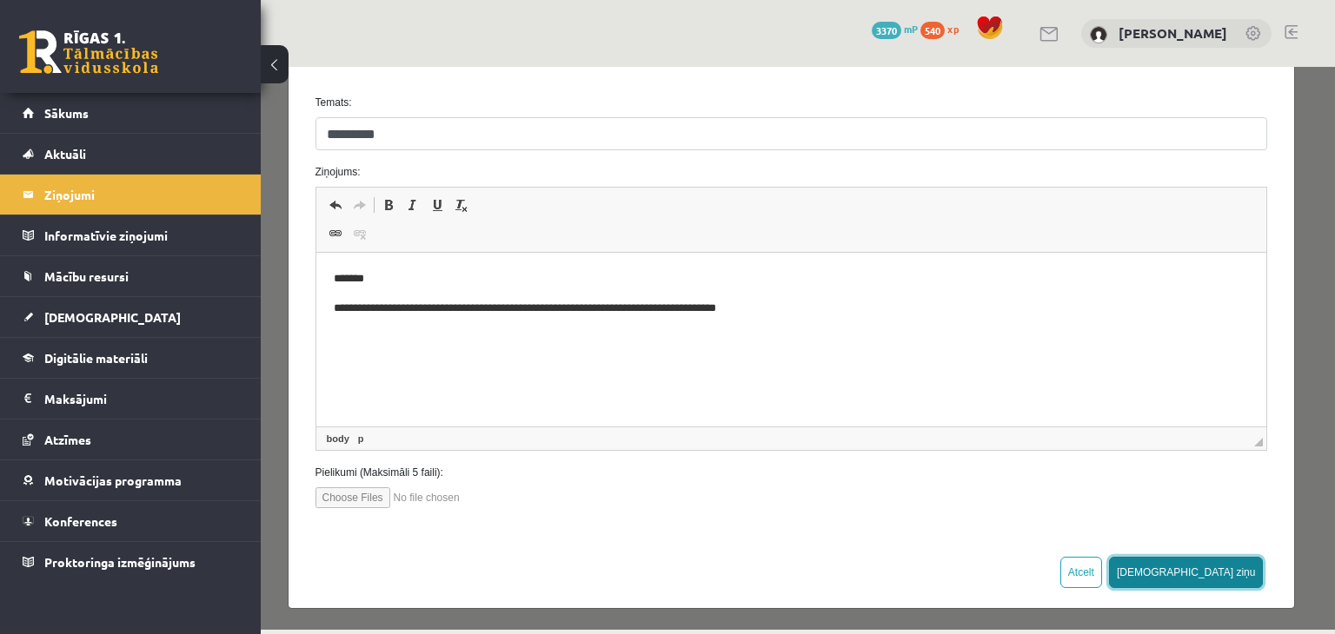
click at [1222, 573] on button "[DEMOGRAPHIC_DATA] ziņu" at bounding box center [1186, 572] width 155 height 31
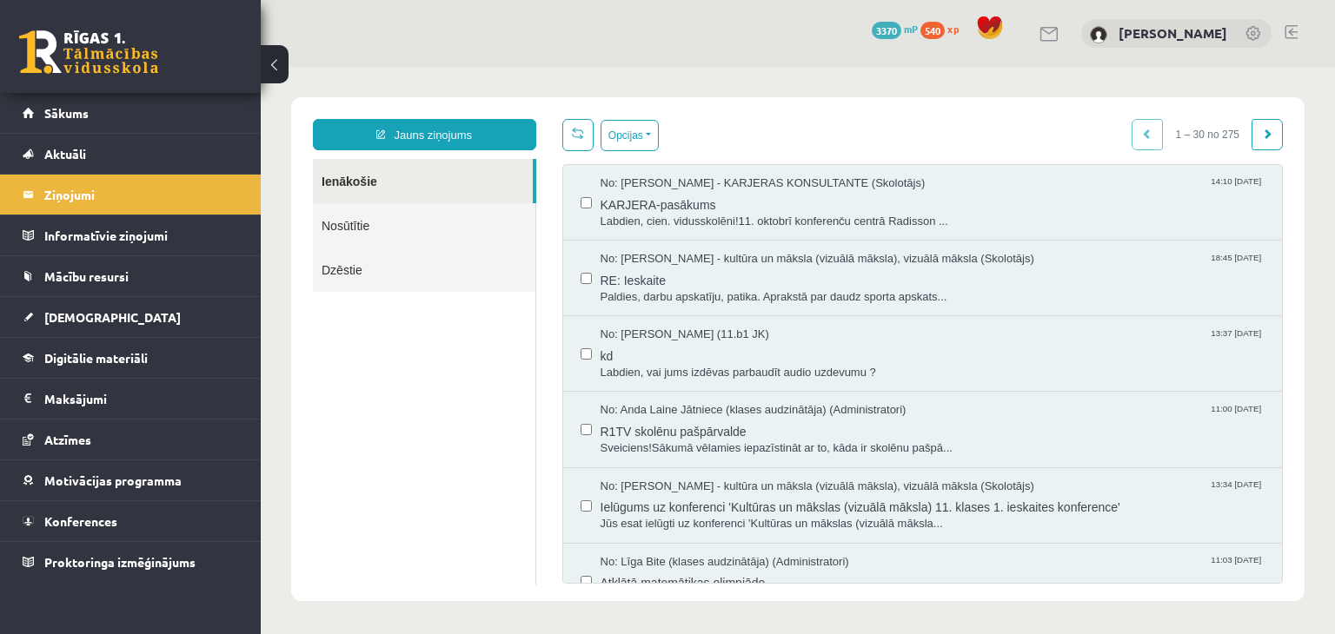
scroll to position [0, 0]
click at [73, 109] on span "Sākums" at bounding box center [66, 113] width 44 height 16
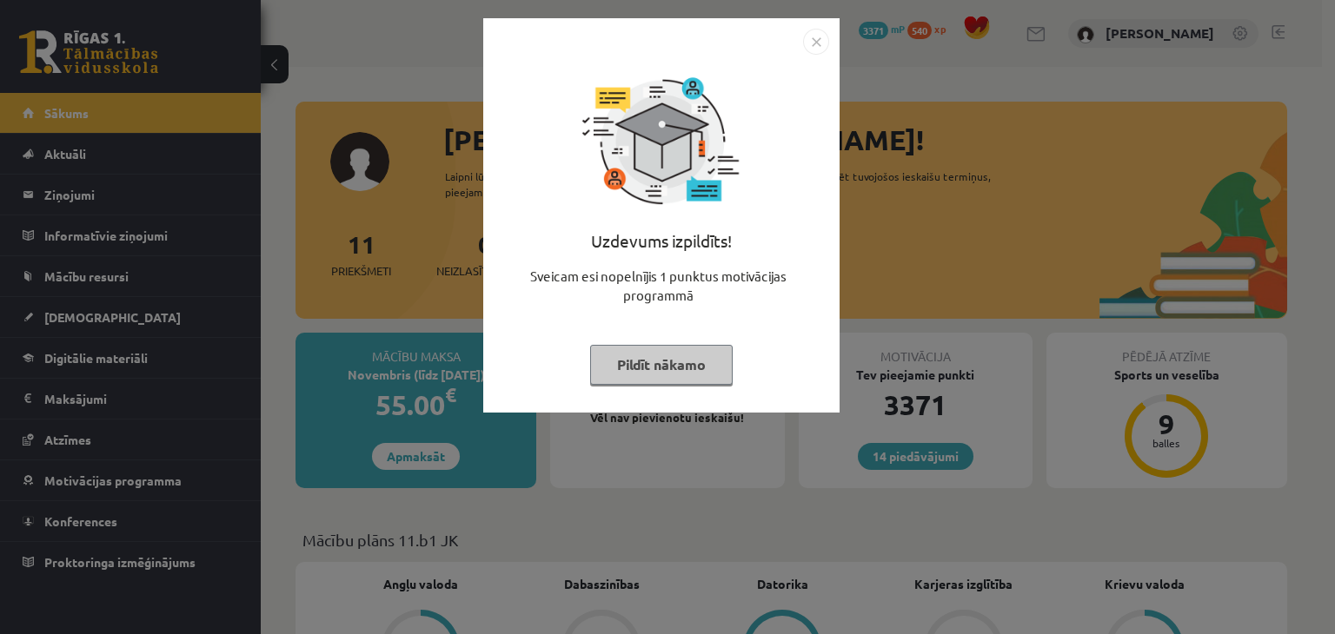
click at [818, 41] on img "Close" at bounding box center [816, 42] width 26 height 26
